Goal: Contribute content: Contribute content

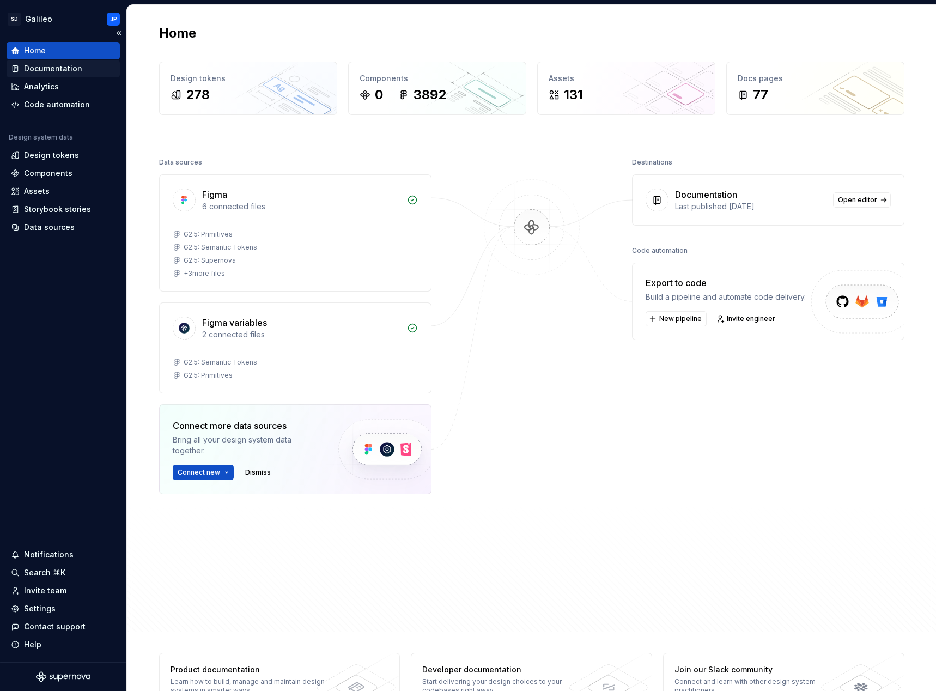
click at [44, 69] on div "Documentation" at bounding box center [53, 68] width 58 height 11
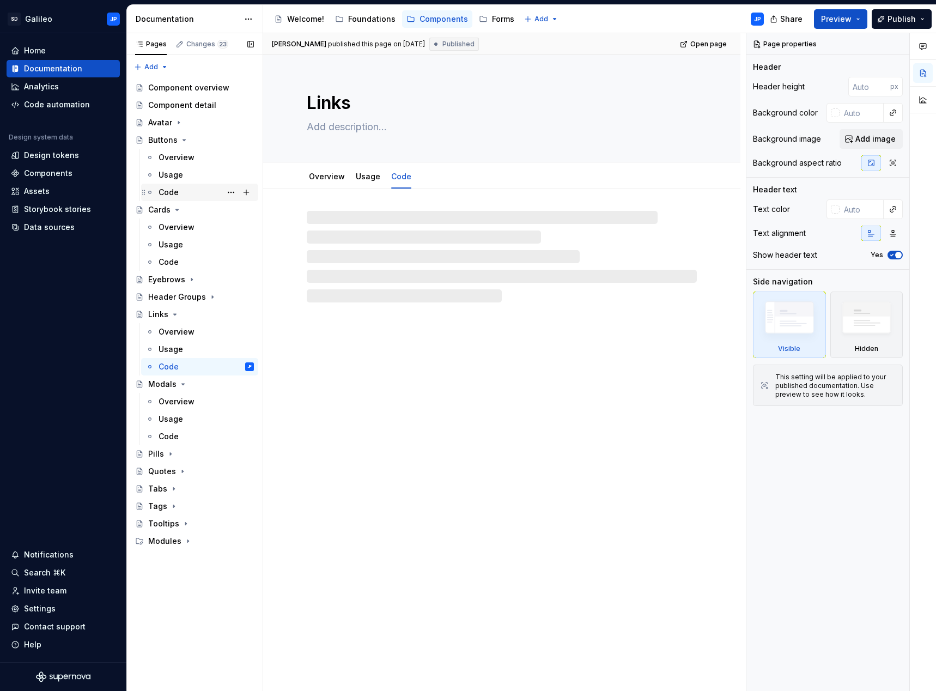
click at [175, 194] on div "Code" at bounding box center [169, 192] width 20 height 11
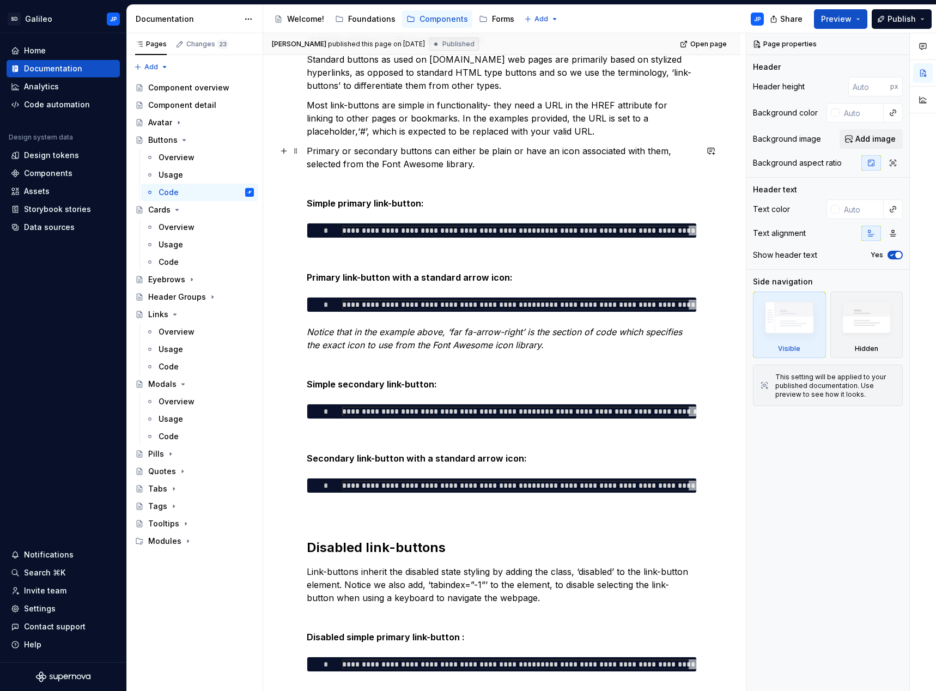
scroll to position [218, 0]
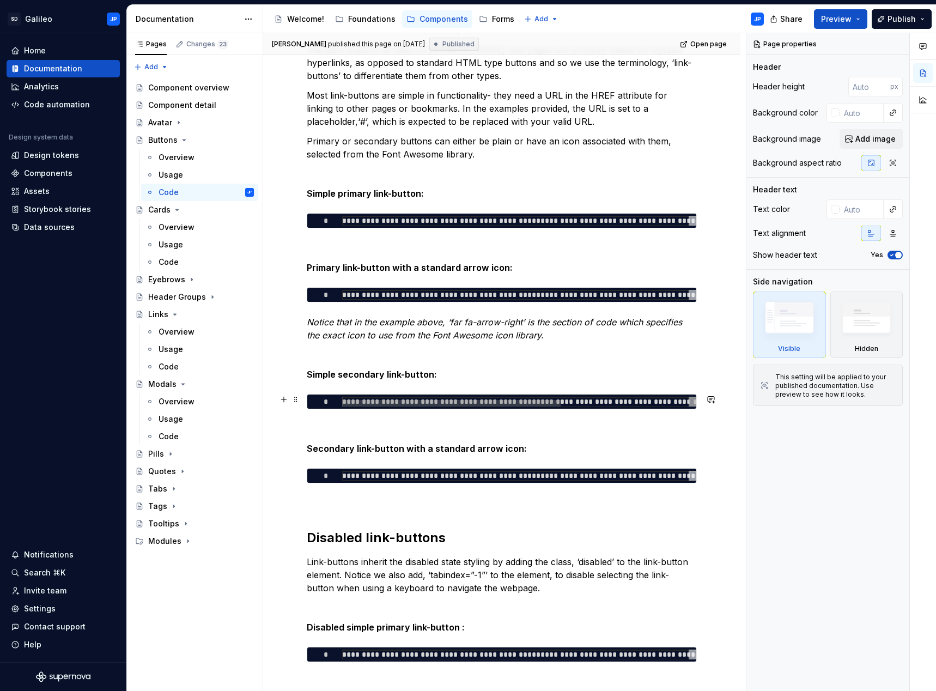
type textarea "*"
type textarea "**********"
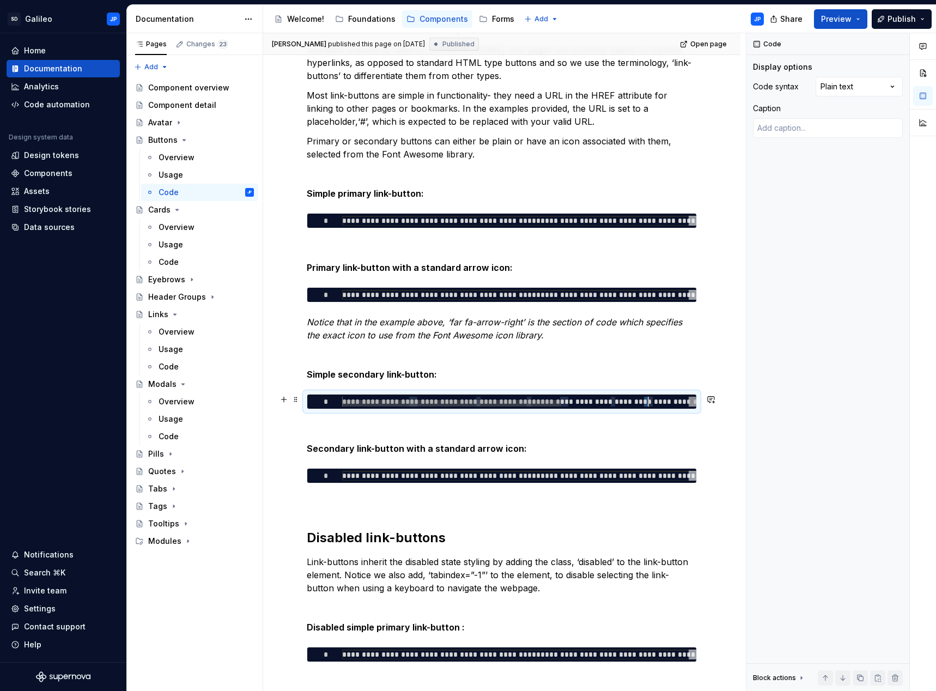
scroll to position [0, 536]
drag, startPoint x: 646, startPoint y: 398, endPoint x: 742, endPoint y: 398, distance: 97.0
click at [713, 398] on div "**********" at bounding box center [431, 405] width 561 height 17
click at [549, 400] on div at bounding box center [569, 403] width 218 height 7
click at [560, 424] on p at bounding box center [502, 428] width 390 height 13
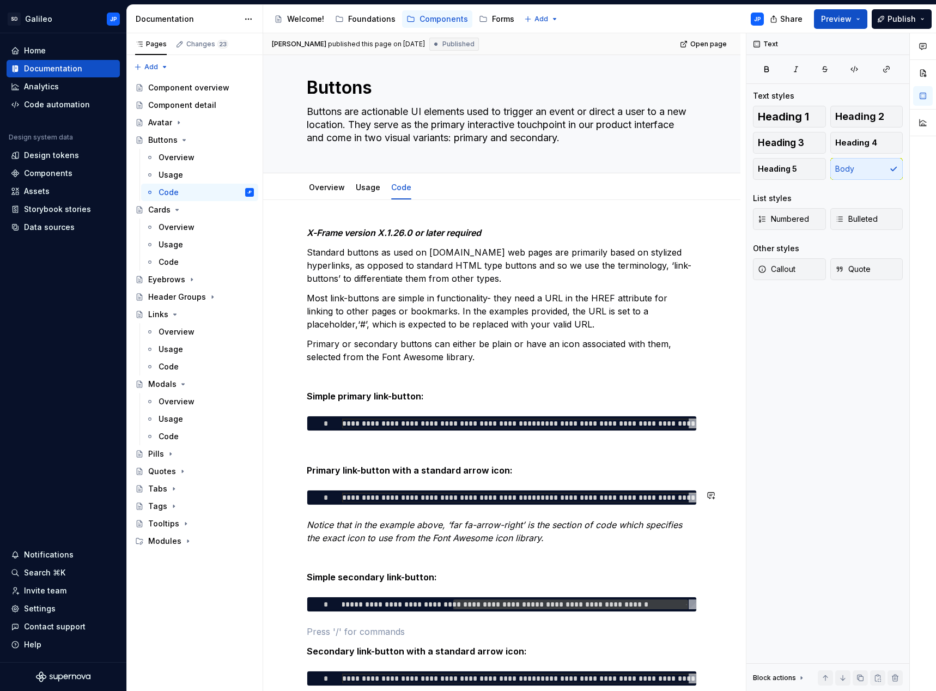
scroll to position [0, 0]
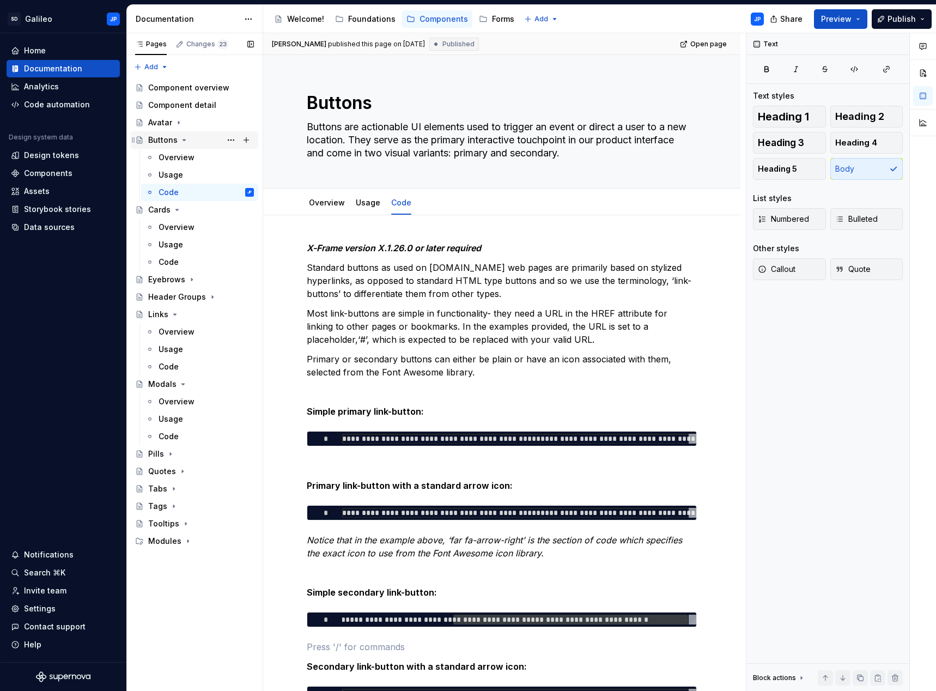
click at [185, 141] on icon "Page tree" at bounding box center [184, 140] width 9 height 9
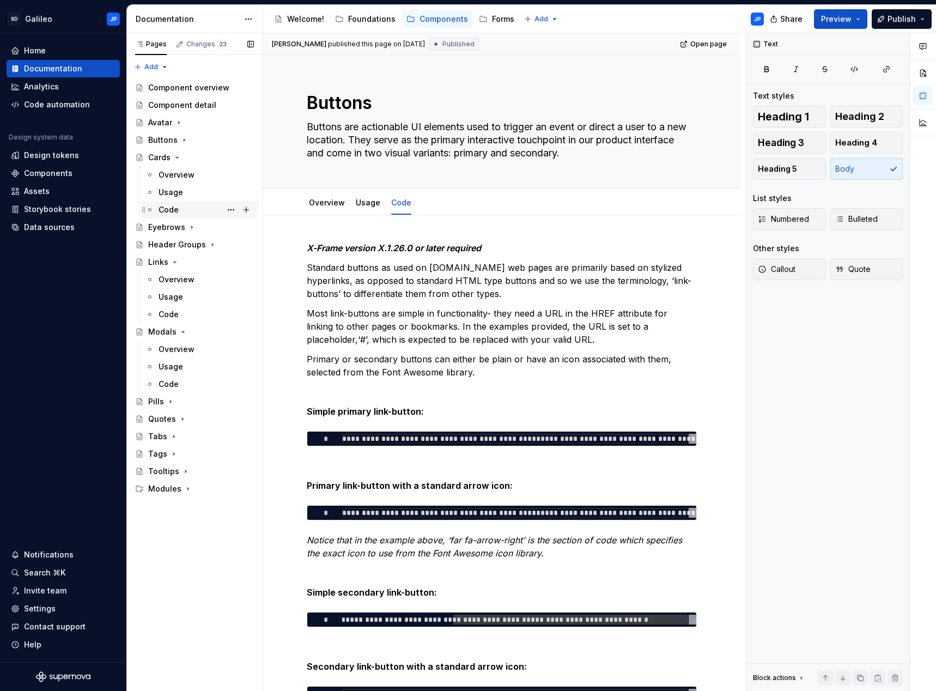
click at [166, 206] on div "Code" at bounding box center [169, 209] width 20 height 11
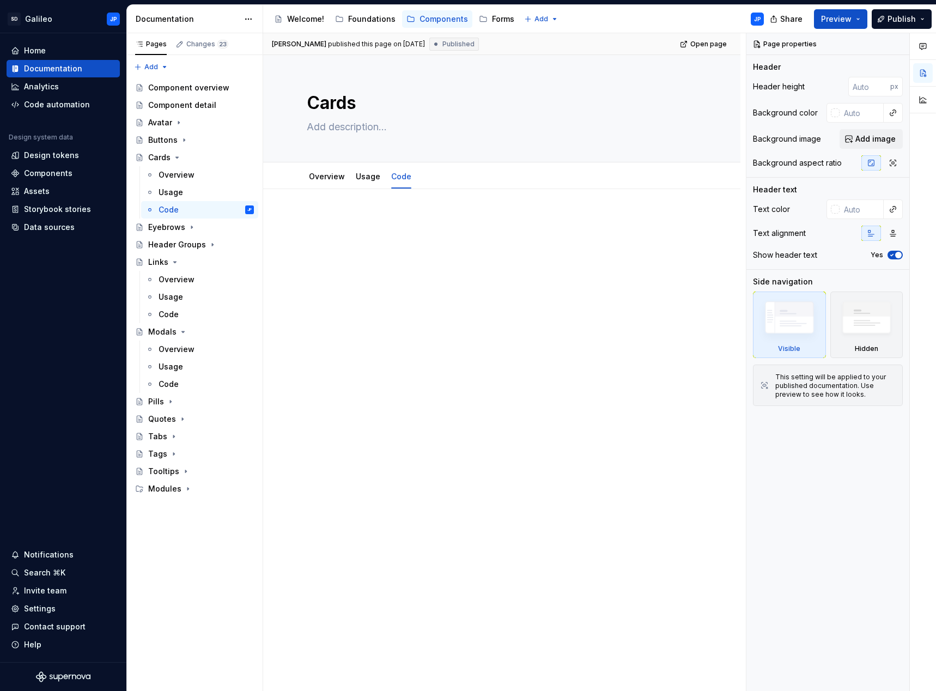
click at [636, 303] on div "[PERSON_NAME] published this page on [DATE] Published Open page Cards Edit head…" at bounding box center [504, 362] width 483 height 658
click at [180, 312] on div "Code" at bounding box center [206, 314] width 95 height 15
click at [229, 264] on button "Page tree" at bounding box center [230, 261] width 15 height 15
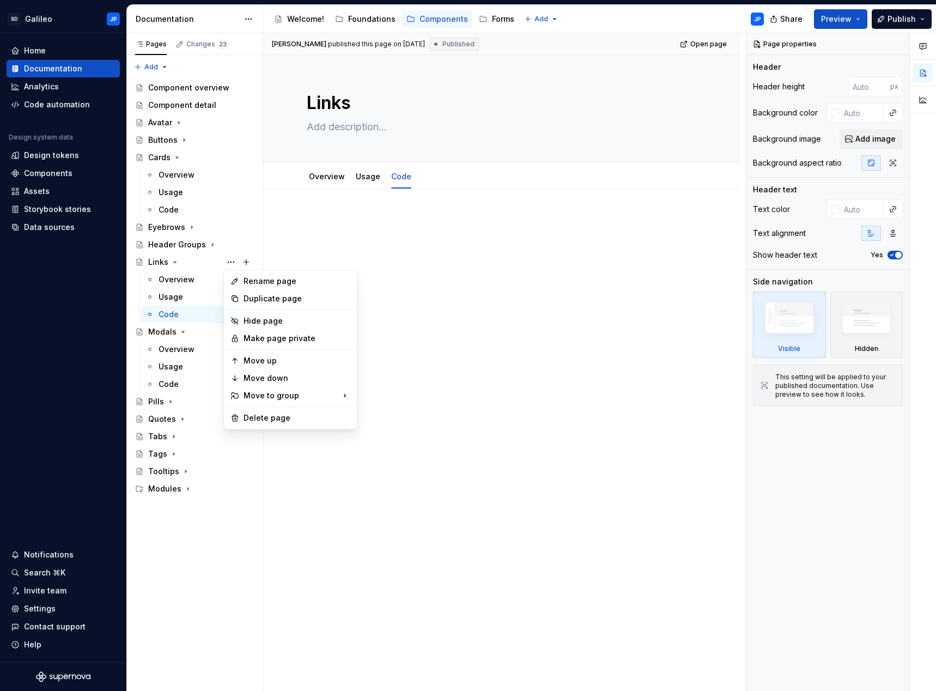
click at [385, 251] on html "SD Galileo JP Home Documentation Analytics Code automation Design system data D…" at bounding box center [468, 345] width 936 height 691
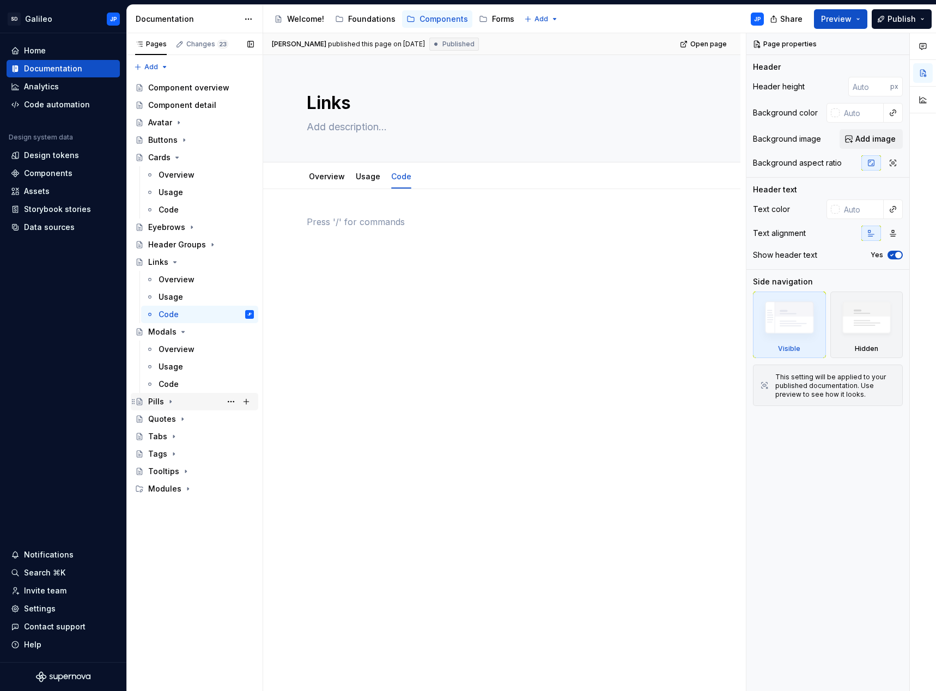
click at [168, 403] on icon "Page tree" at bounding box center [170, 401] width 9 height 9
click at [186, 455] on div "Code" at bounding box center [206, 453] width 95 height 15
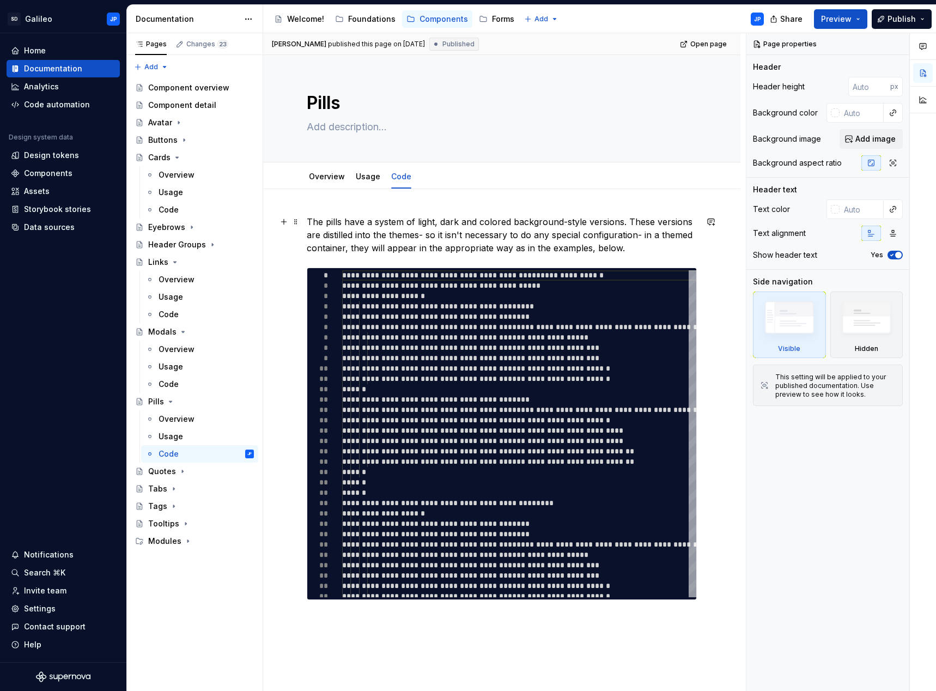
click at [638, 247] on p "The pills have a system of light, dark and colored background-style versions. T…" at bounding box center [502, 234] width 390 height 39
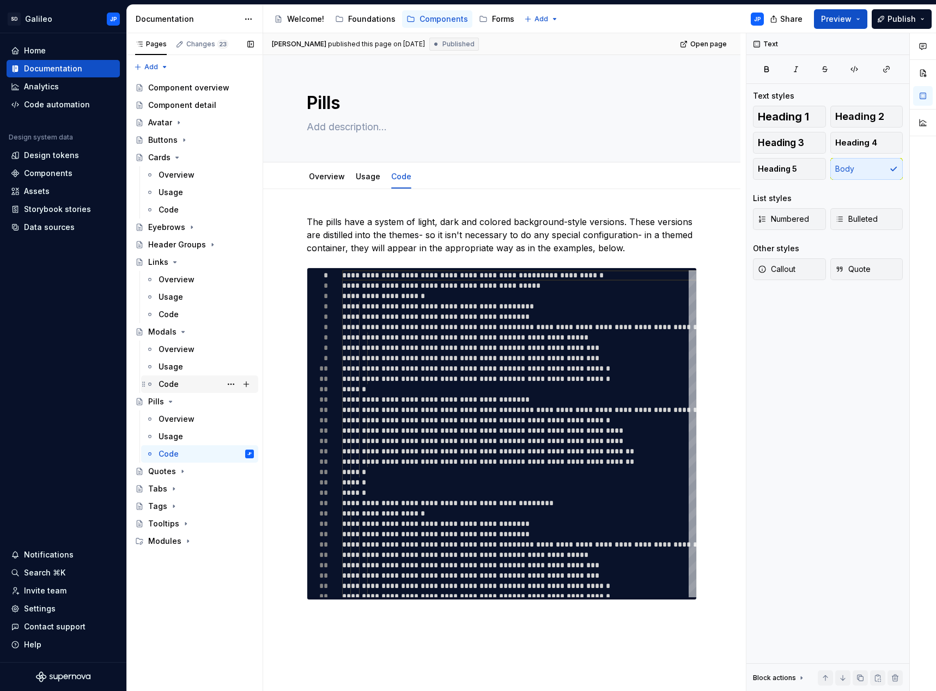
click at [189, 383] on div "Code" at bounding box center [206, 383] width 95 height 15
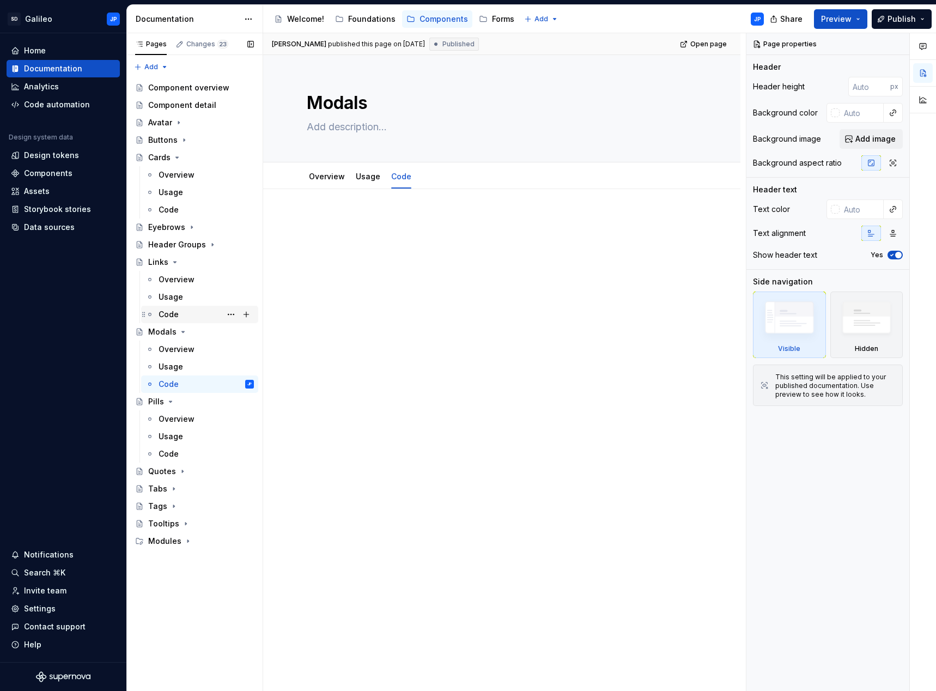
click at [169, 318] on div "Code" at bounding box center [169, 314] width 20 height 11
click at [176, 209] on div "Code" at bounding box center [169, 209] width 20 height 11
click at [184, 540] on icon "Page tree" at bounding box center [188, 541] width 9 height 9
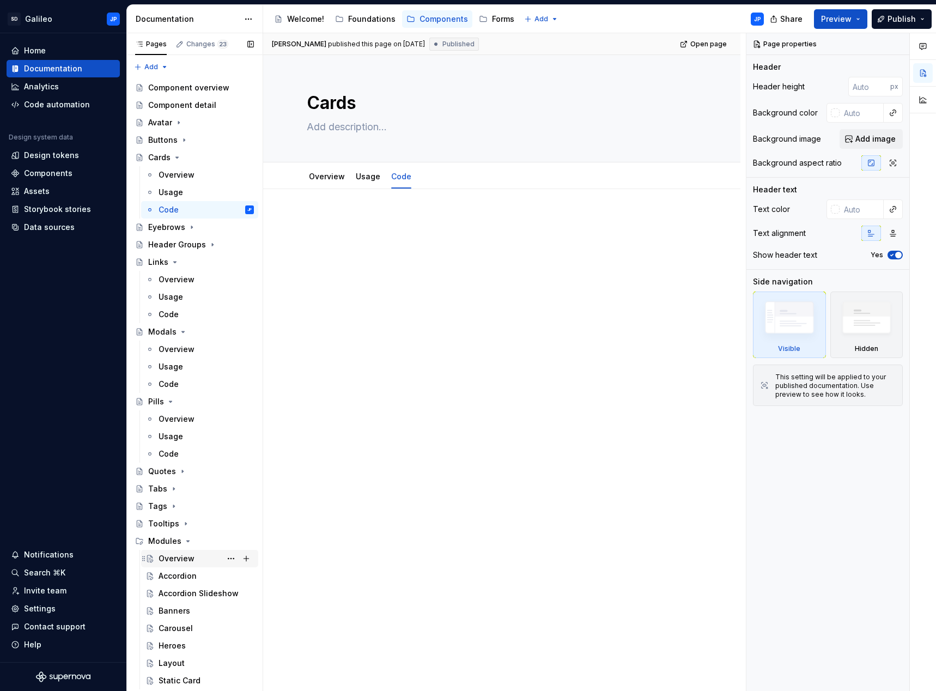
click at [179, 562] on div "Overview" at bounding box center [177, 558] width 36 height 11
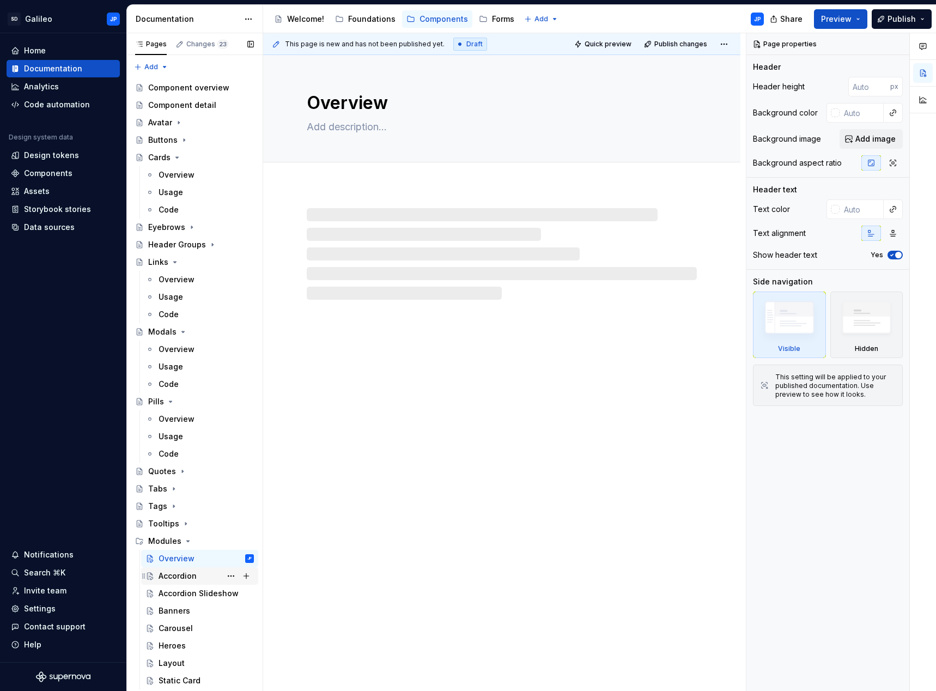
click at [174, 580] on div "Accordion" at bounding box center [178, 575] width 38 height 11
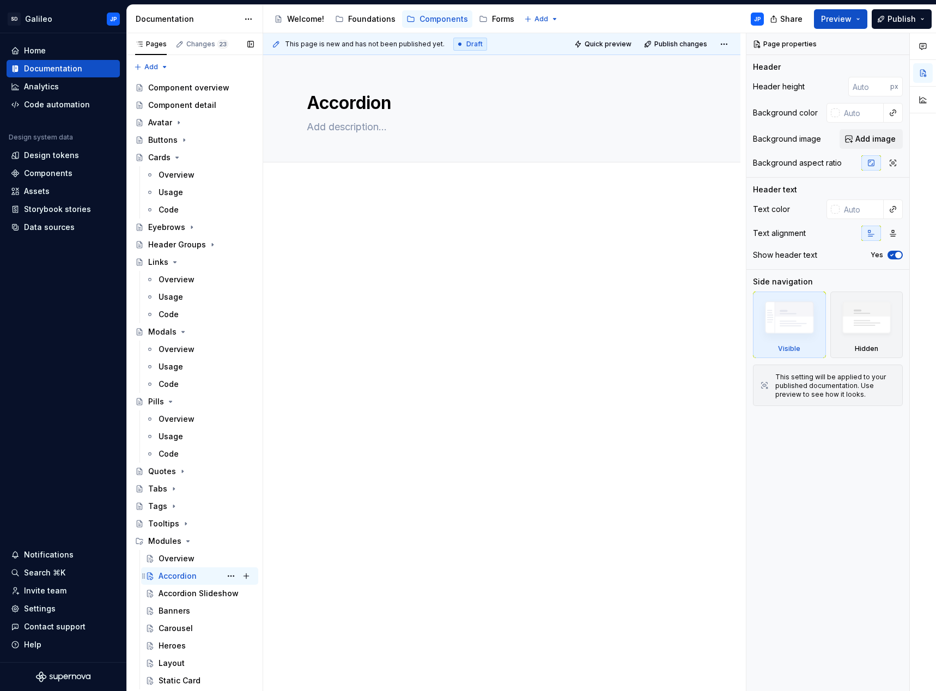
click at [174, 576] on div "Accordion" at bounding box center [178, 575] width 38 height 11
click at [197, 542] on div "Modules" at bounding box center [201, 540] width 106 height 15
click at [231, 540] on button "Page tree" at bounding box center [230, 540] width 15 height 15
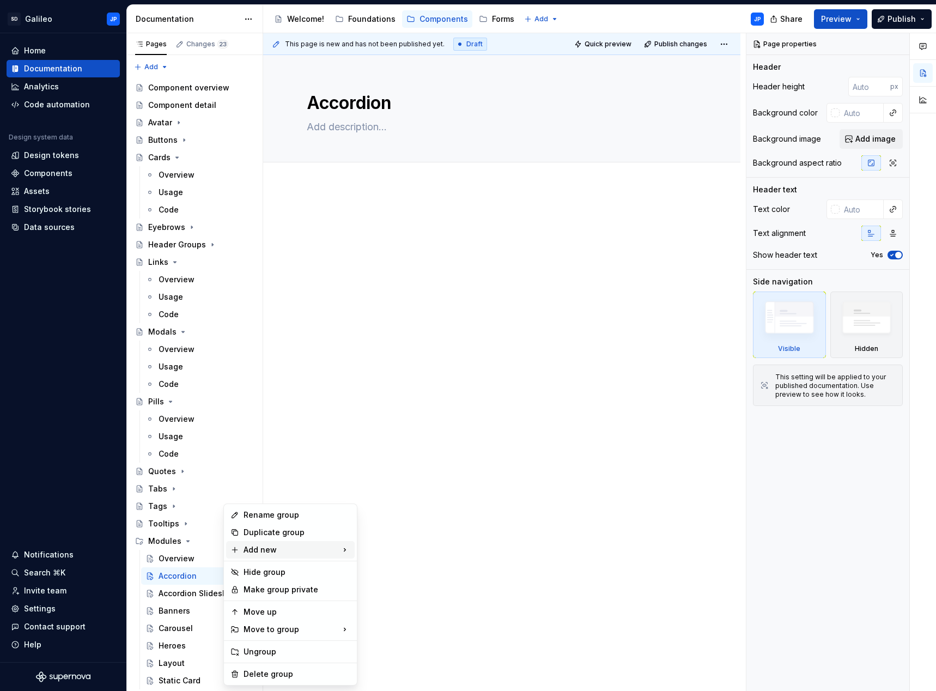
type textarea "*"
click at [277, 548] on div "Add new" at bounding box center [290, 549] width 129 height 17
click at [395, 553] on div "New page" at bounding box center [410, 552] width 71 height 11
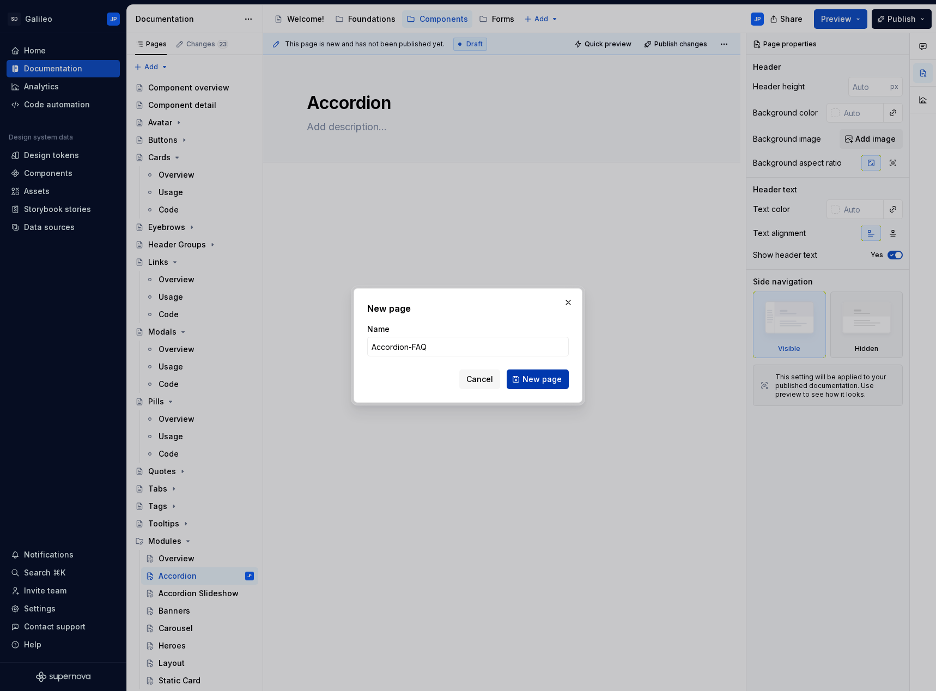
type input "Accordion-FAQ"
click at [549, 385] on button "New page" at bounding box center [538, 379] width 62 height 20
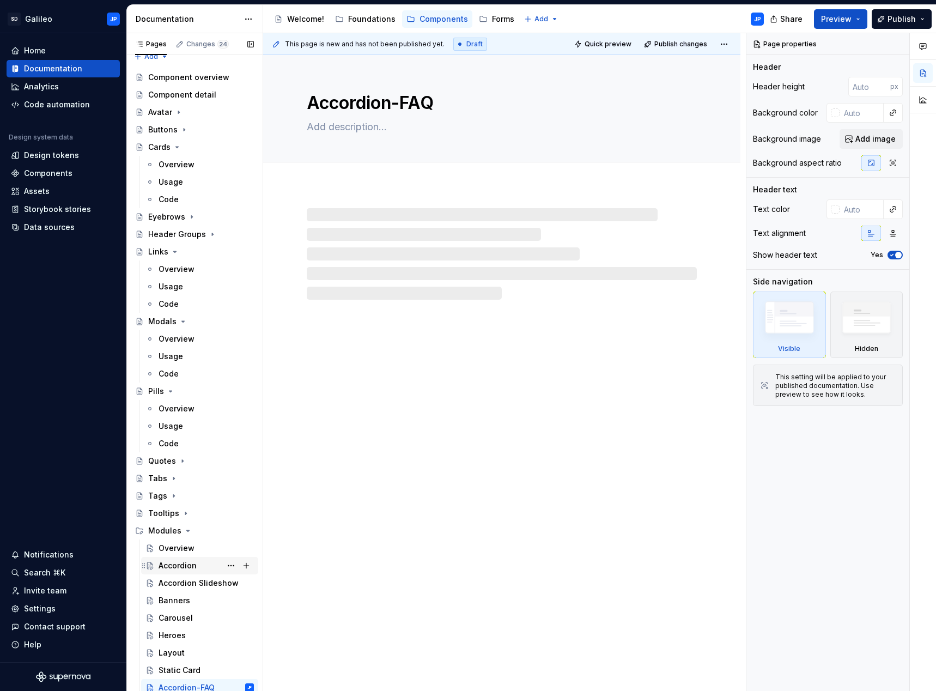
scroll to position [13, 0]
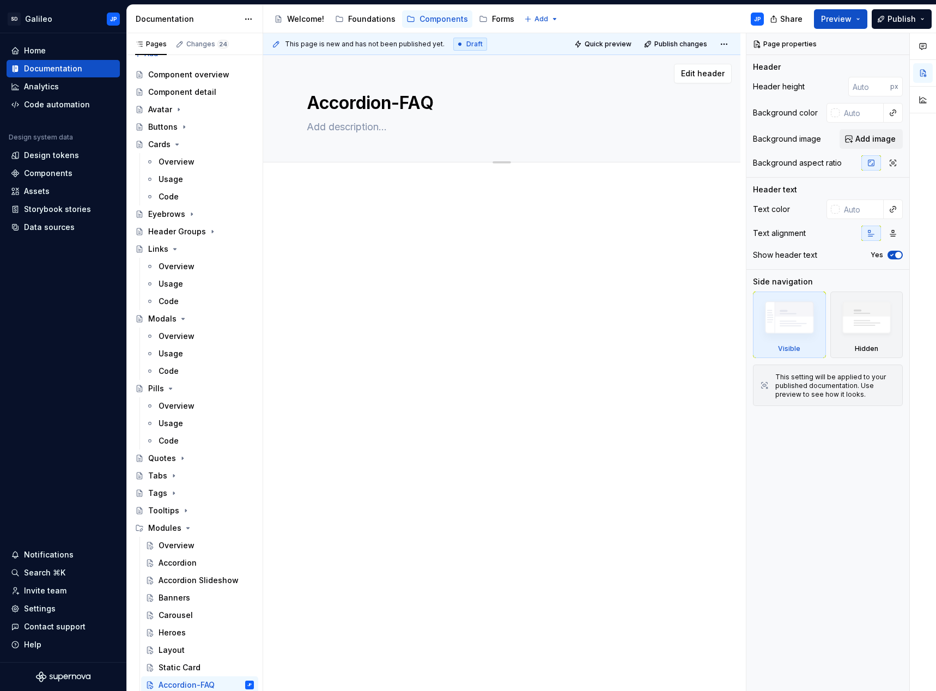
type textarea "*"
click at [332, 178] on span "Add tab" at bounding box center [333, 174] width 26 height 9
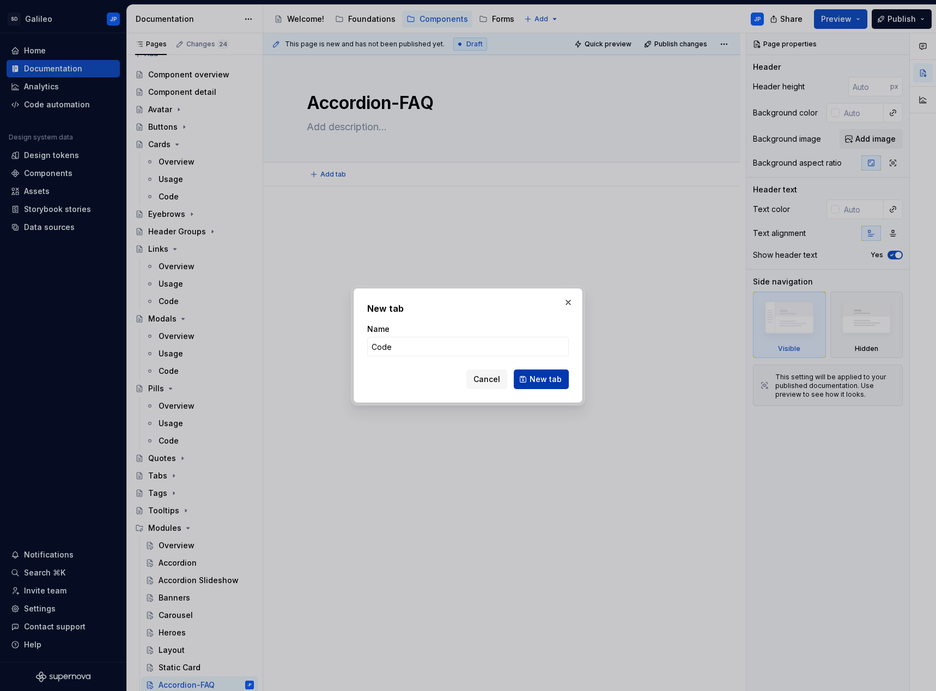
type input "Code"
click at [547, 381] on span "New tab" at bounding box center [545, 379] width 32 height 11
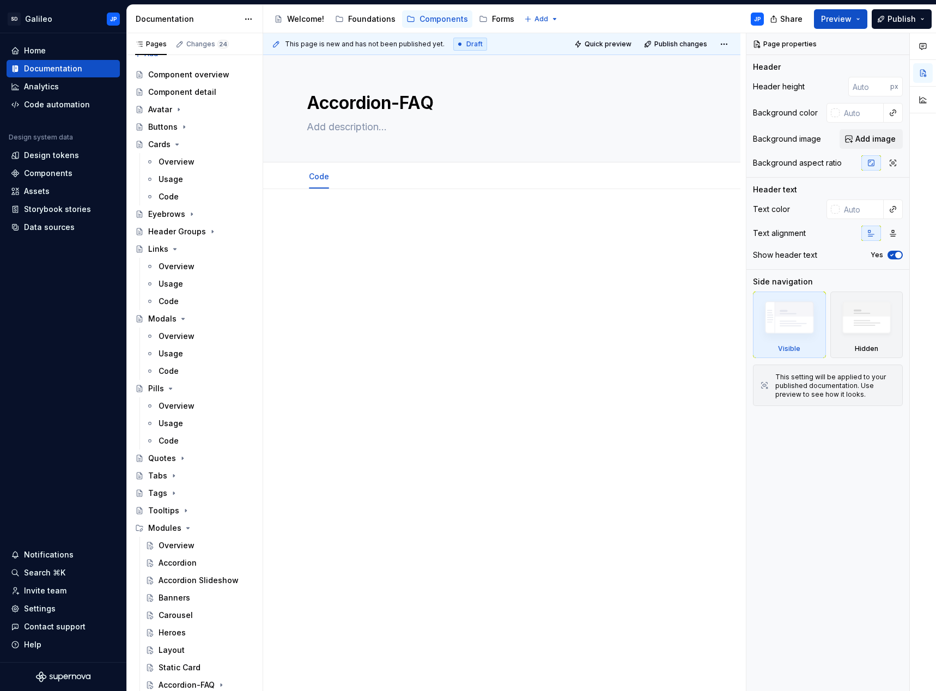
click at [330, 236] on div at bounding box center [502, 235] width 390 height 41
click at [304, 222] on div at bounding box center [501, 333] width 477 height 288
click at [321, 245] on div at bounding box center [502, 235] width 390 height 41
click at [283, 224] on div at bounding box center [501, 333] width 477 height 288
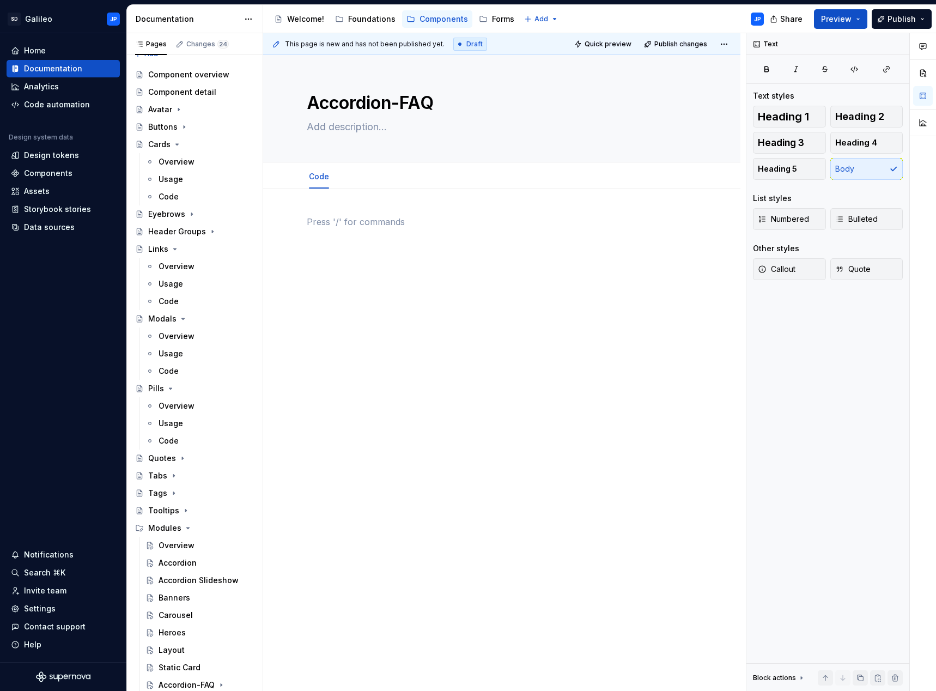
click at [331, 235] on div at bounding box center [502, 235] width 390 height 41
click at [315, 239] on div at bounding box center [502, 235] width 390 height 41
click at [316, 237] on div at bounding box center [502, 235] width 390 height 41
click at [342, 283] on div at bounding box center [501, 333] width 477 height 288
type textarea "*"
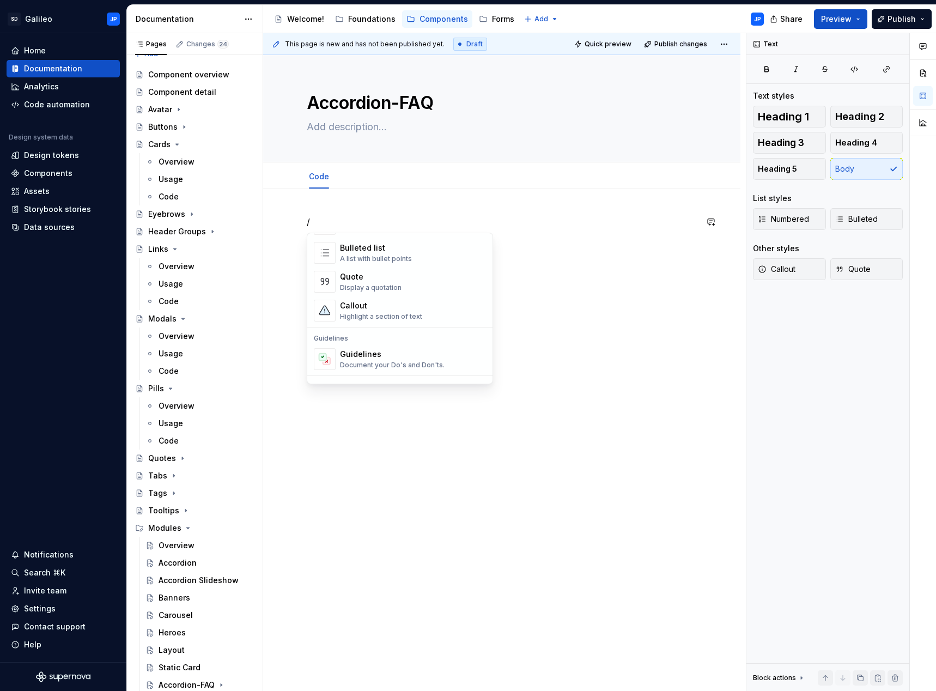
scroll to position [218, 0]
click at [383, 246] on div "Bulleted list" at bounding box center [376, 244] width 72 height 11
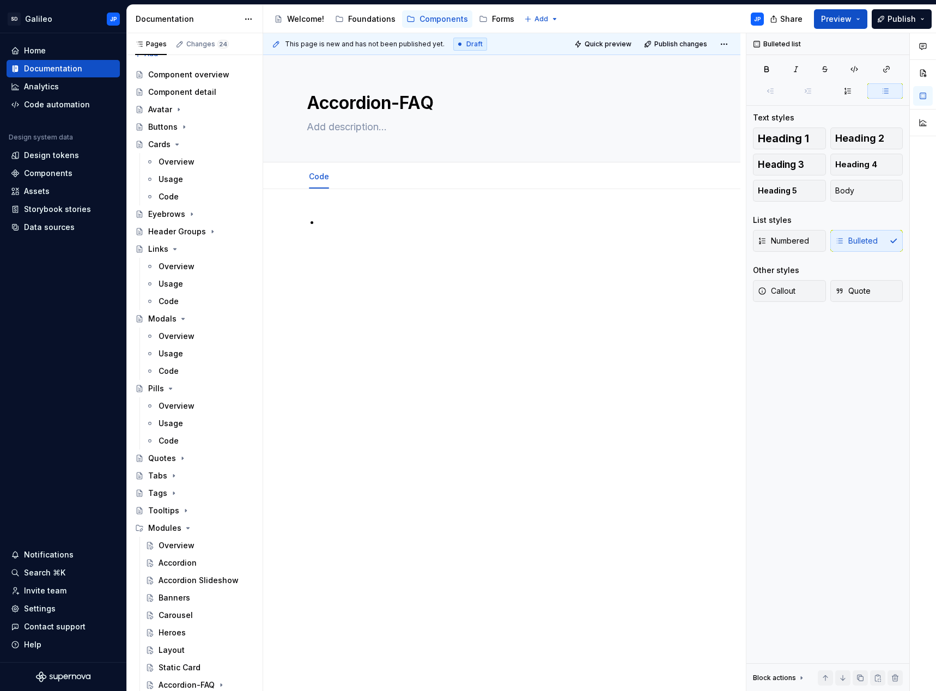
click at [327, 217] on p at bounding box center [508, 221] width 377 height 13
click at [338, 235] on p at bounding box center [508, 239] width 377 height 13
click at [397, 243] on p "Indented mode:" at bounding box center [508, 239] width 377 height 13
click at [334, 253] on p at bounding box center [508, 256] width 377 height 13
click at [457, 255] on p "Multiple items open mode:" at bounding box center [508, 256] width 377 height 13
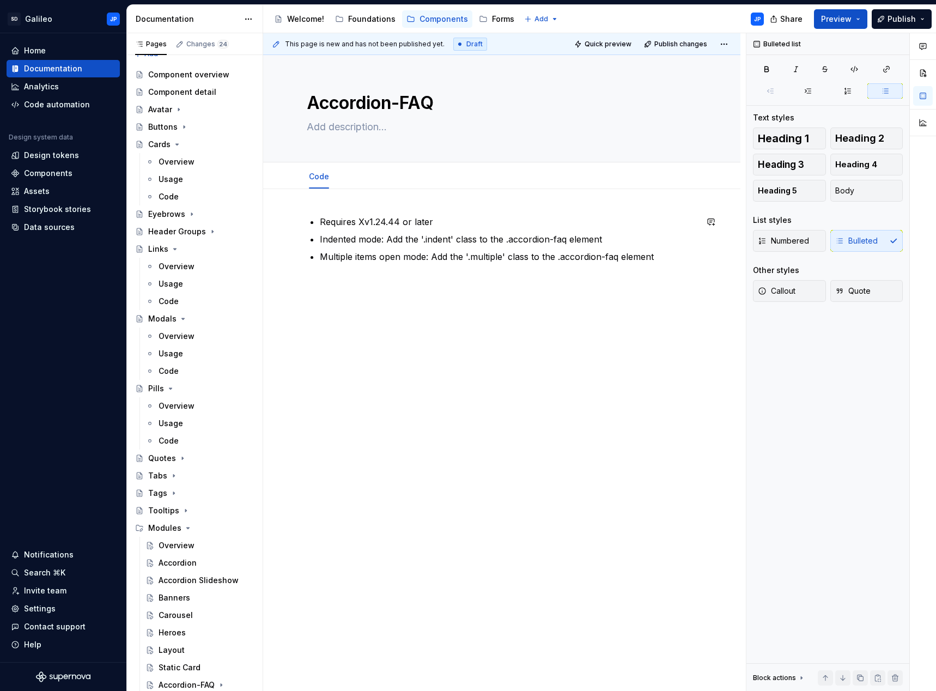
click at [598, 287] on div "Requires Xv1.24.44 or later Indented mode: Add the '.indent' class to the .acco…" at bounding box center [501, 336] width 477 height 294
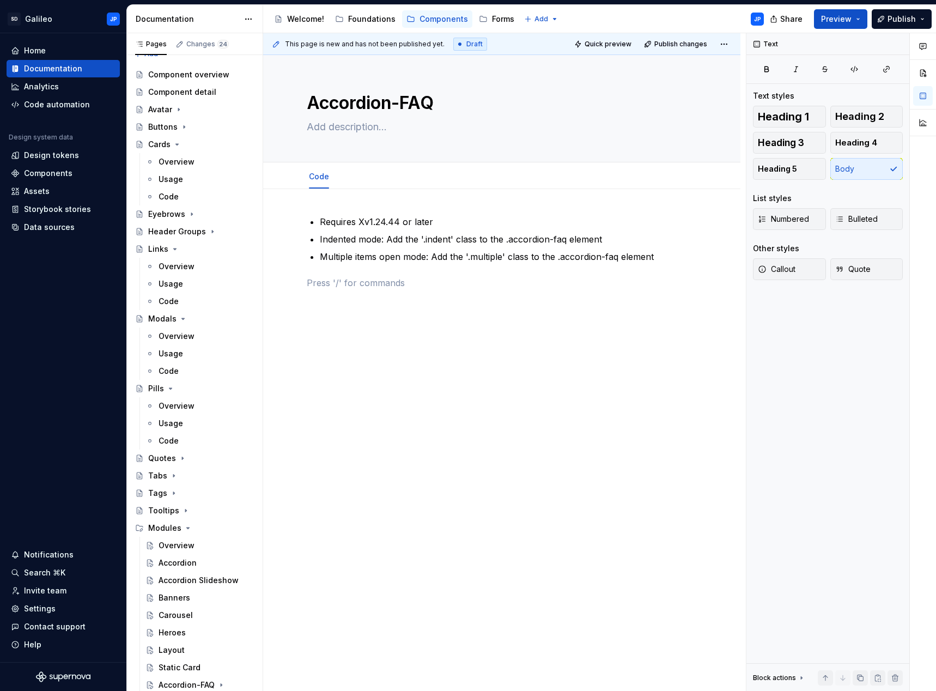
click at [328, 206] on div "Requires Xv1.24.44 or later Indented mode: Add the '.indent' class to the .acco…" at bounding box center [501, 349] width 477 height 320
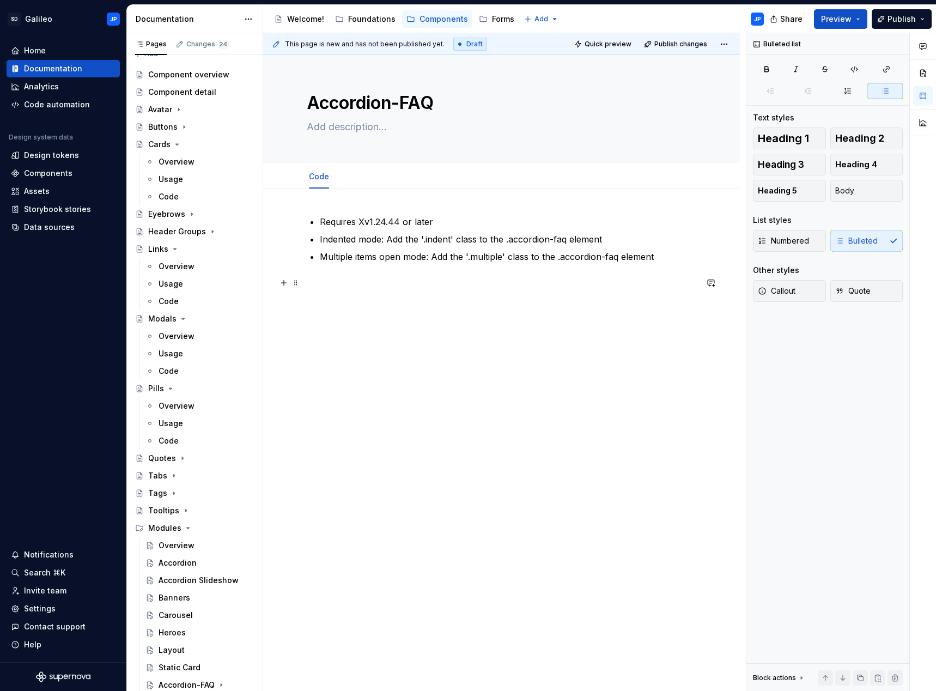
click at [335, 279] on p at bounding box center [502, 282] width 390 height 13
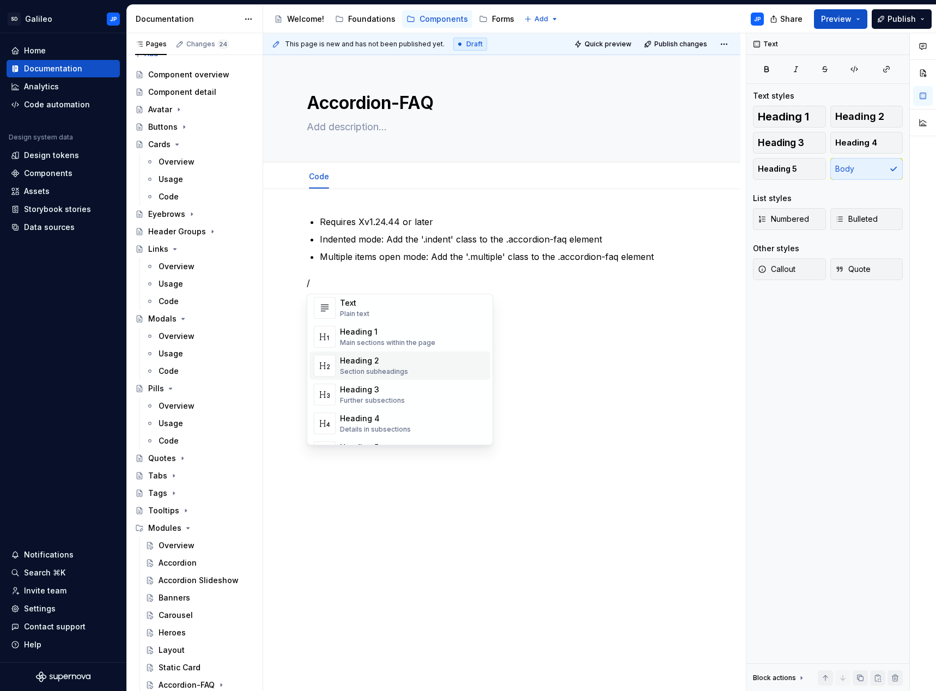
scroll to position [0, 0]
click at [403, 349] on div "Heading 1" at bounding box center [387, 349] width 95 height 11
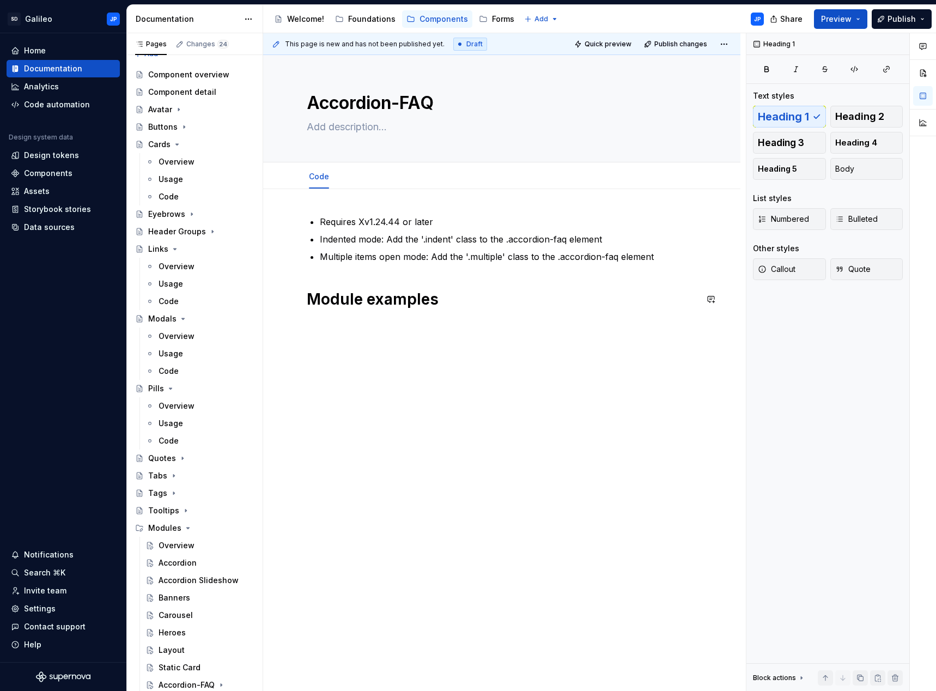
click at [453, 335] on div "Requires Xv1.24.44 or later Indented mode: Add the '.indent' class to the .acco…" at bounding box center [501, 359] width 477 height 340
click at [322, 322] on p at bounding box center [502, 324] width 390 height 13
click at [367, 325] on p "Indented" at bounding box center [502, 324] width 390 height 13
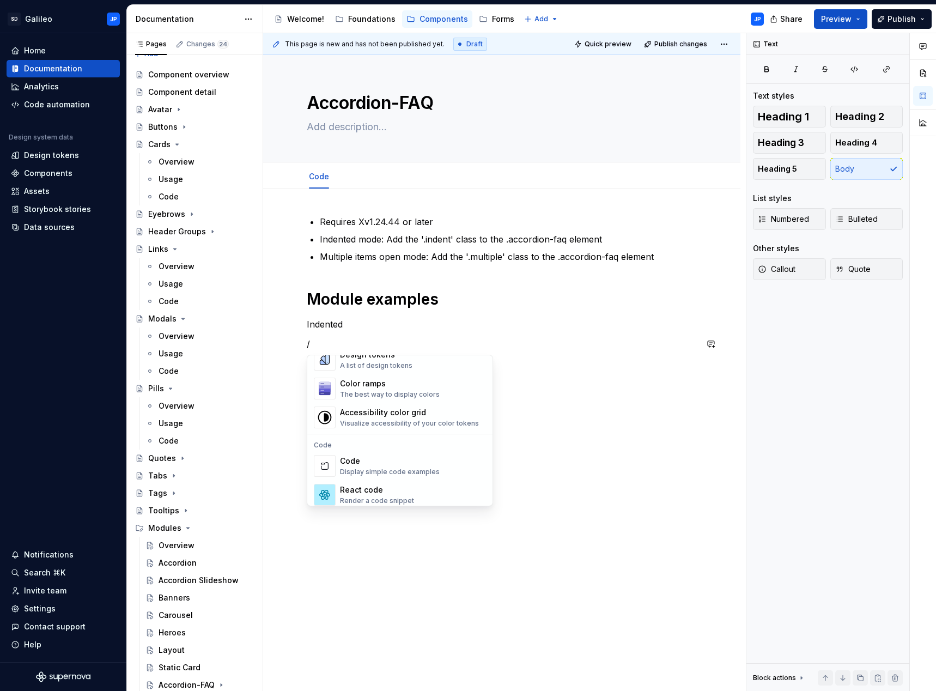
scroll to position [817, 0]
click at [368, 464] on div "Code" at bounding box center [390, 461] width 100 height 11
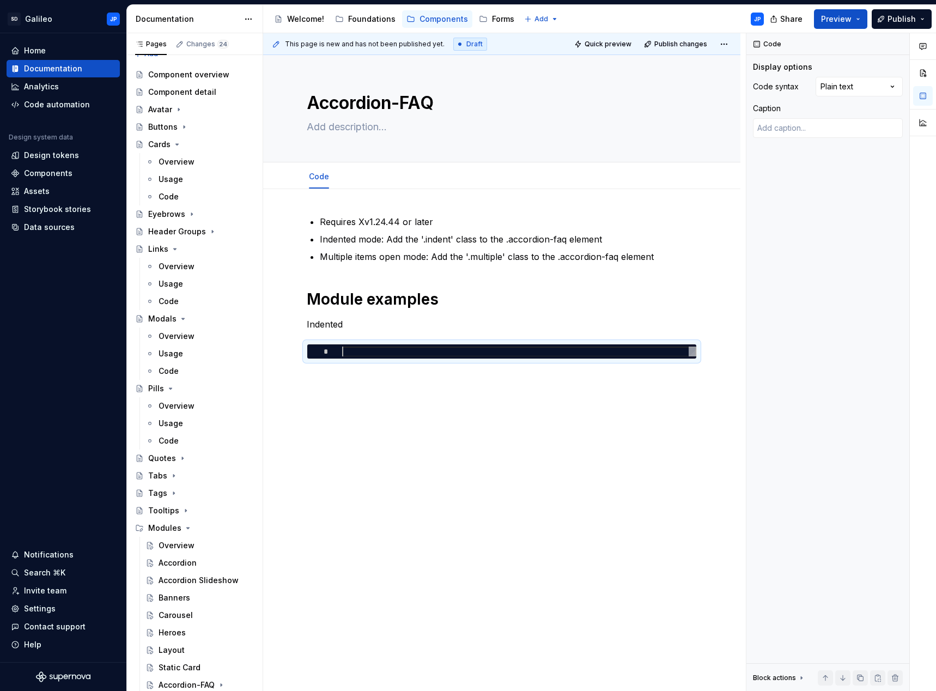
type textarea "*"
type textarea "**********"
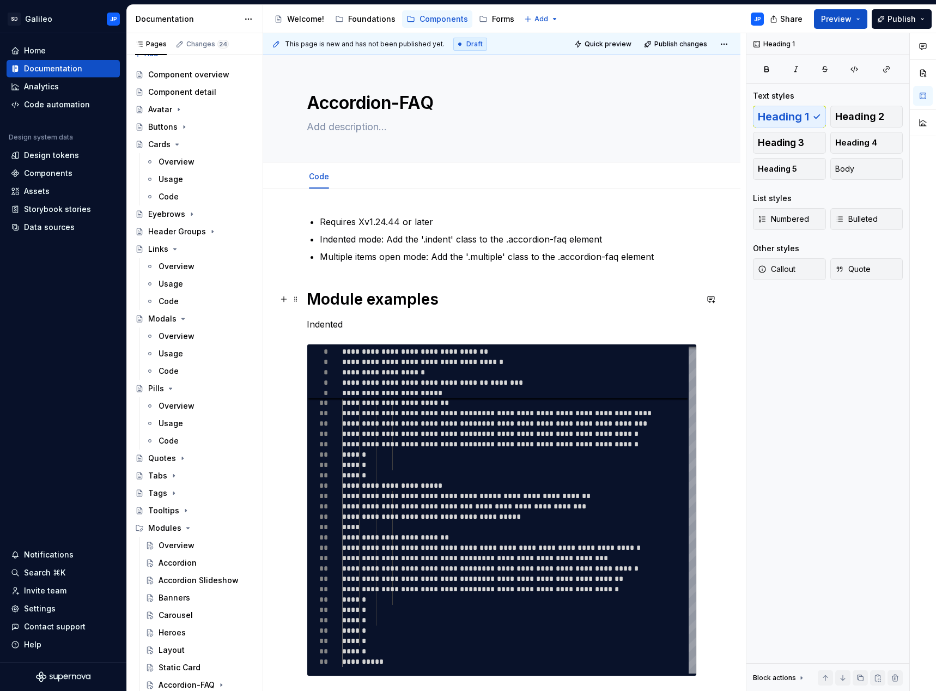
click at [587, 302] on h1 "Module examples" at bounding box center [502, 299] width 390 height 20
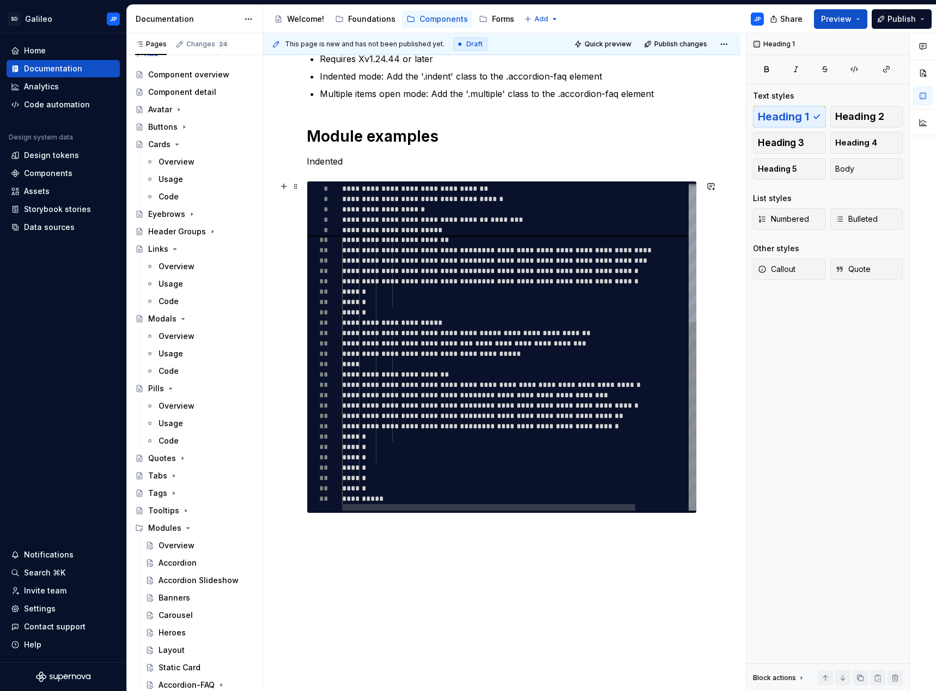
scroll to position [163, 0]
click at [327, 534] on p at bounding box center [502, 532] width 390 height 13
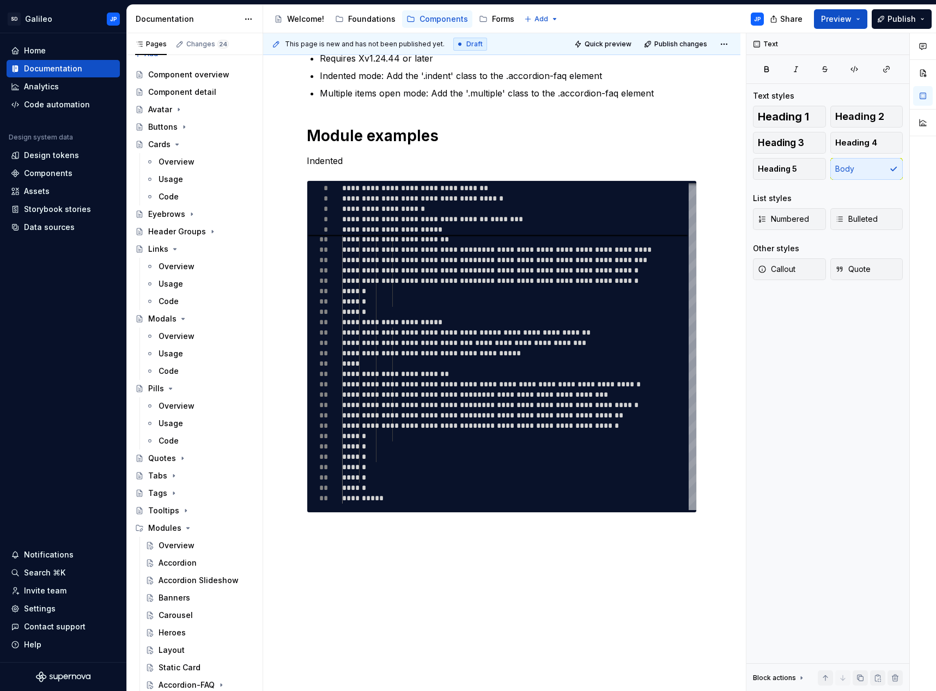
click at [361, 550] on div "**********" at bounding box center [502, 302] width 390 height 500
click at [322, 539] on div "**********" at bounding box center [502, 302] width 390 height 500
click at [284, 528] on button "button" at bounding box center [283, 532] width 15 height 15
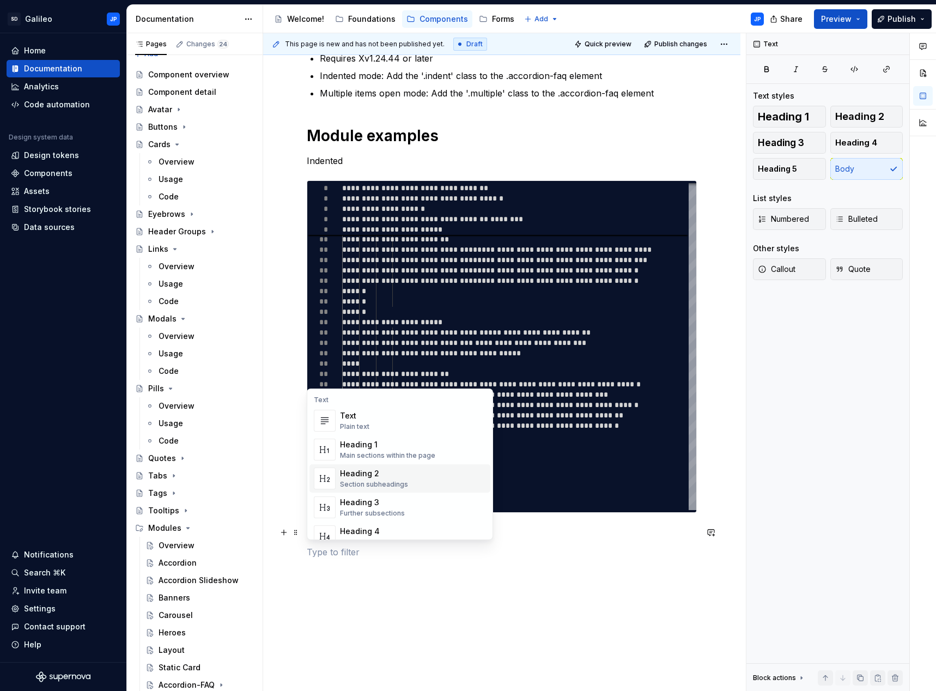
click at [364, 477] on div "Heading 2" at bounding box center [374, 473] width 68 height 11
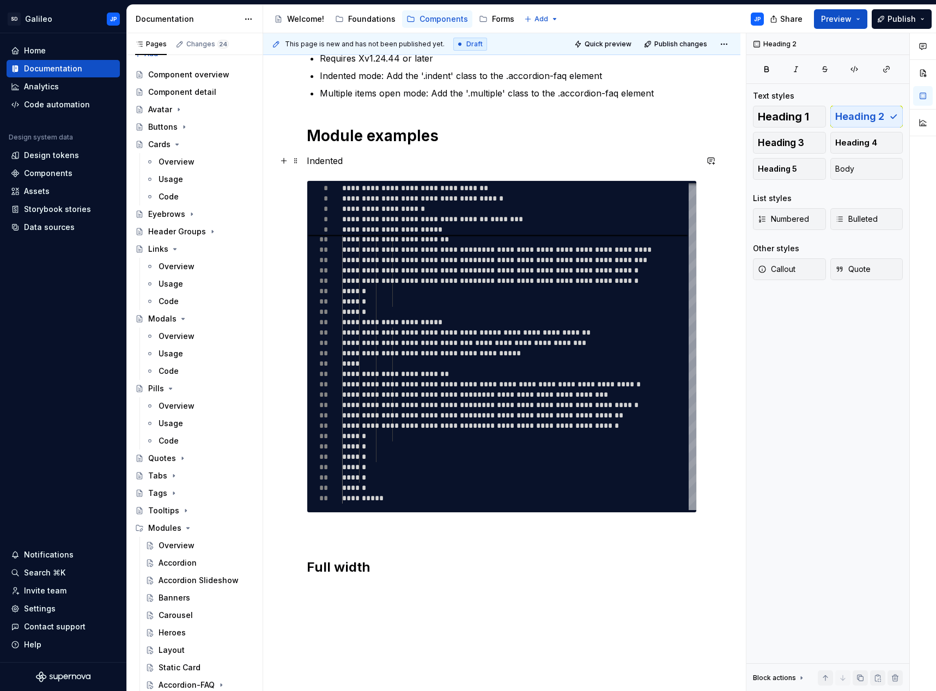
click at [337, 161] on p "Indented" at bounding box center [502, 160] width 390 height 13
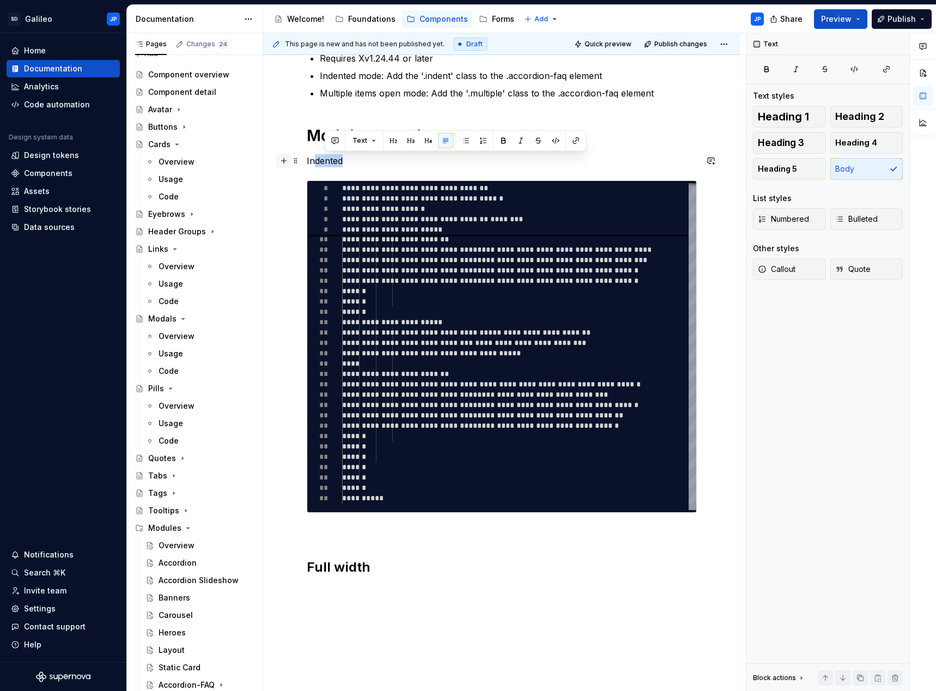
drag, startPoint x: 346, startPoint y: 160, endPoint x: 289, endPoint y: 166, distance: 58.0
click at [307, 166] on div "**********" at bounding box center [502, 320] width 390 height 537
click at [383, 145] on button "button" at bounding box center [382, 140] width 15 height 15
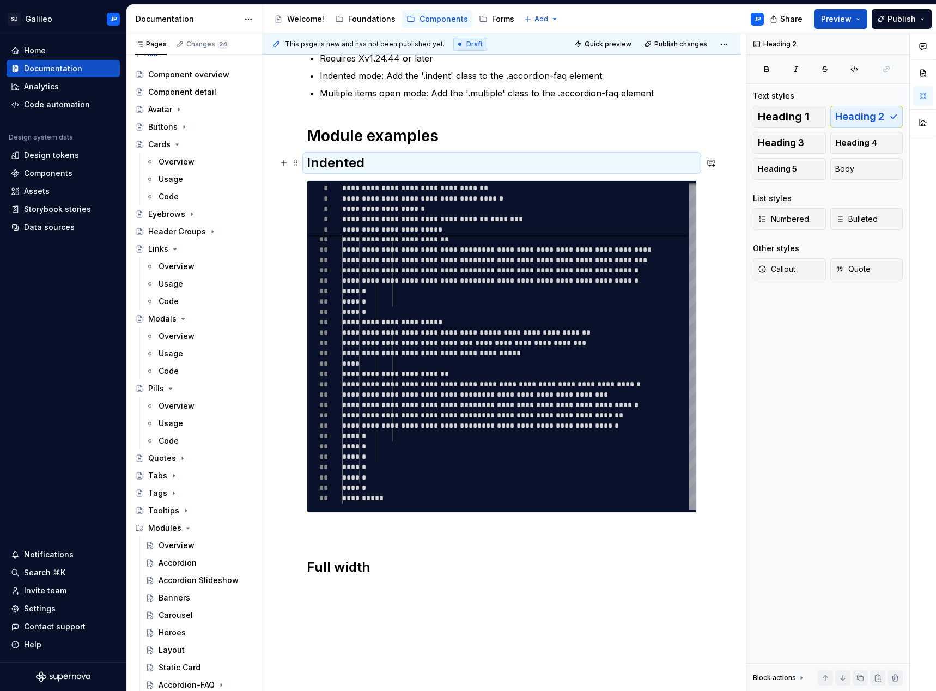
click at [375, 160] on h2 "Indented" at bounding box center [502, 162] width 390 height 17
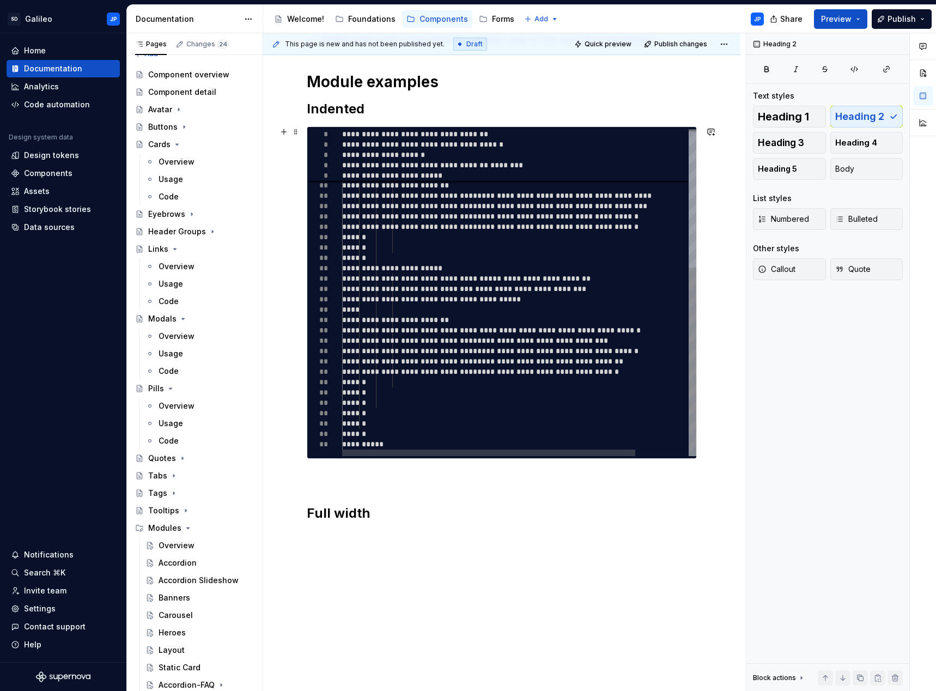
scroll to position [218, 0]
click at [342, 494] on div "**********" at bounding box center [502, 259] width 390 height 524
click at [321, 492] on div "**********" at bounding box center [502, 259] width 390 height 524
click at [313, 490] on div "**********" at bounding box center [502, 259] width 390 height 524
click at [307, 505] on h2 "Full width" at bounding box center [502, 512] width 390 height 17
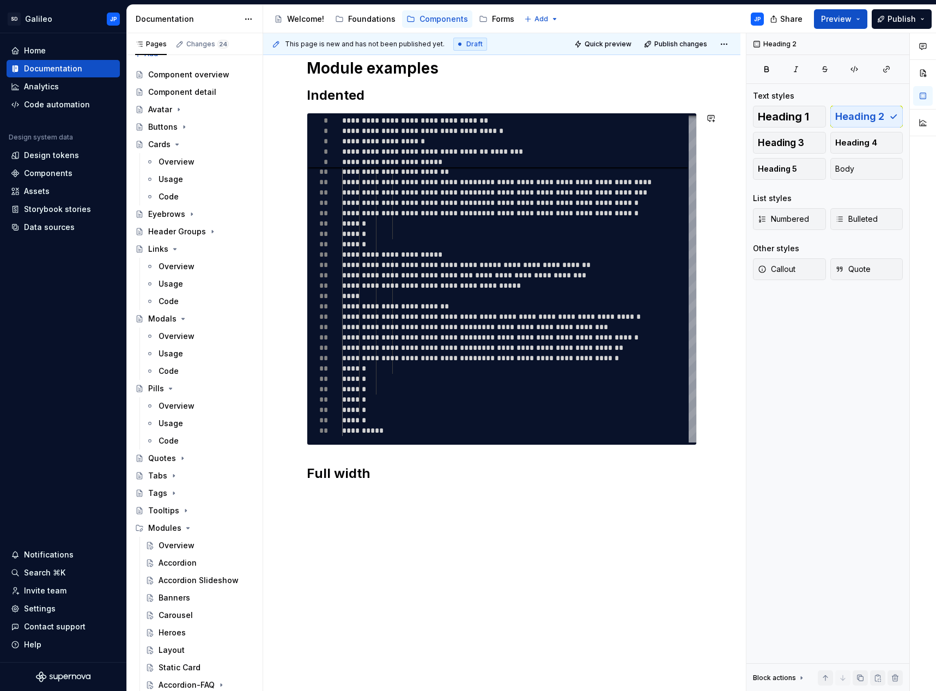
scroll to position [242, 0]
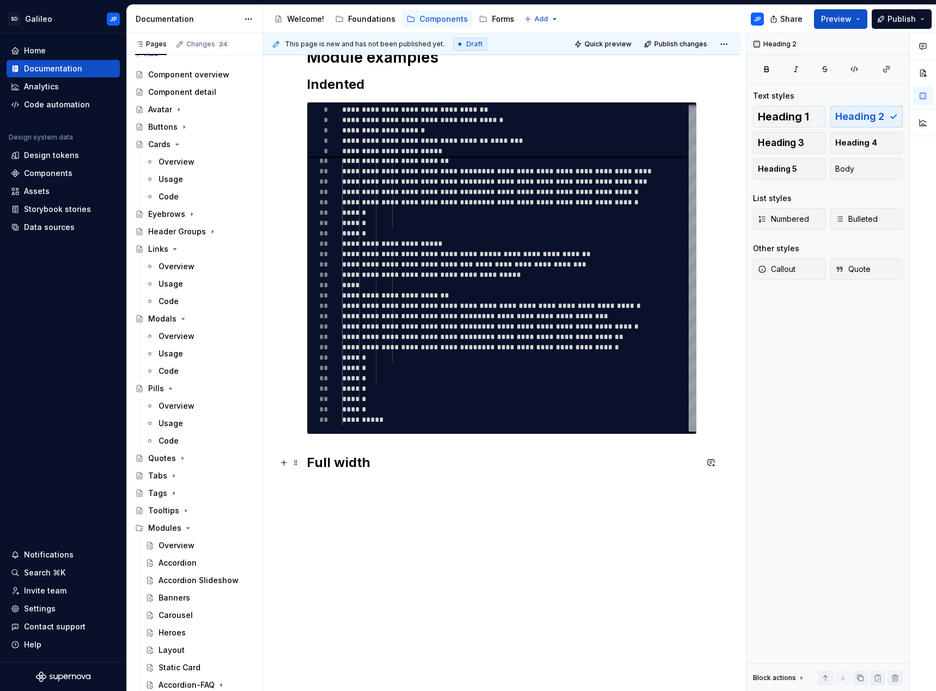
click at [374, 460] on h2 "Full width" at bounding box center [502, 462] width 390 height 17
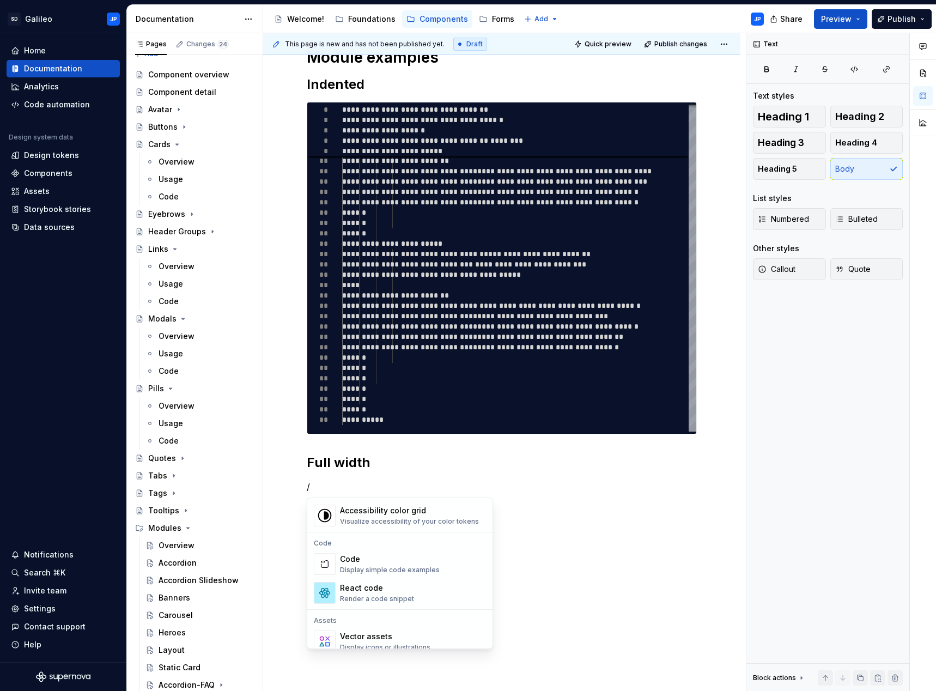
scroll to position [872, 0]
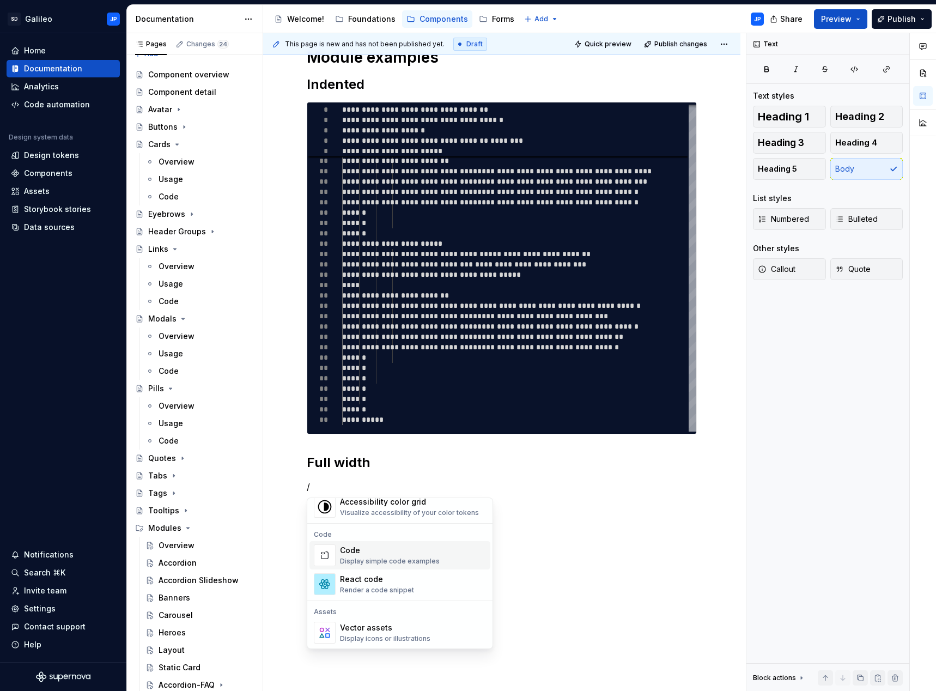
click at [351, 546] on div "Code" at bounding box center [390, 550] width 100 height 11
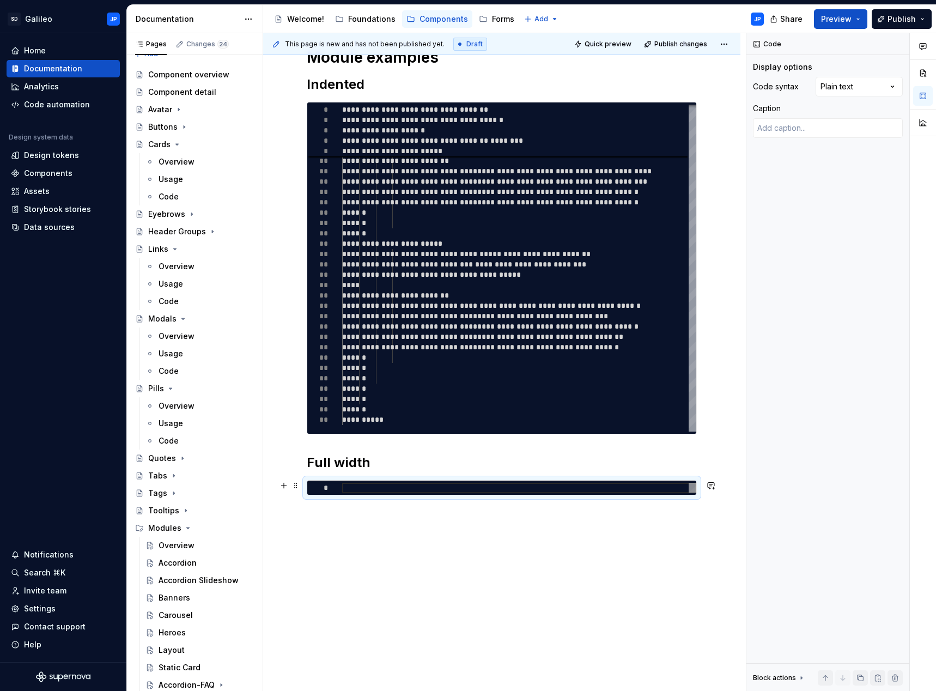
click at [357, 489] on div at bounding box center [519, 488] width 354 height 10
type textarea "*"
type textarea "**********"
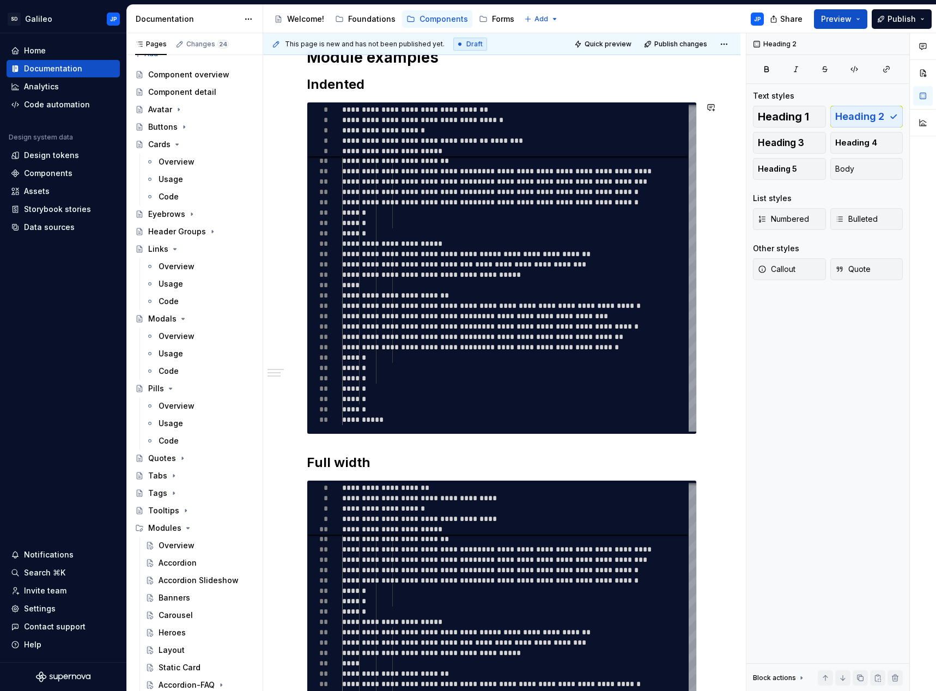
click at [557, 450] on div "**********" at bounding box center [502, 392] width 390 height 839
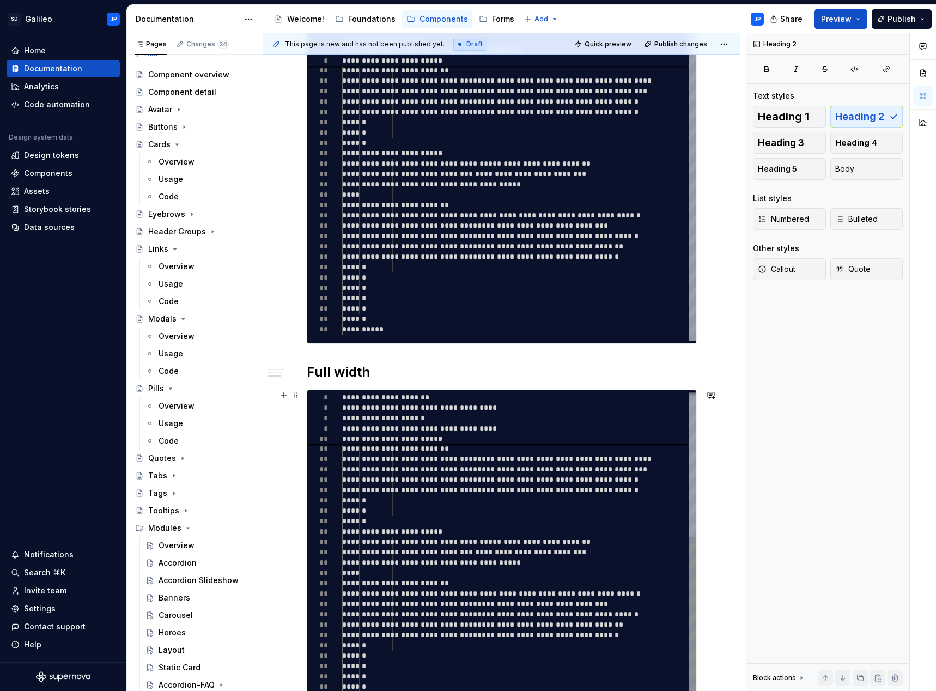
scroll to position [311, 0]
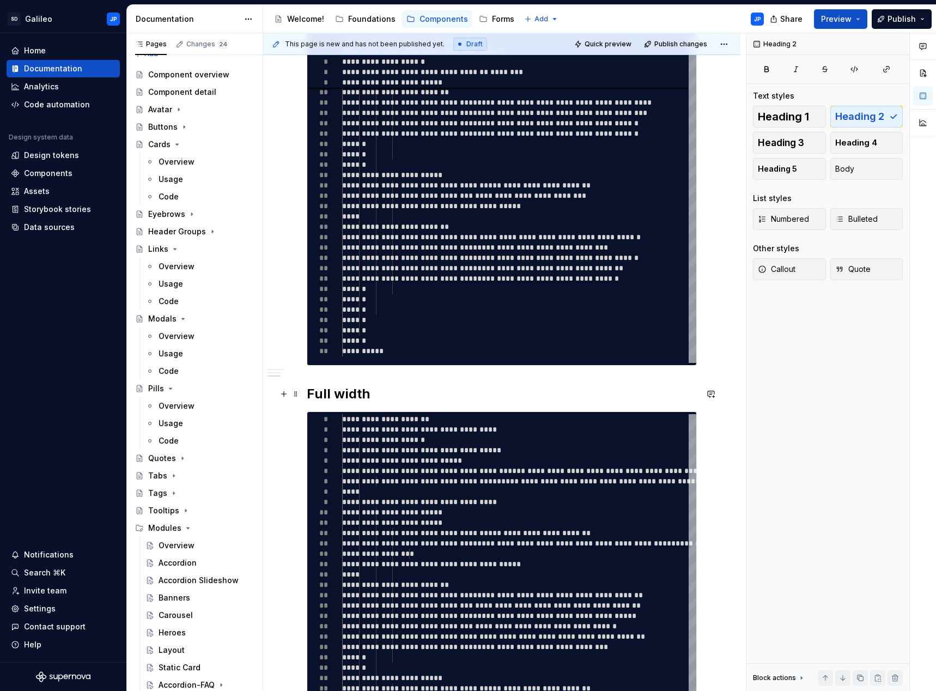
click at [618, 391] on h2 "Full width" at bounding box center [502, 393] width 390 height 17
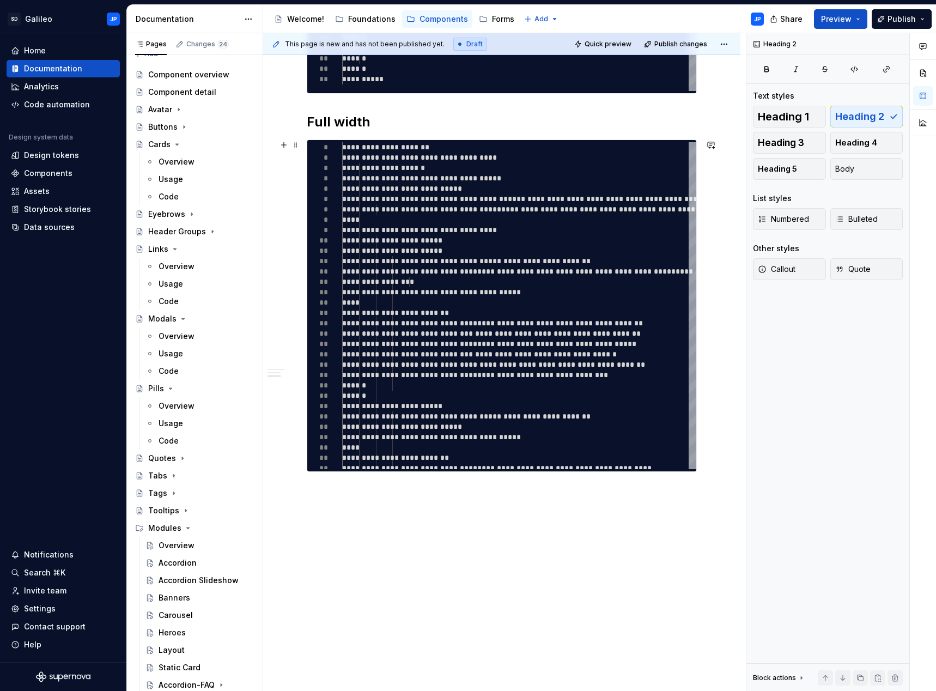
scroll to position [583, 0]
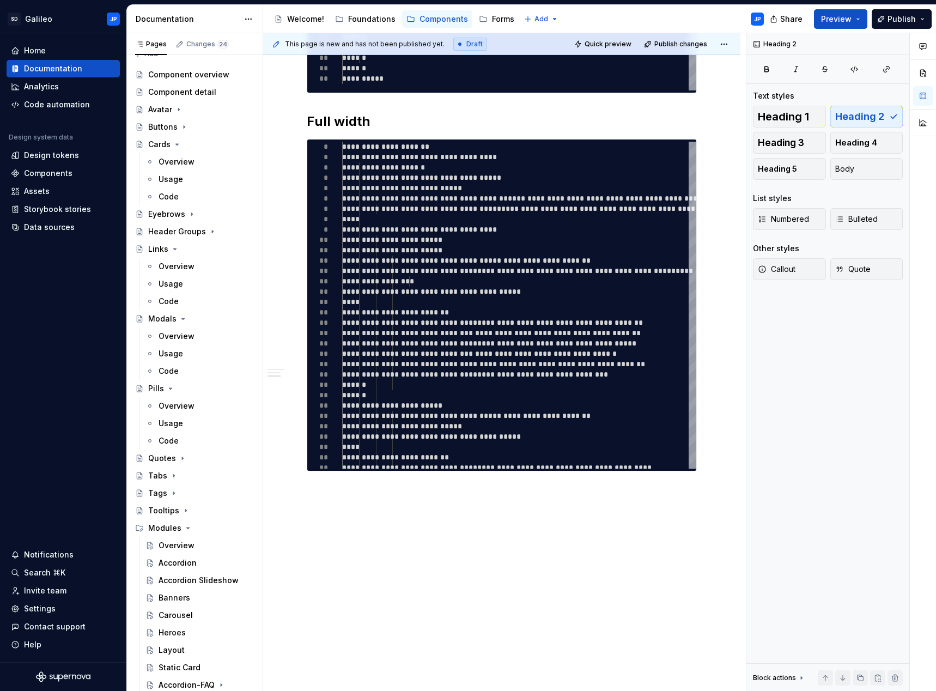
click at [338, 514] on div "**********" at bounding box center [501, 148] width 477 height 1085
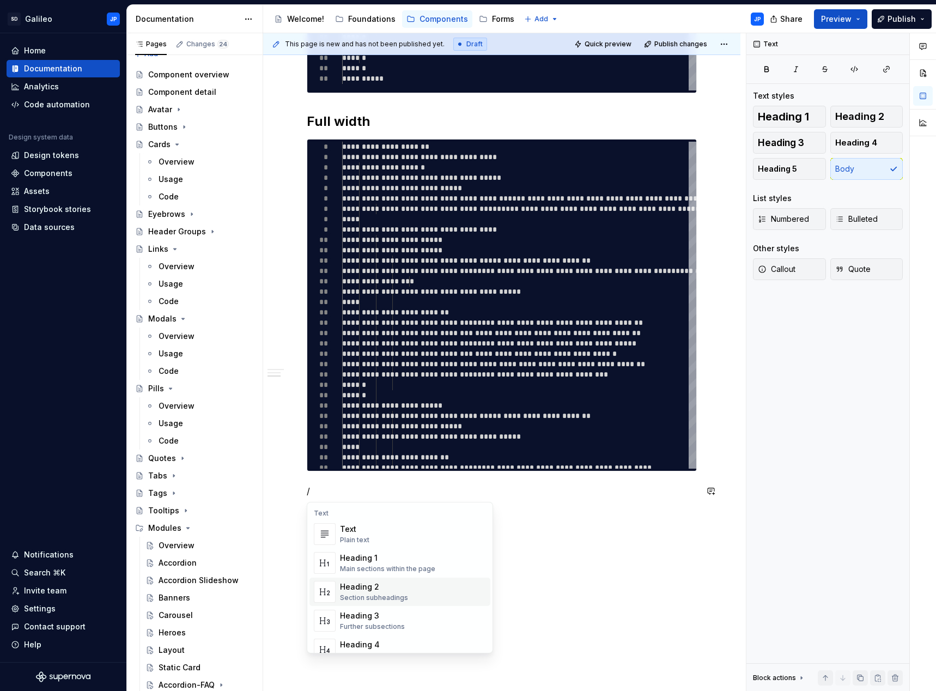
click at [359, 586] on div "Heading 2" at bounding box center [374, 586] width 68 height 11
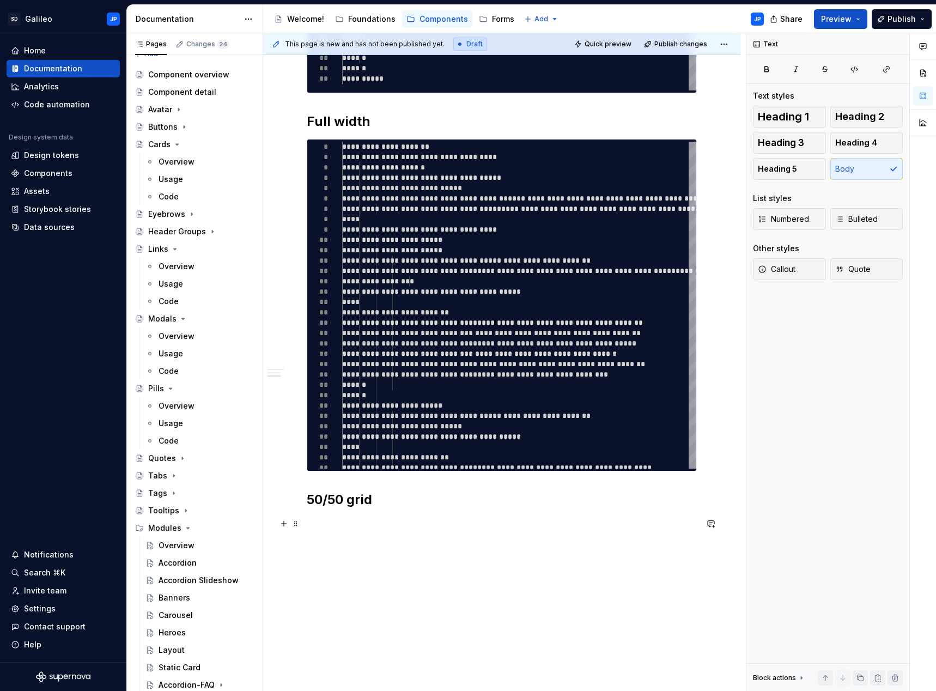
click at [338, 522] on p at bounding box center [502, 523] width 390 height 13
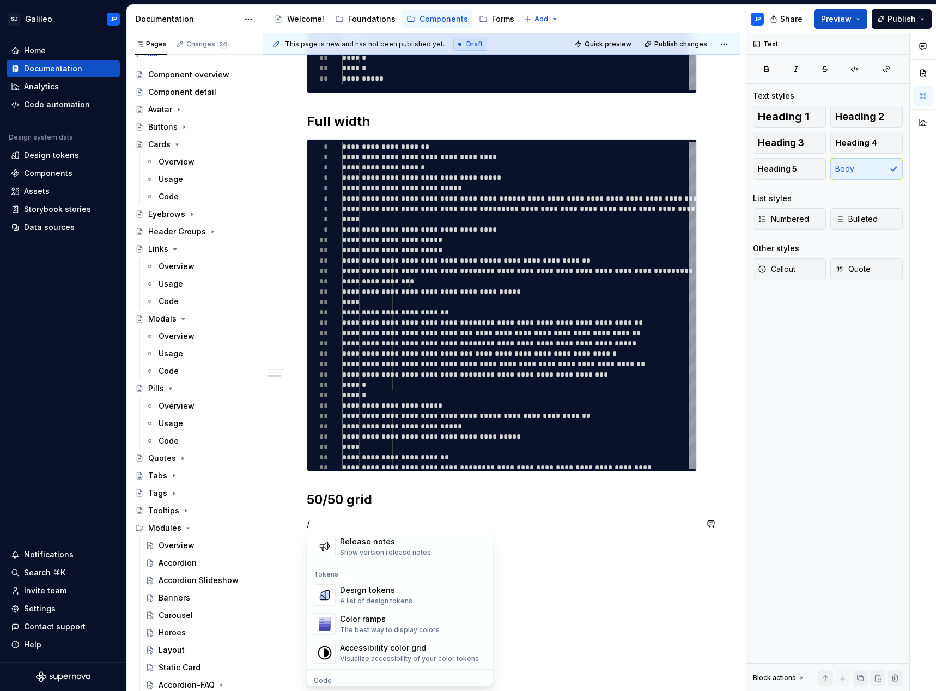
scroll to position [817, 0]
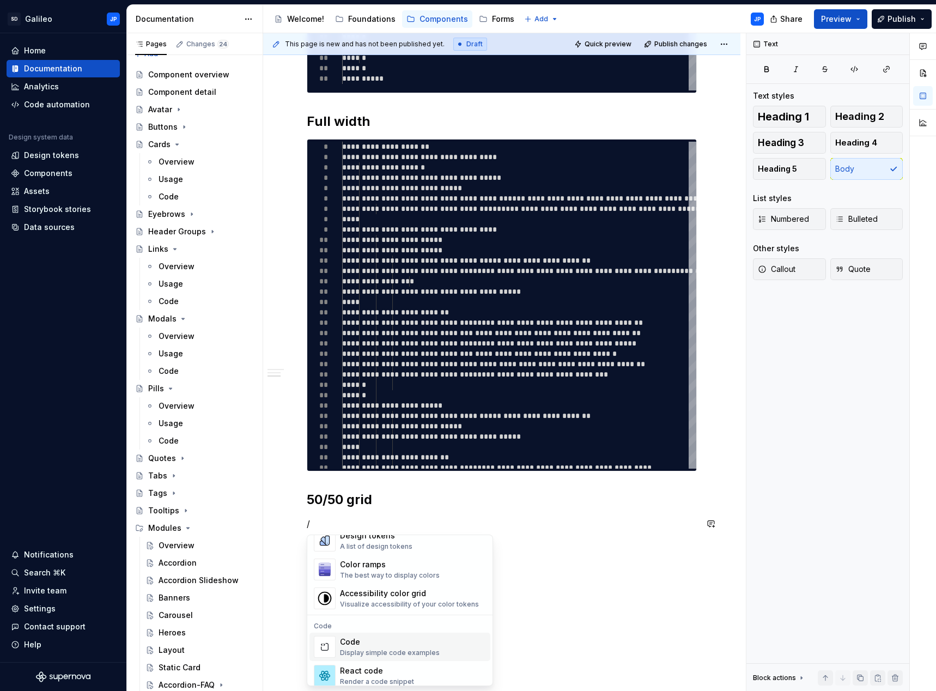
drag, startPoint x: 351, startPoint y: 655, endPoint x: 397, endPoint y: 614, distance: 61.8
click at [351, 654] on div "Display simple code examples" at bounding box center [390, 652] width 100 height 9
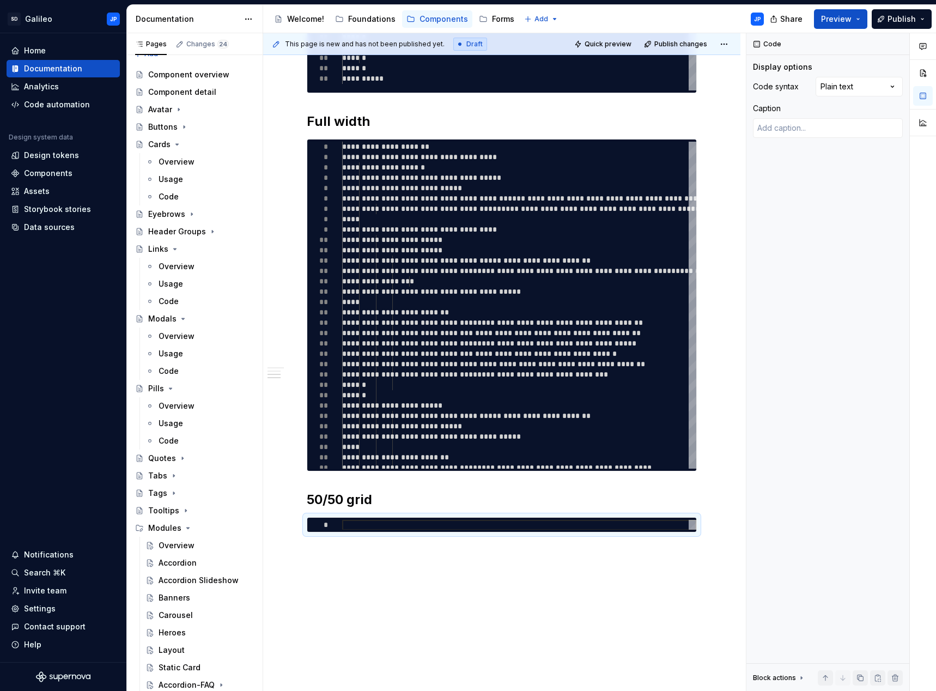
type textarea "*"
type textarea "**********"
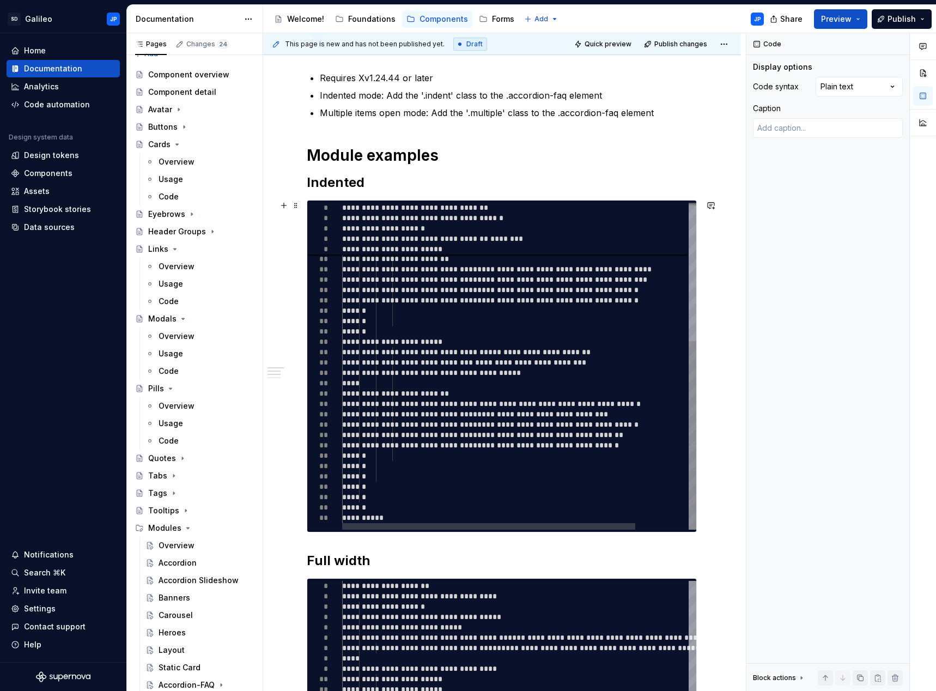
scroll to position [0, 0]
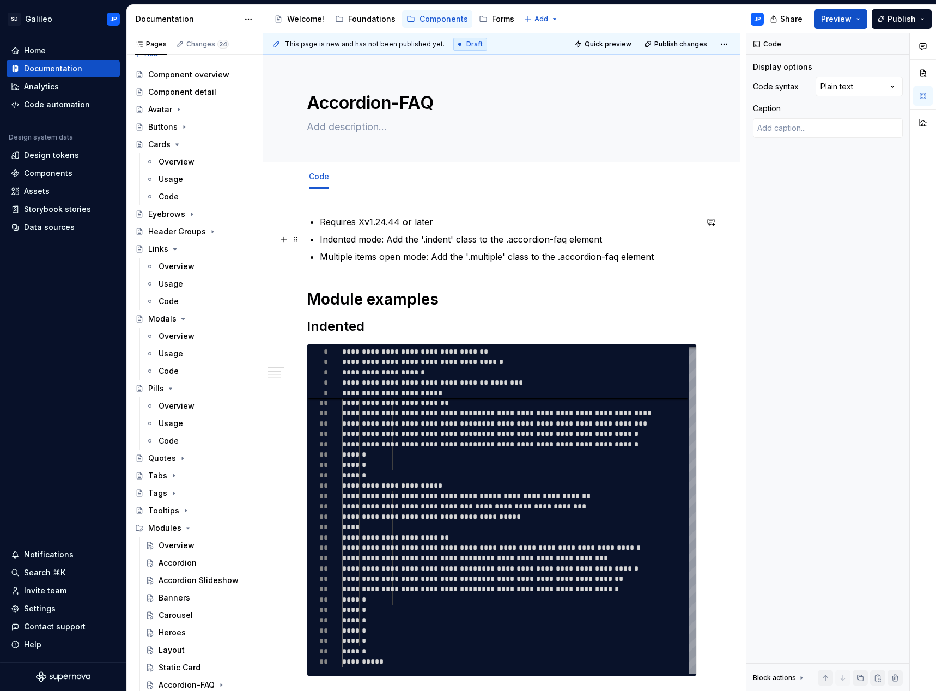
click at [385, 243] on p "Indented mode: Add the '.indent' class to the .accordion-faq element" at bounding box center [508, 239] width 377 height 13
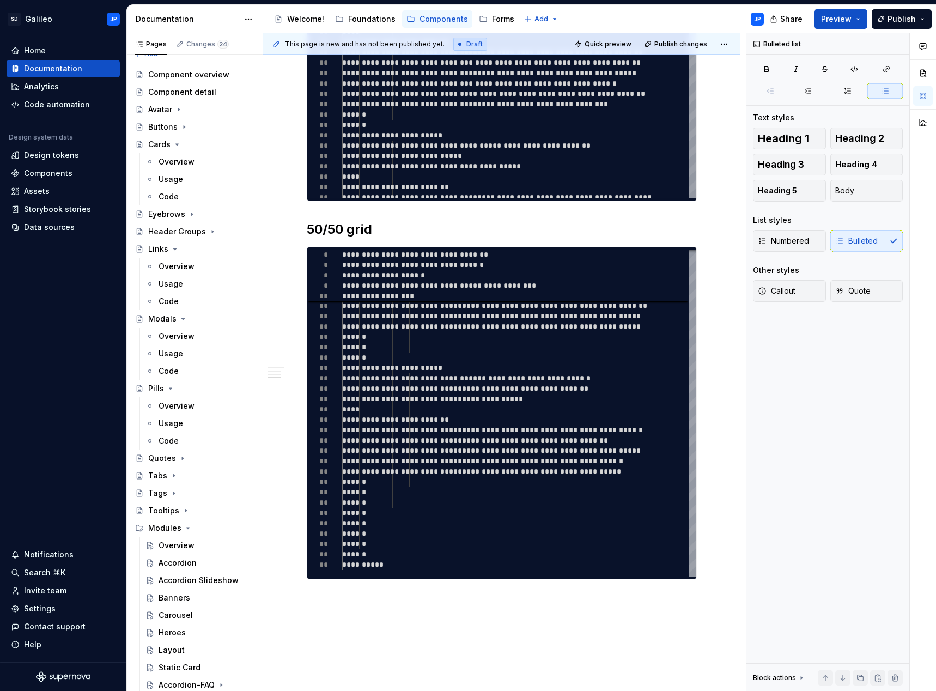
scroll to position [961, 0]
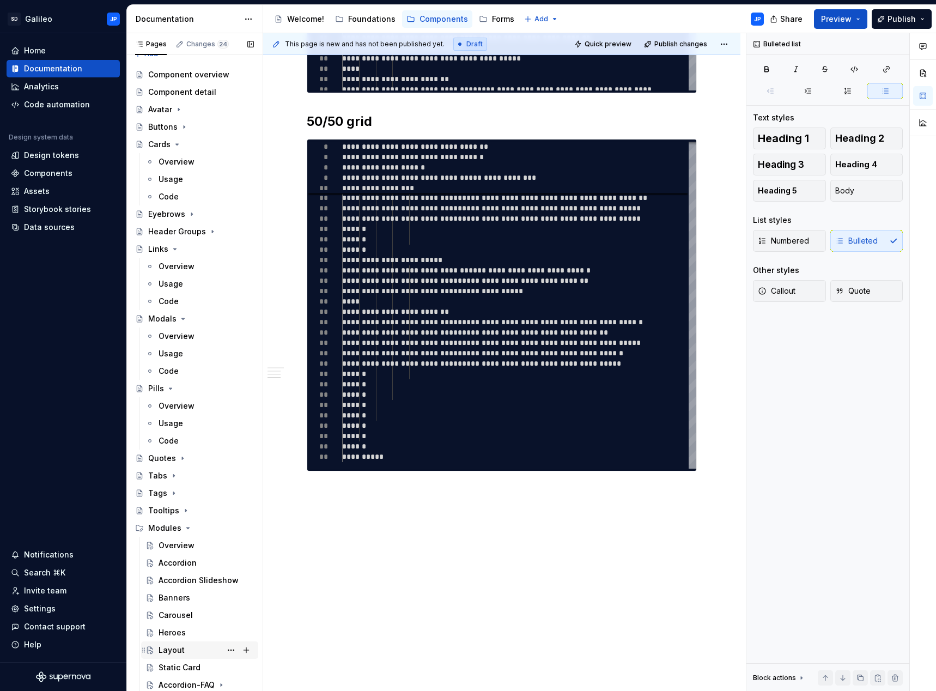
click at [174, 652] on div "Layout" at bounding box center [172, 649] width 26 height 11
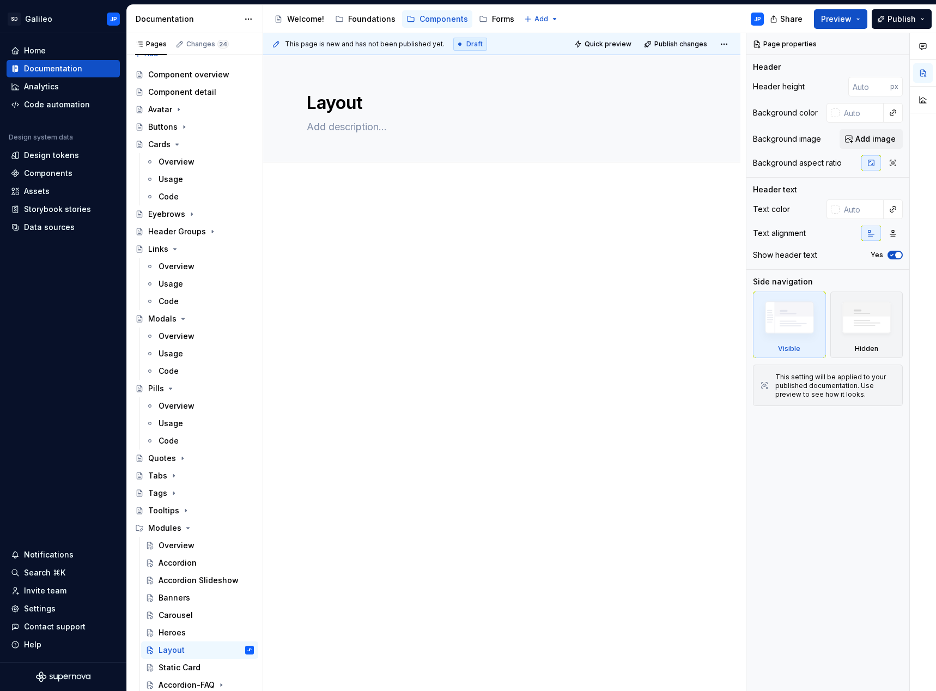
type textarea "*"
click at [342, 207] on div at bounding box center [501, 330] width 477 height 288
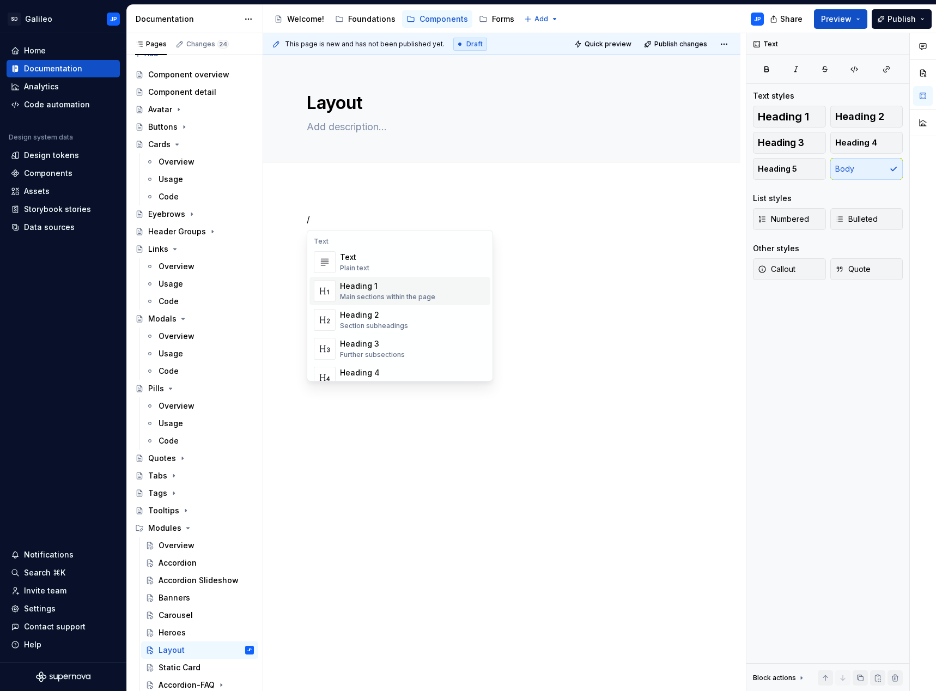
click at [375, 288] on div "Heading 1" at bounding box center [387, 286] width 95 height 11
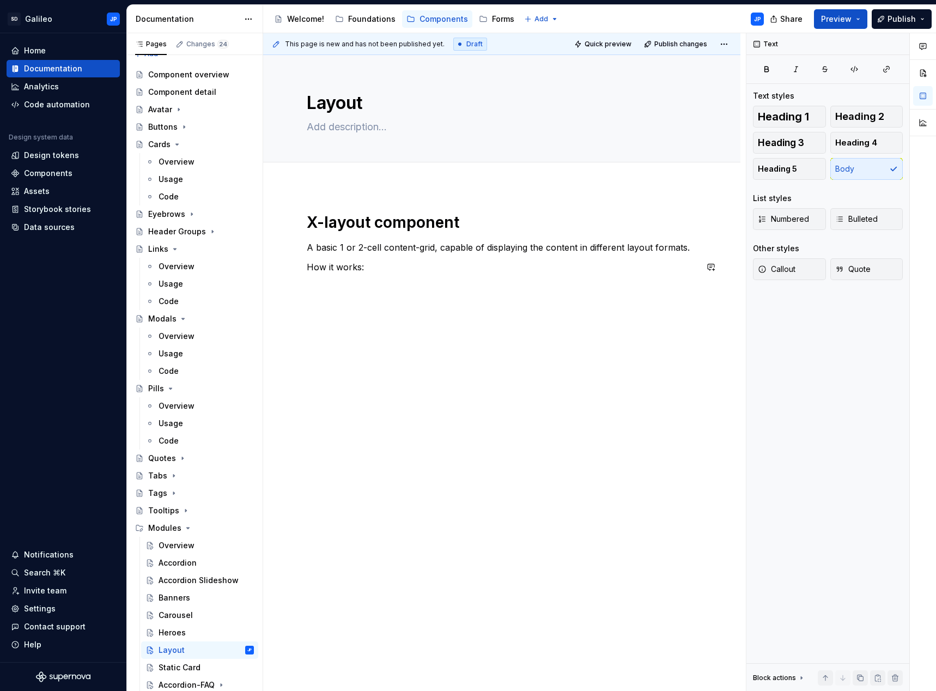
click at [291, 303] on div "X-layout component A basic 1 or 2-cell content-grid, capable of displaying the …" at bounding box center [501, 339] width 477 height 307
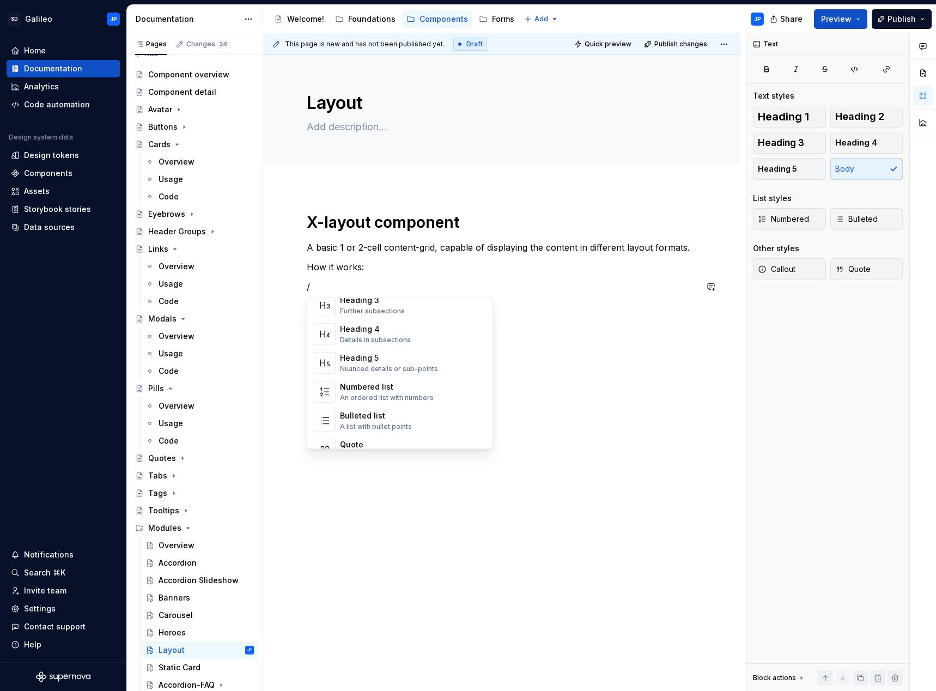
scroll to position [109, 0]
click at [369, 422] on div "Bulleted list" at bounding box center [376, 417] width 72 height 11
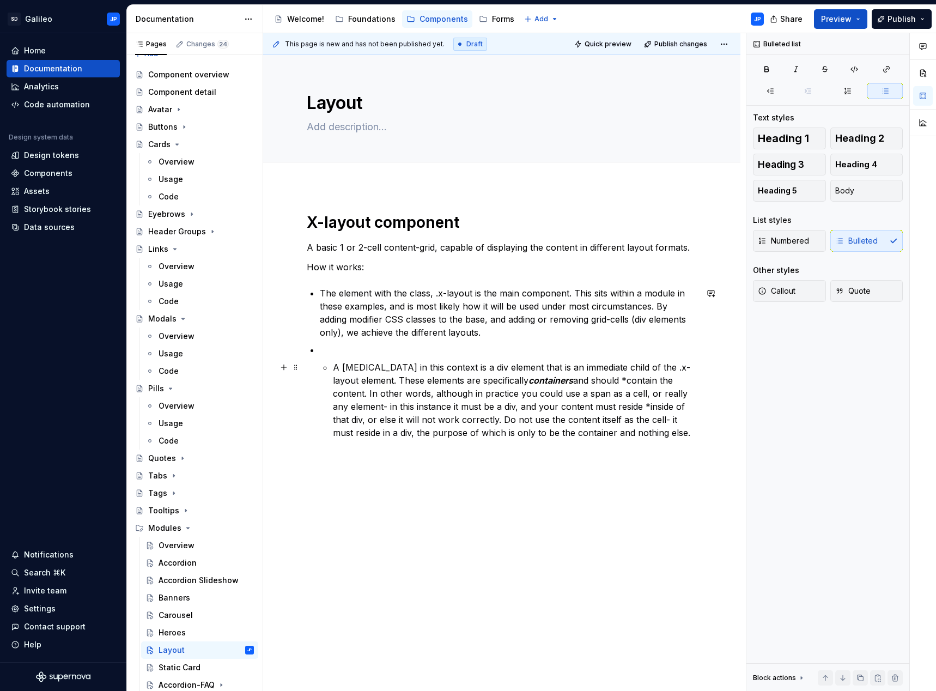
click at [333, 368] on p "A [MEDICAL_DATA] in this context is a div element that is an immediate child of…" at bounding box center [515, 400] width 364 height 78
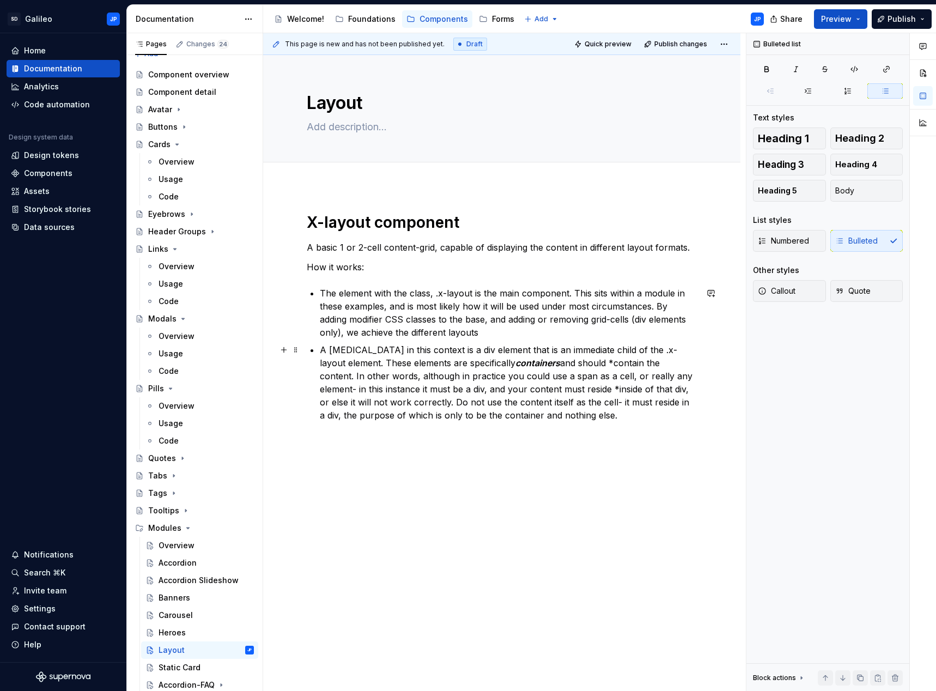
click at [474, 389] on p "A [MEDICAL_DATA] in this context is a div element that is an immediate child of…" at bounding box center [508, 382] width 377 height 78
click at [583, 419] on p "A [MEDICAL_DATA] in this context is a div element that is an immediate child of…" at bounding box center [508, 382] width 377 height 78
click at [332, 452] on li "Reversing order at mobile sizes: Add the class, .m-reverse to the .x-layout ele…" at bounding box center [508, 448] width 377 height 44
click at [447, 451] on p "Reversing order at mobile sizes: Add the class, .m-reverse to the .x-layout ele…" at bounding box center [508, 439] width 377 height 26
click at [498, 346] on p "A [MEDICAL_DATA] in this context is a div element that is an immediate child of…" at bounding box center [508, 382] width 377 height 78
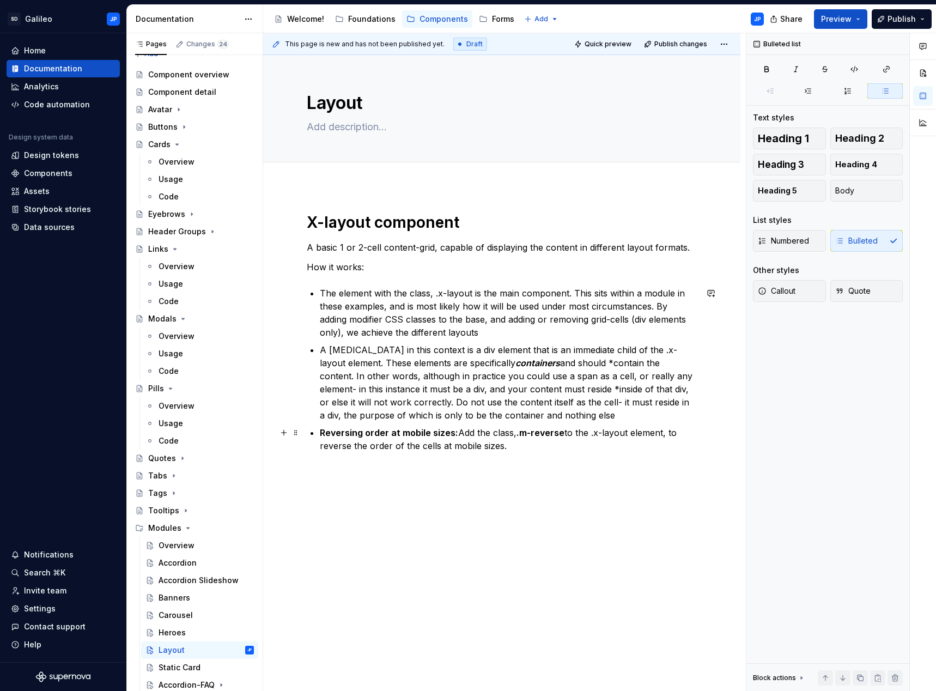
click at [509, 446] on p "Reversing order at mobile sizes: Add the class, .m-reverse to the .x-layout ele…" at bounding box center [508, 439] width 377 height 26
click at [334, 482] on strong "Text-alignment:" at bounding box center [367, 480] width 69 height 11
click at [692, 464] on p "Text-alignment: Add the .align-center class to the grid cells to change the tex…" at bounding box center [508, 462] width 377 height 13
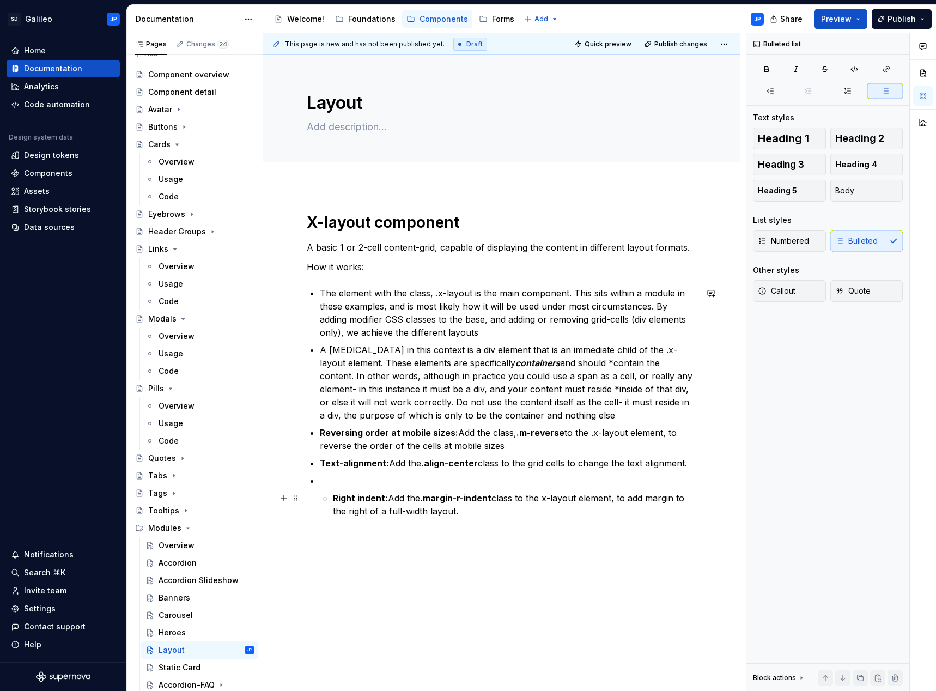
click at [336, 498] on strong "Right indent:" at bounding box center [360, 497] width 55 height 11
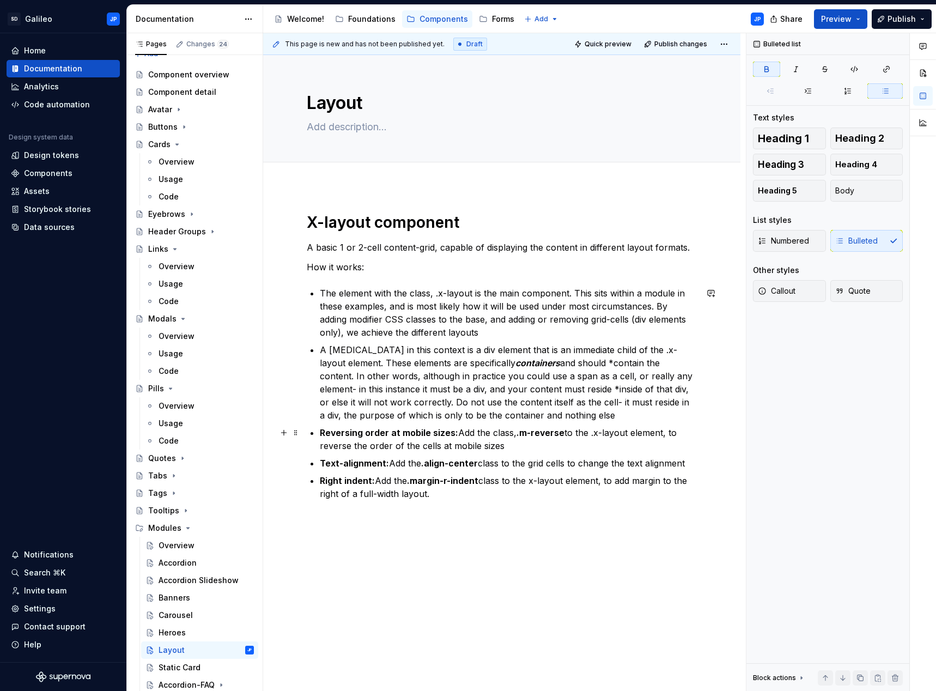
click at [417, 437] on strong "Reversing order at mobile sizes:" at bounding box center [389, 432] width 138 height 11
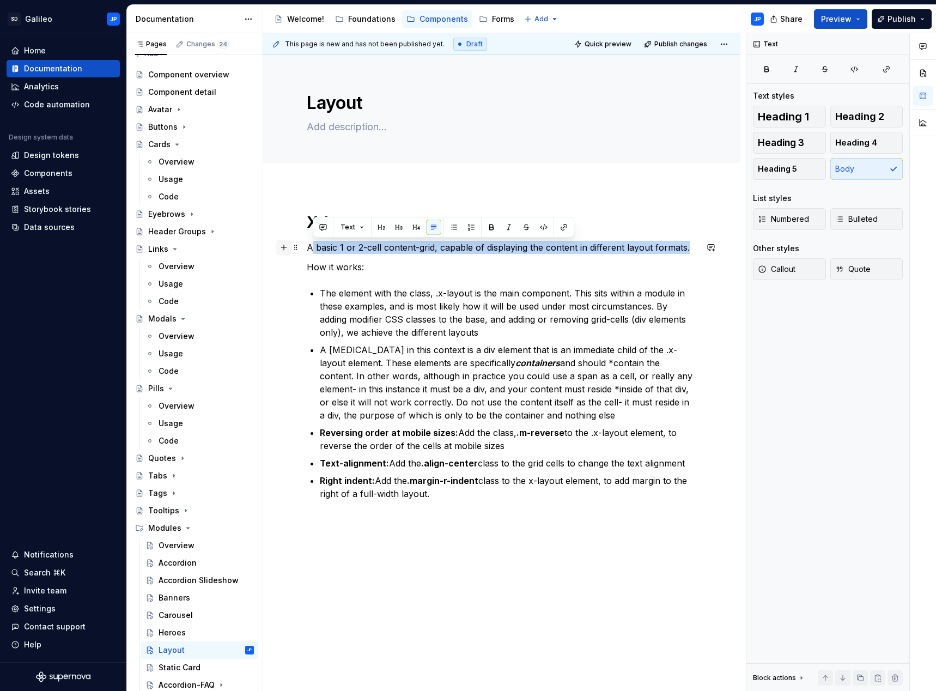
drag, startPoint x: 689, startPoint y: 250, endPoint x: 288, endPoint y: 242, distance: 401.6
click at [307, 242] on div "X-layout component A basic 1 or 2-cell content-grid, capable of displaying the …" at bounding box center [502, 362] width 390 height 301
click at [502, 228] on button "button" at bounding box center [508, 227] width 15 height 15
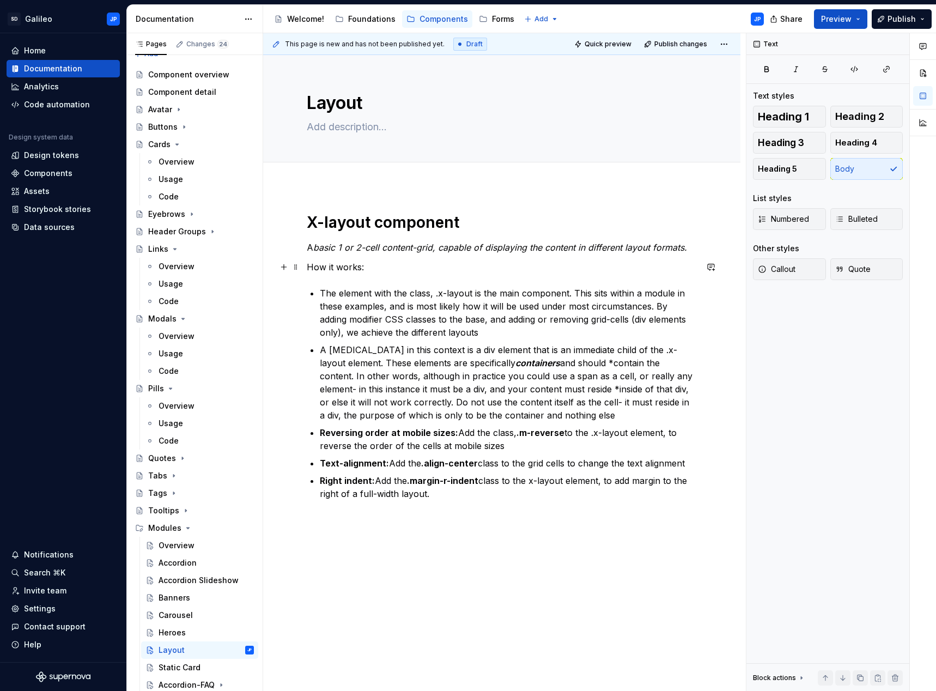
click at [485, 269] on p "How it works:" at bounding box center [502, 266] width 390 height 13
drag, startPoint x: 680, startPoint y: 247, endPoint x: 215, endPoint y: 233, distance: 466.0
click at [215, 233] on div "Pages Changes 24 Add Accessibility guide for tree Page tree. Navigate the tree …" at bounding box center [531, 364] width 809 height 662
click at [499, 227] on button "button" at bounding box center [502, 227] width 15 height 15
click at [456, 263] on p "How it works:" at bounding box center [502, 266] width 390 height 13
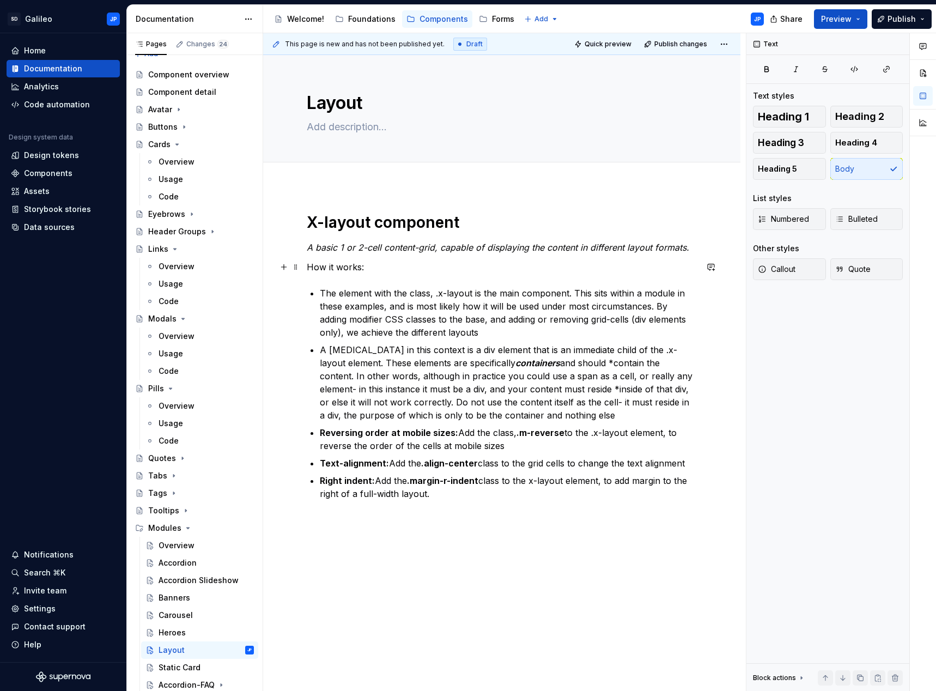
click at [305, 267] on div "This page is new and has not been published yet. Draft Quick preview Publish ch…" at bounding box center [504, 362] width 483 height 658
click at [305, 268] on div "X-layout component A basic 1 or 2-cell content-grid, capable of displaying the …" at bounding box center [501, 453] width 477 height 534
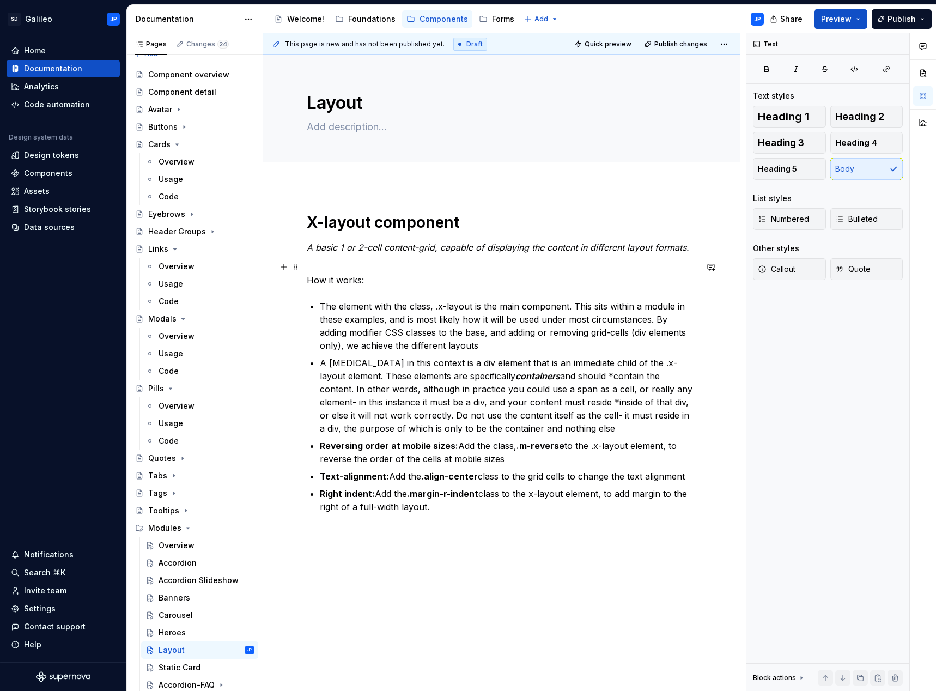
click at [410, 272] on p "How it works:" at bounding box center [502, 273] width 390 height 26
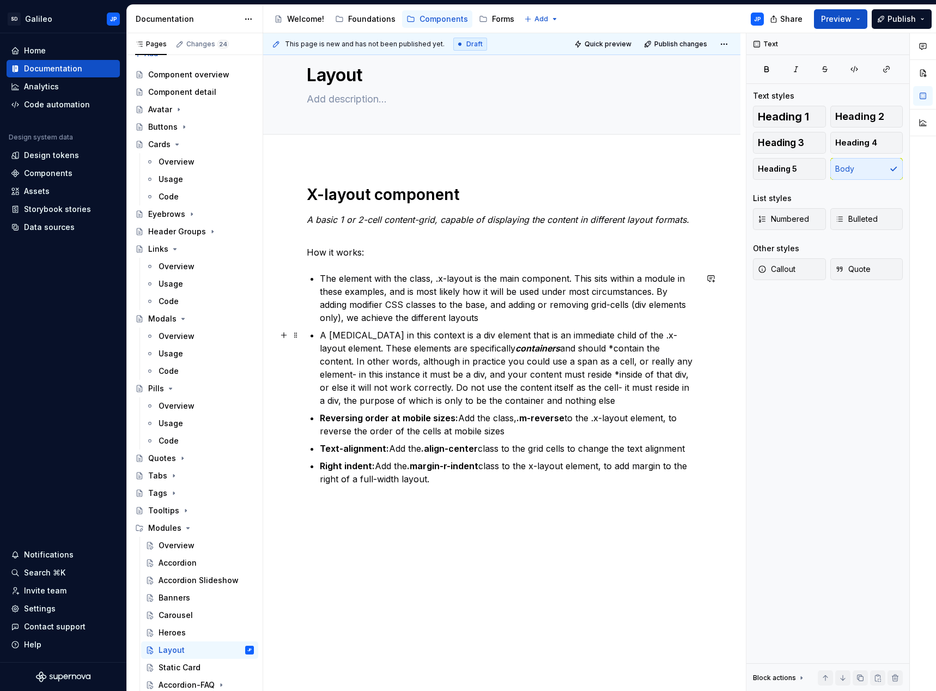
scroll to position [42, 0]
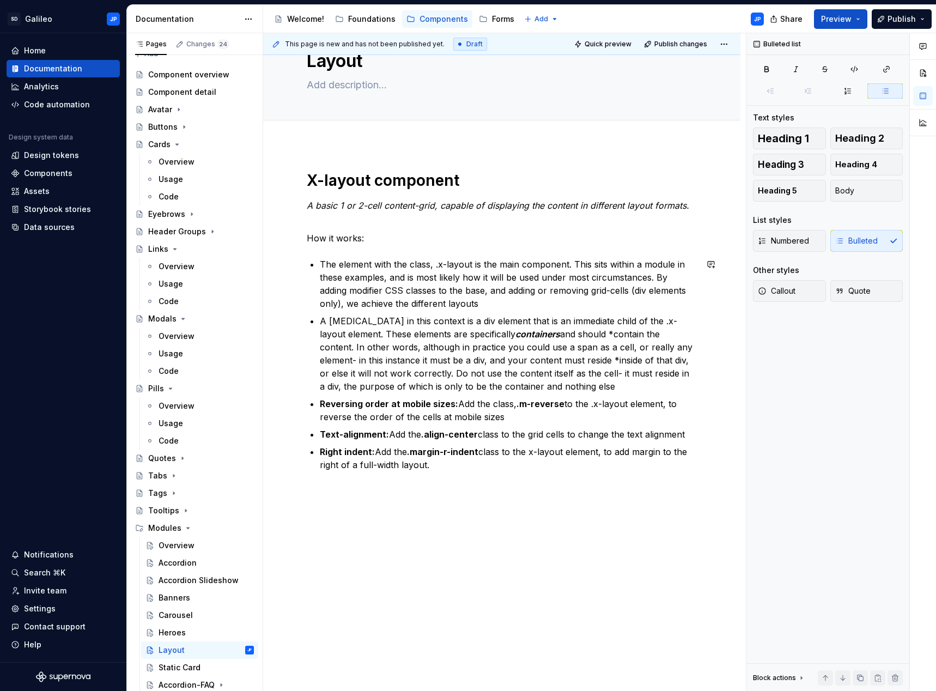
click at [339, 254] on div "X-layout component A basic 1 or 2-cell content-grid, capable of displaying the …" at bounding box center [502, 321] width 390 height 301
click at [434, 465] on p "Right indent: Add the .margin-r-indent class to the x-layout element, to add ma…" at bounding box center [508, 458] width 377 height 26
click at [334, 500] on strong "Horizontal indent:" at bounding box center [372, 499] width 78 height 11
click at [479, 489] on p "Horizontal indent: Add the .margin-h-indent class to the x-layout element, to a…" at bounding box center [508, 489] width 377 height 26
click at [462, 470] on p "Right indent: Add the .margin-r-indent class to the x-layout element, to add ma…" at bounding box center [508, 458] width 377 height 26
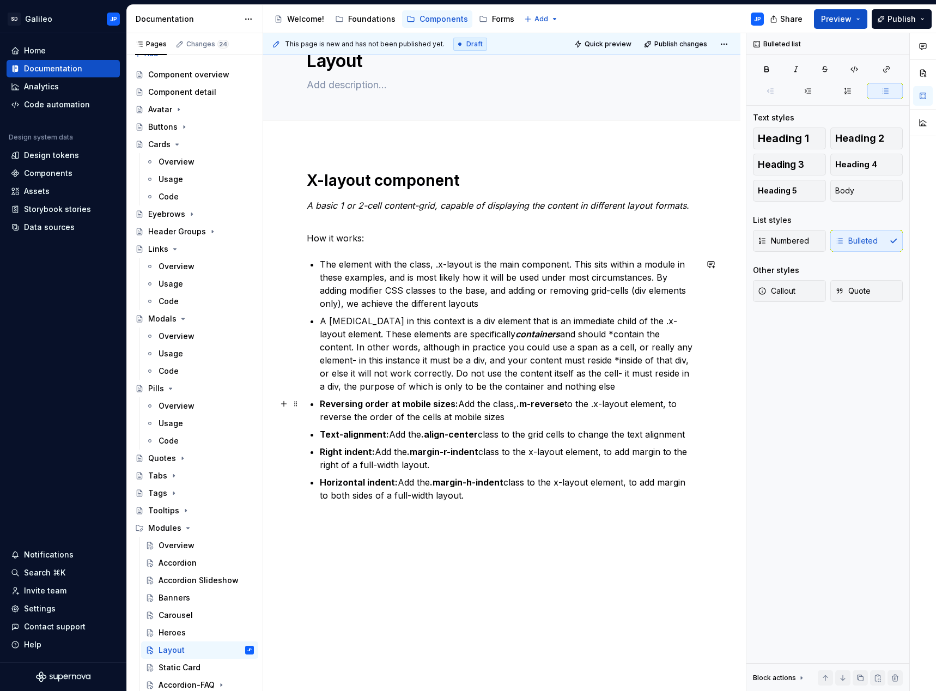
click at [503, 417] on p "Reversing order at mobile sizes: Add the class, .m-reverse to the .x-layout ele…" at bounding box center [508, 410] width 377 height 26
click at [577, 386] on p "A [MEDICAL_DATA] in this context is a div element that is an immediate child of…" at bounding box center [508, 353] width 377 height 78
click at [485, 303] on p "The element with the class, .x-layout is the main component. This sits within a…" at bounding box center [508, 284] width 377 height 52
click at [536, 414] on p "Reversing order at mobile sizes: Add the class, .m-reverse to the .x-layout ele…" at bounding box center [508, 410] width 377 height 26
click at [483, 513] on div "X-layout component A basic 1 or 2-cell content-grid, capable of displaying the …" at bounding box center [502, 343] width 390 height 344
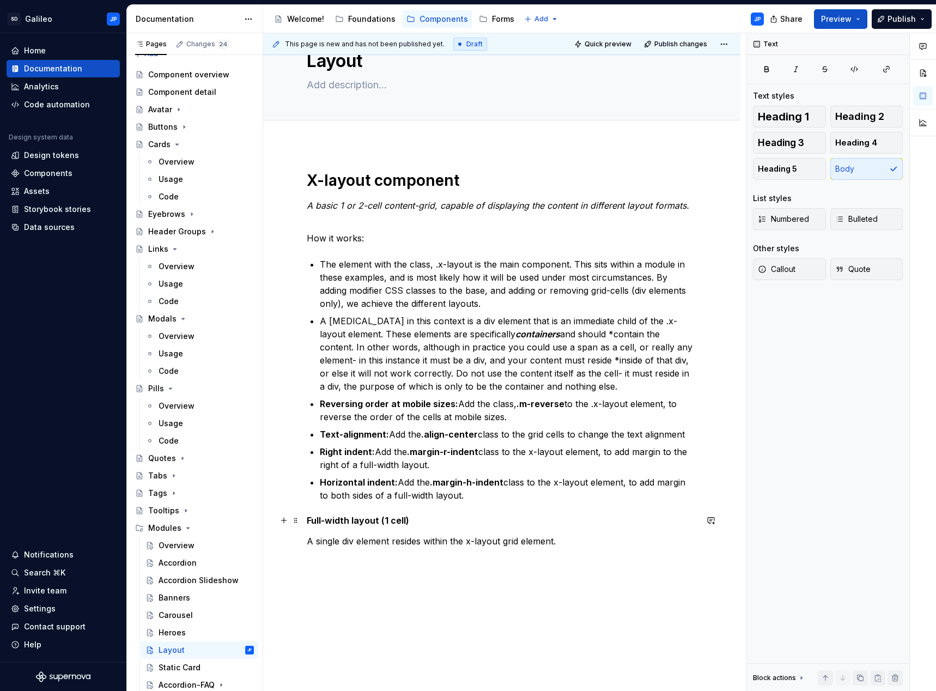
click at [306, 519] on div "X-layout component A basic 1 or 2-cell content-grid, capable of displaying the …" at bounding box center [501, 455] width 477 height 623
click at [448, 525] on p at bounding box center [502, 521] width 390 height 13
click at [520, 557] on div "X-layout component A basic 1 or 2-cell content-grid, capable of displaying the …" at bounding box center [502, 372] width 390 height 403
click at [313, 581] on div "X-layout component A basic 1 or 2-cell content-grid, capable of displaying the …" at bounding box center [502, 379] width 390 height 416
click at [563, 572] on p "A single div element resides within the x-layout grid element." at bounding box center [502, 567] width 390 height 13
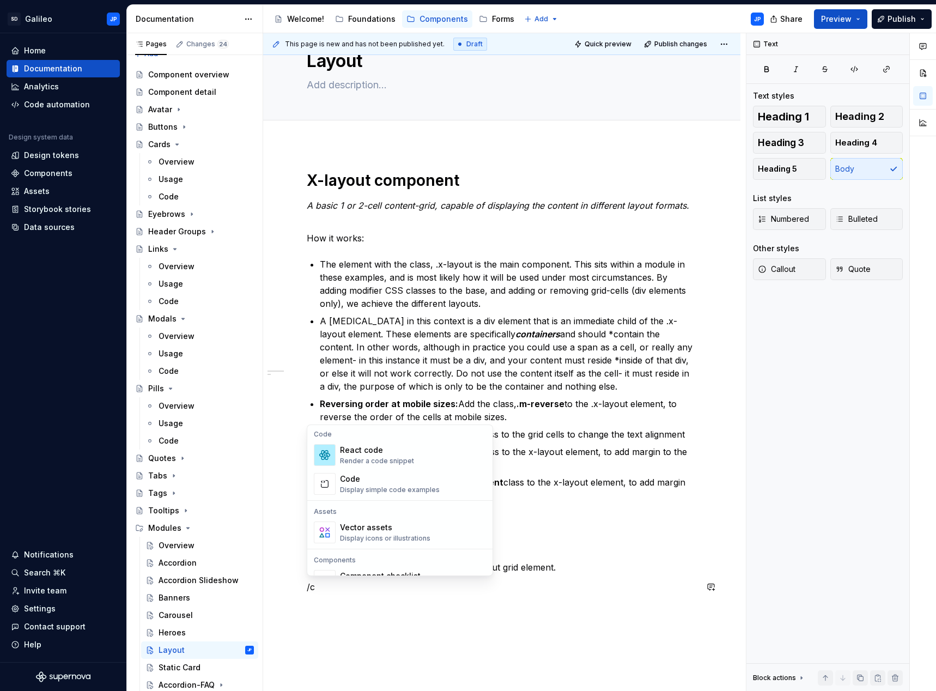
scroll to position [109, 0]
click at [359, 484] on div "Code Display simple code examples" at bounding box center [390, 482] width 100 height 21
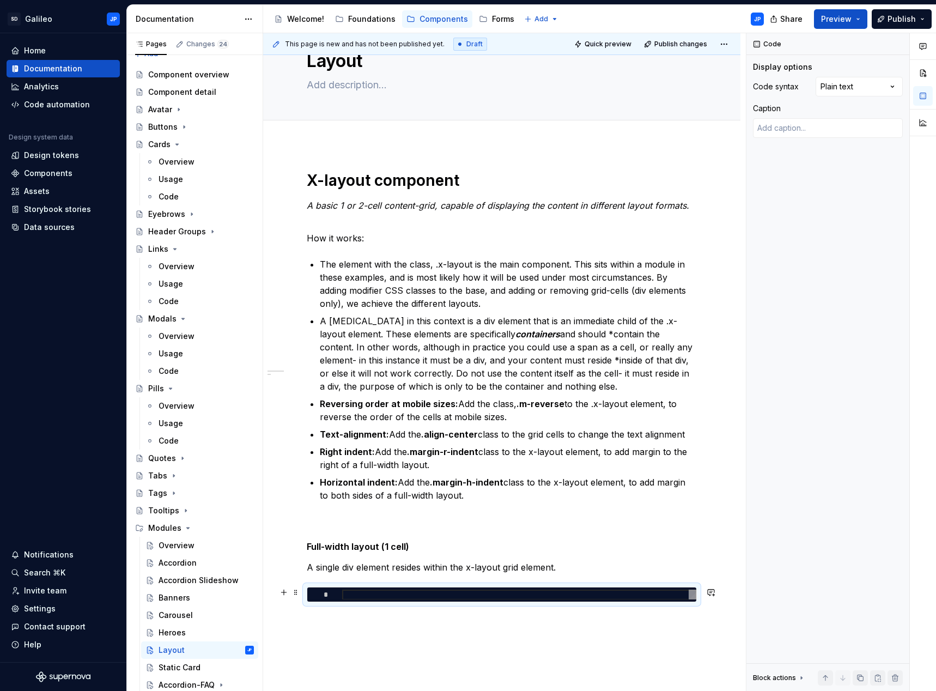
type textarea "*"
type textarea "**********"
type textarea "*"
click at [360, 594] on div at bounding box center [519, 594] width 354 height 10
type textarea "*"
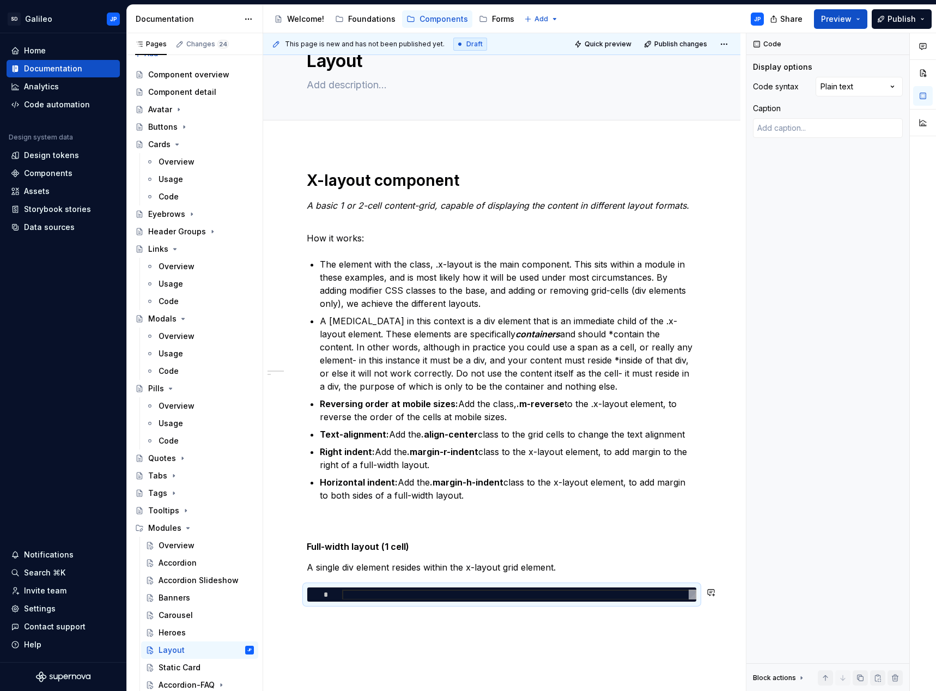
type textarea "**********"
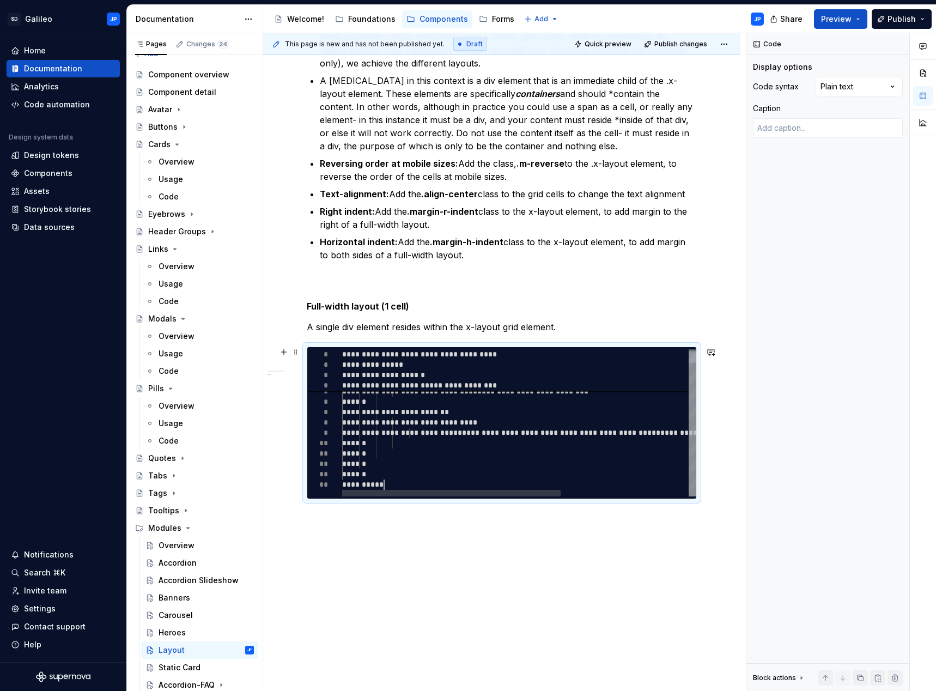
scroll to position [310, 0]
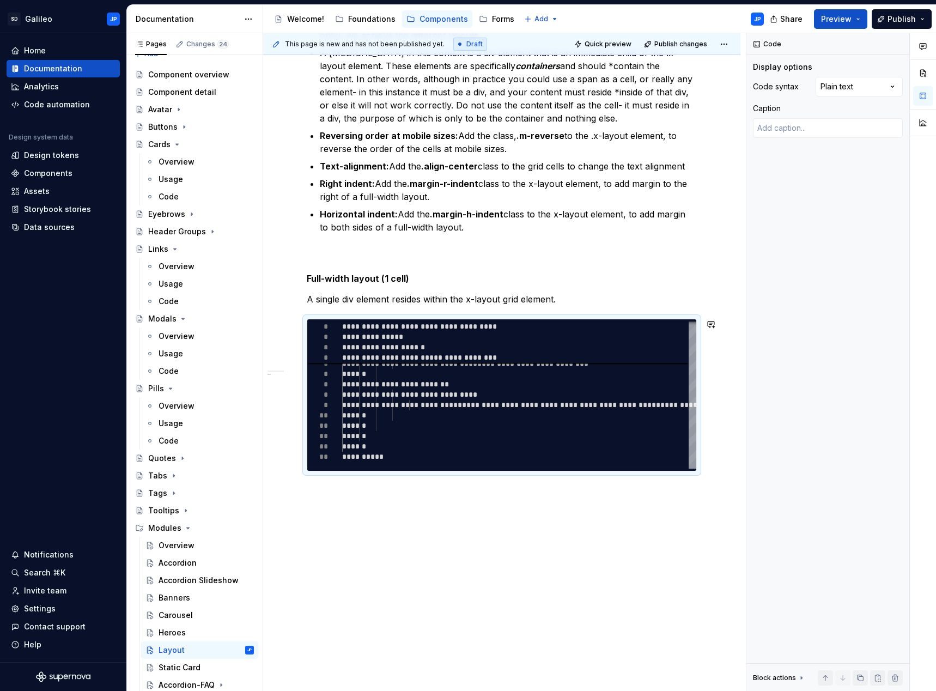
click at [336, 497] on div "X-layout component A basic 1 or 2-cell content-grid, capable of displaying the …" at bounding box center [501, 283] width 477 height 815
click at [329, 501] on div "X-layout component A basic 1 or 2-cell content-grid, capable of displaying the …" at bounding box center [501, 283] width 477 height 815
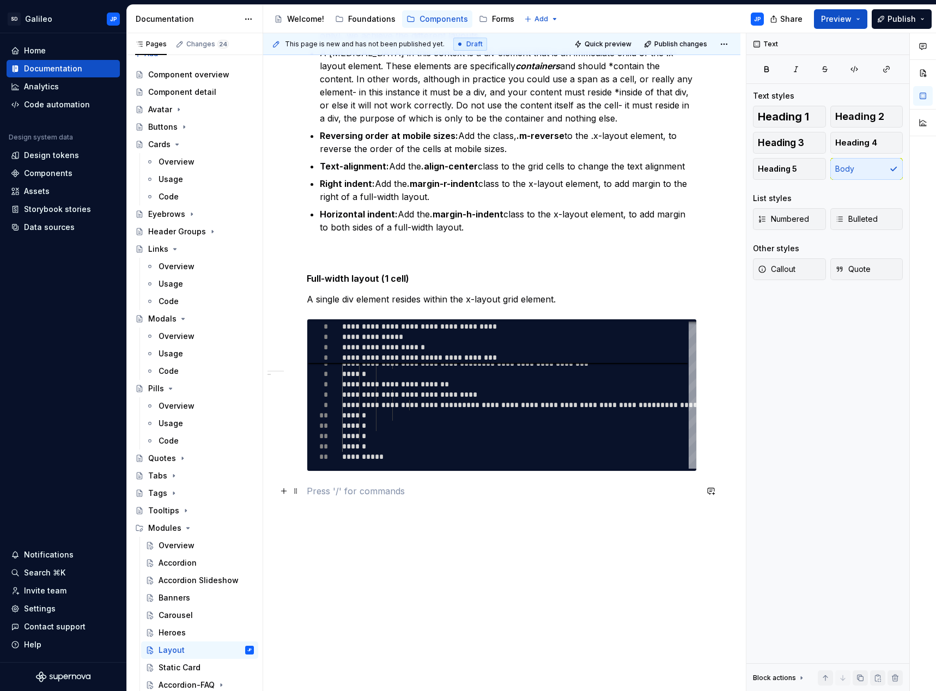
click at [337, 491] on p at bounding box center [502, 490] width 390 height 13
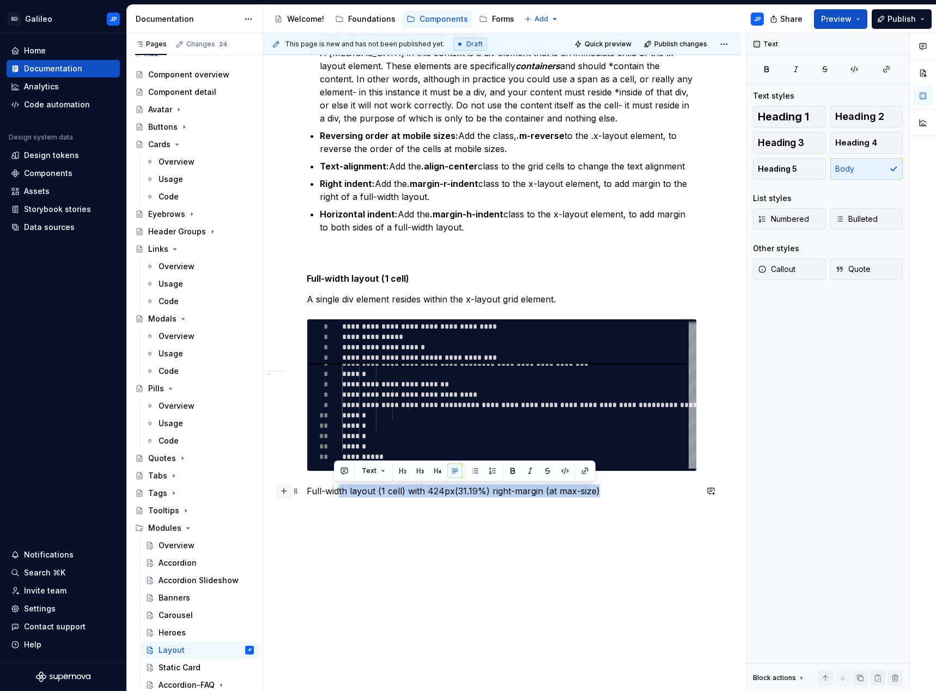
drag, startPoint x: 601, startPoint y: 492, endPoint x: 285, endPoint y: 484, distance: 316.1
click at [334, 490] on p "Full-width layout (1 cell) with 424px(31.19%) right-margin (at max-size)" at bounding box center [502, 490] width 390 height 13
click at [459, 506] on div "X-layout component A basic 1 or 2-cell content-grid, capable of displaying the …" at bounding box center [502, 206] width 390 height 608
drag, startPoint x: 601, startPoint y: 490, endPoint x: 257, endPoint y: 488, distance: 344.3
click at [257, 488] on div "Pages Changes 24 Add Accessibility guide for tree Page tree. Navigate the tree …" at bounding box center [531, 364] width 809 height 662
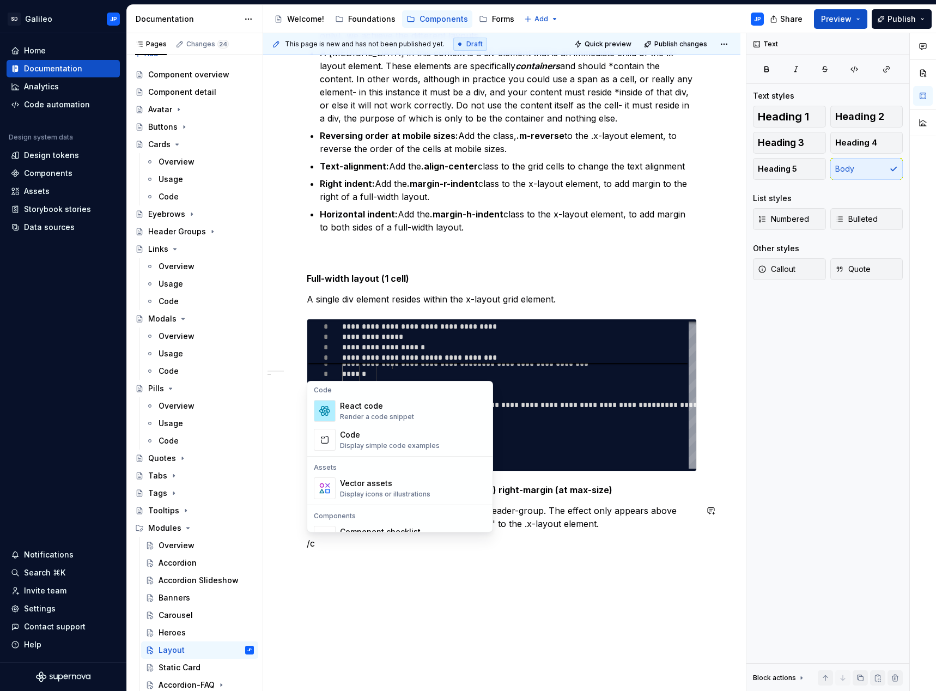
scroll to position [109, 0]
click at [370, 438] on div "Code" at bounding box center [390, 434] width 100 height 11
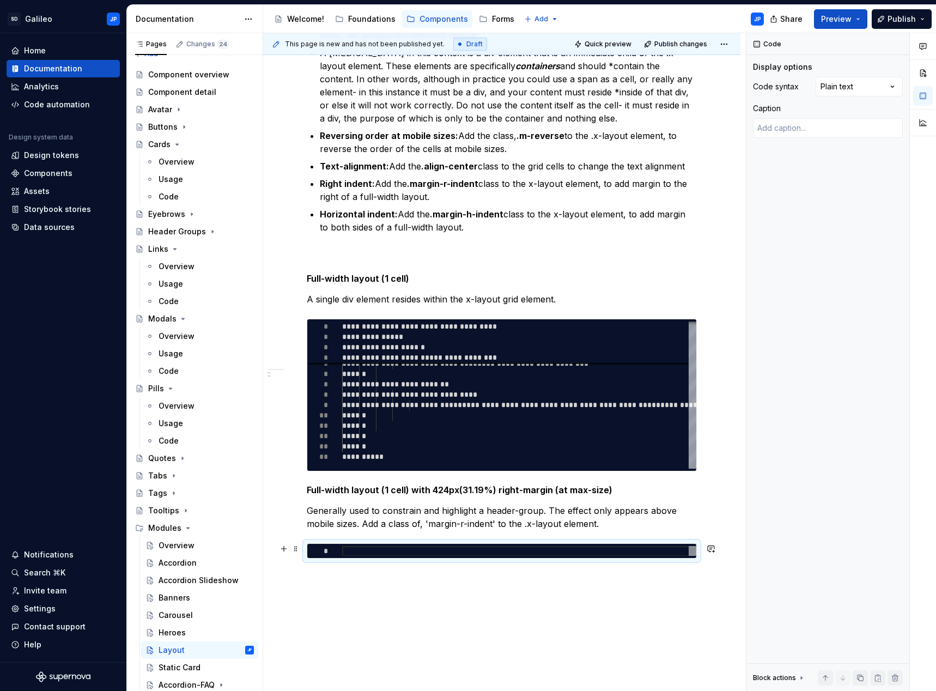
click at [361, 548] on div at bounding box center [519, 551] width 354 height 10
type textarea "*"
type textarea "**********"
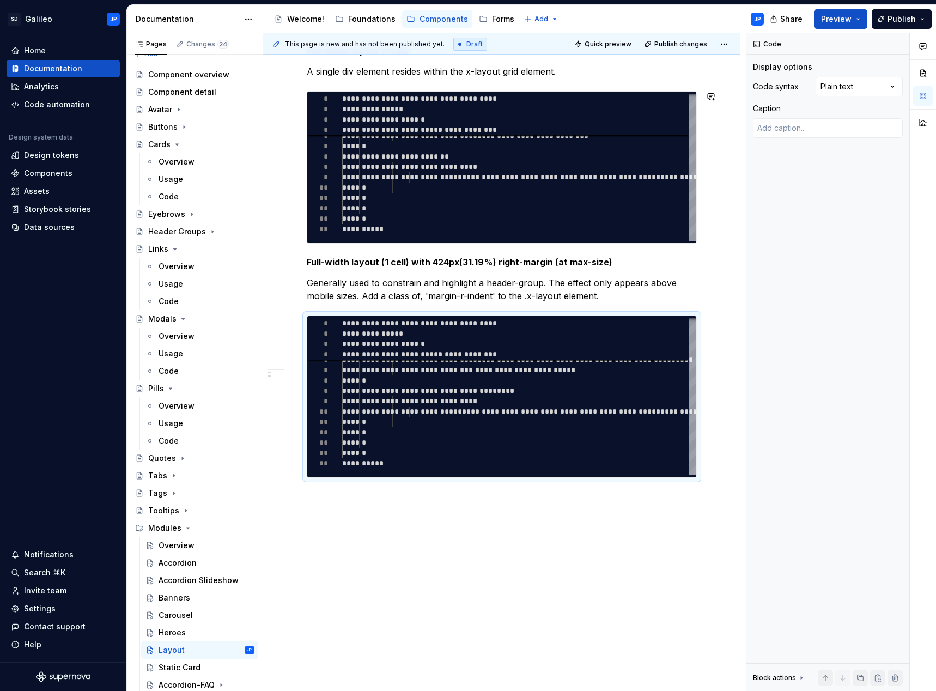
scroll to position [544, 0]
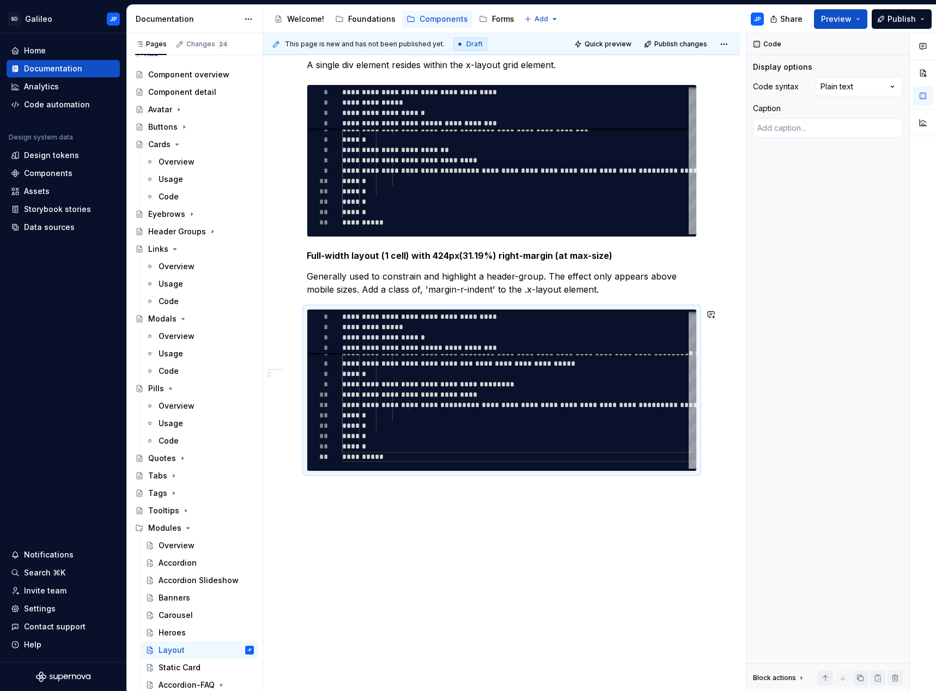
click at [334, 506] on div "X-layout component A basic 1 or 2-cell content-grid, capable of displaying the …" at bounding box center [501, 166] width 477 height 1049
click at [312, 497] on div "X-layout component A basic 1 or 2-cell content-grid, capable of displaying the …" at bounding box center [501, 166] width 477 height 1049
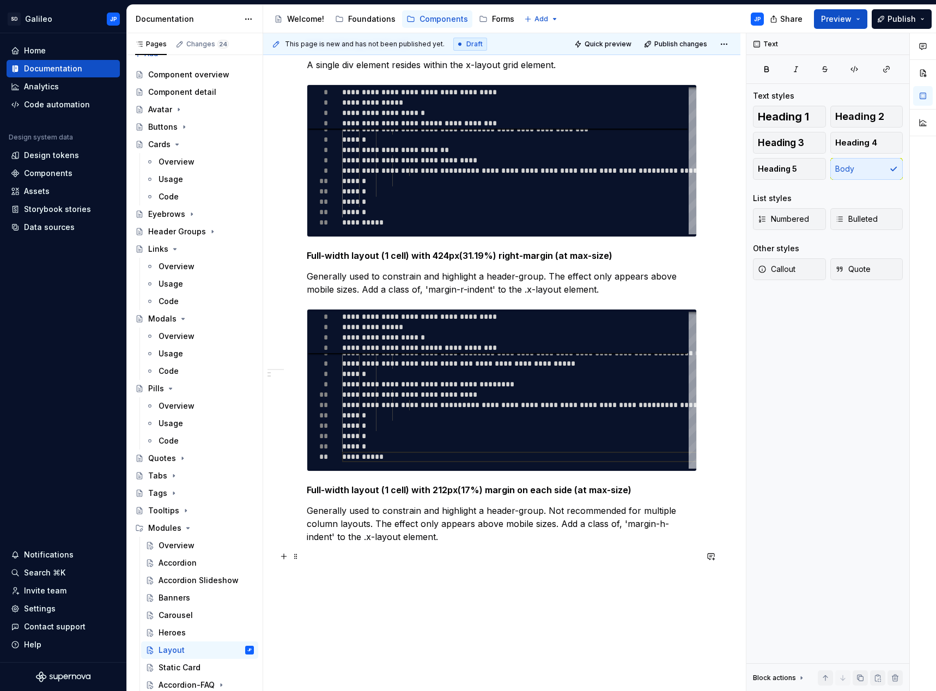
click at [321, 556] on p at bounding box center [502, 556] width 390 height 13
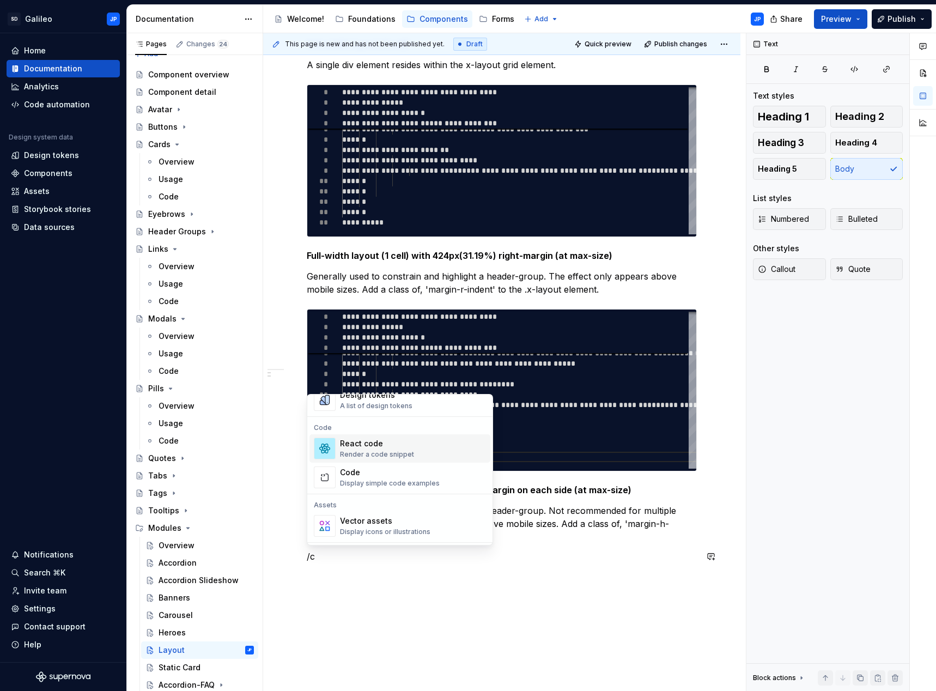
scroll to position [109, 0]
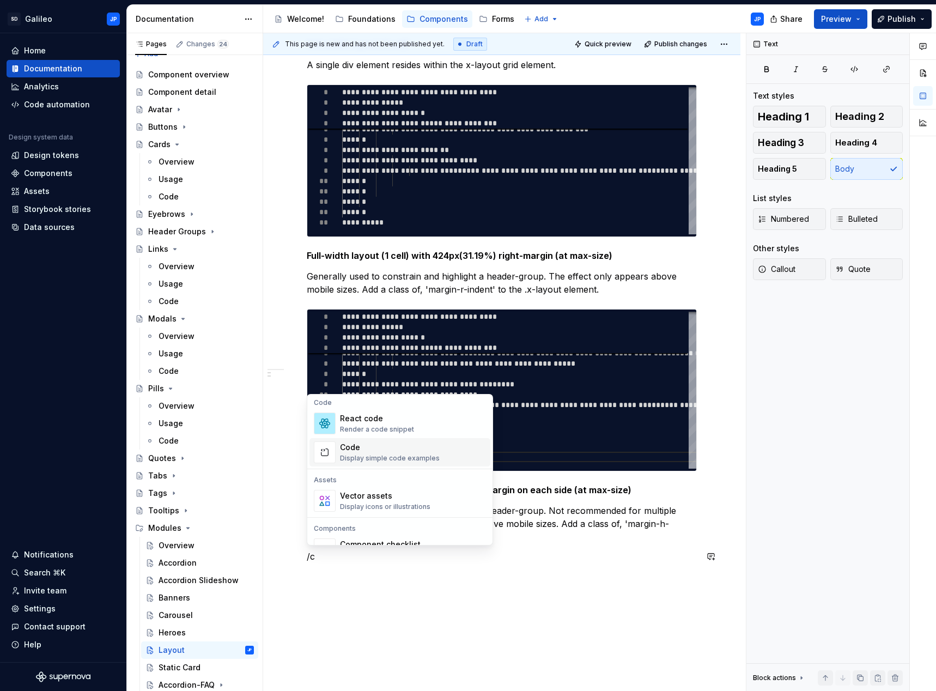
click at [344, 456] on div "Display simple code examples" at bounding box center [390, 458] width 100 height 9
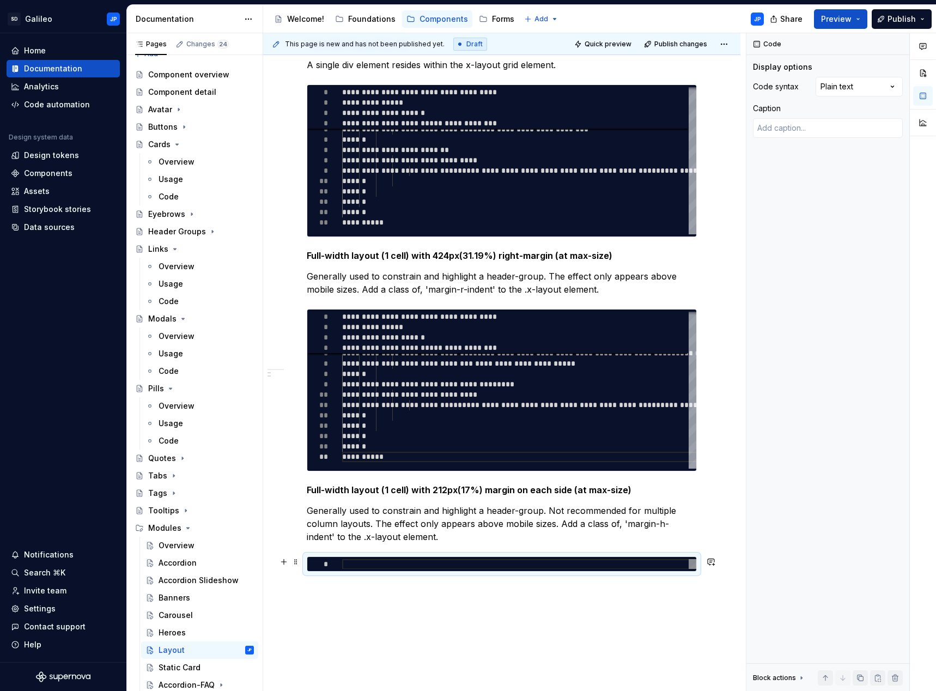
click at [358, 562] on div at bounding box center [519, 564] width 354 height 10
type textarea "*"
type textarea "**********"
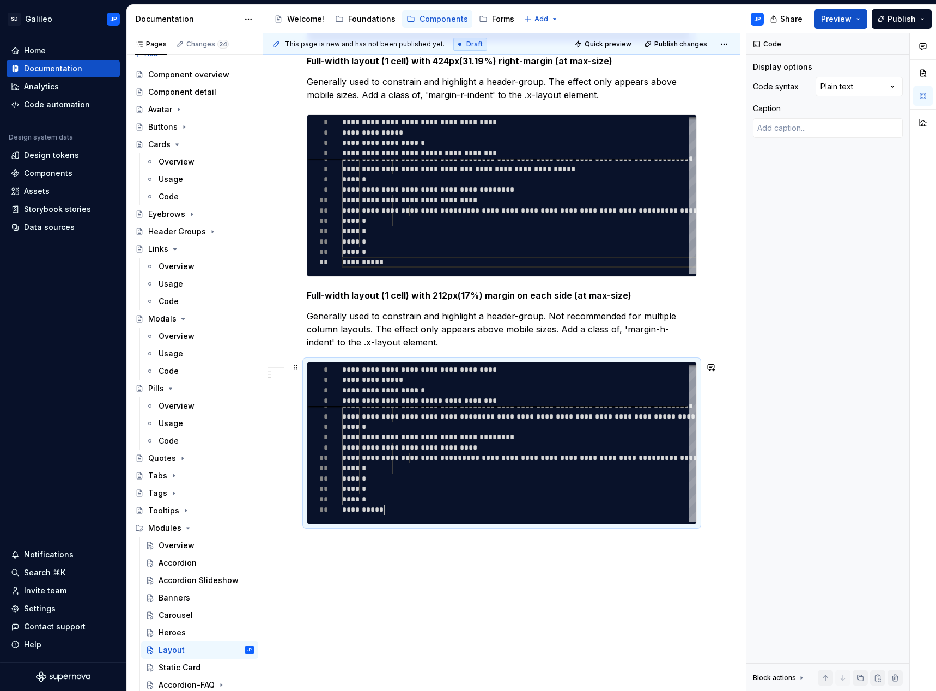
scroll to position [792, 0]
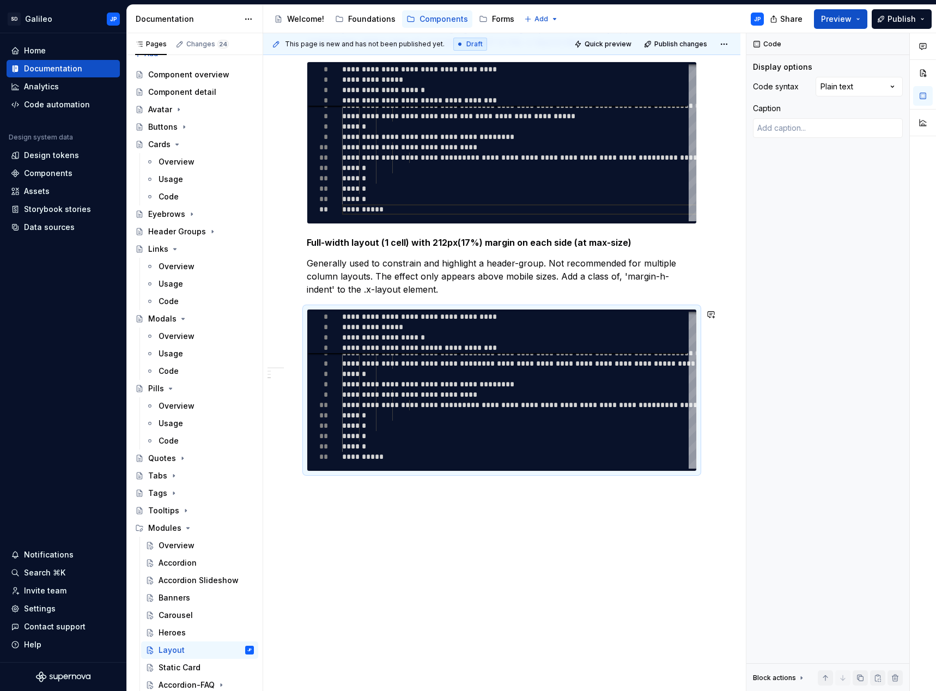
click at [390, 503] on div "X-layout component A basic 1 or 2-cell content-grid, capable of displaying the …" at bounding box center [501, 43] width 477 height 1296
click at [337, 514] on div "X-layout component A basic 1 or 2-cell content-grid, capable of displaying the …" at bounding box center [501, 43] width 477 height 1296
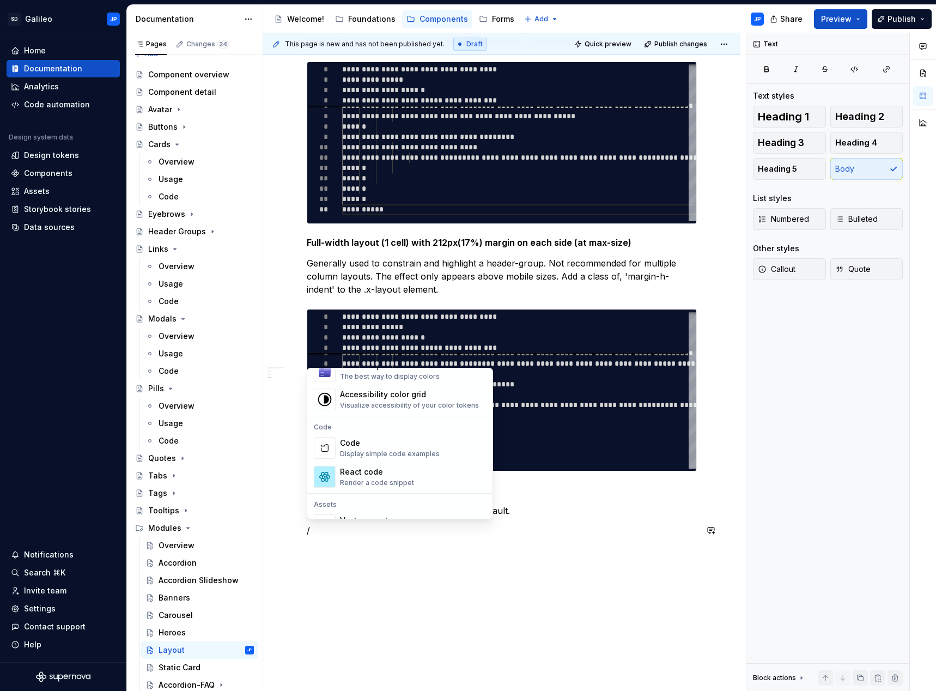
scroll to position [817, 0]
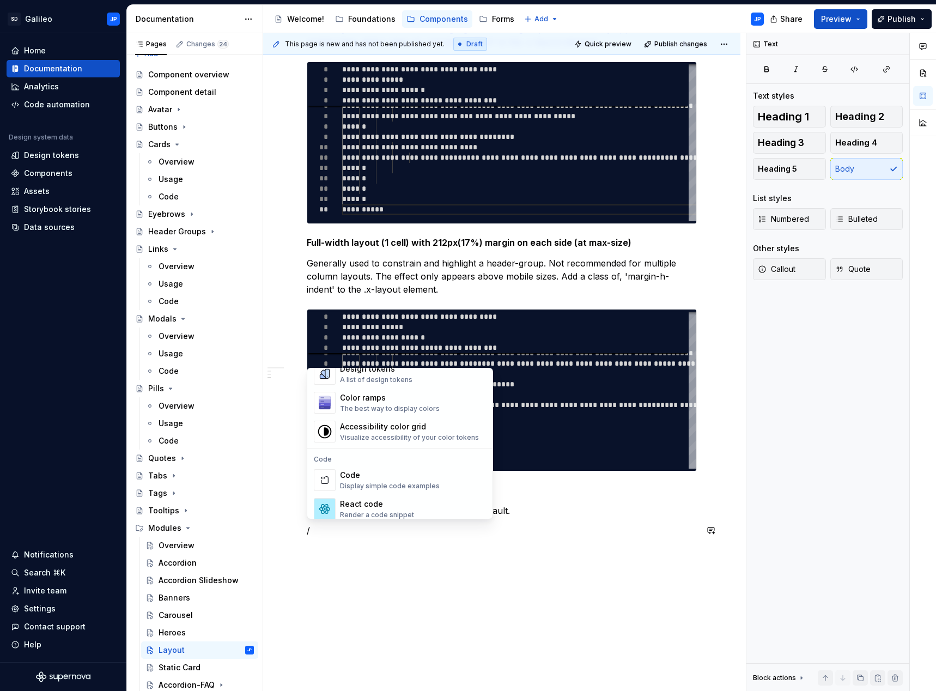
click at [356, 491] on span "Code Display simple code examples" at bounding box center [399, 480] width 181 height 28
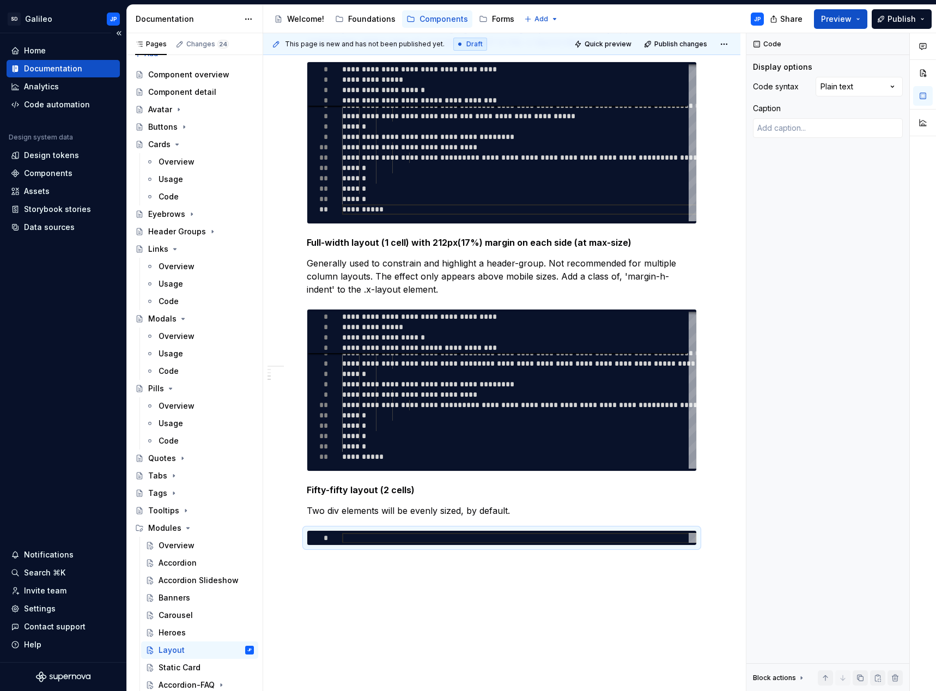
type textarea "*"
click at [370, 540] on div at bounding box center [519, 538] width 354 height 10
type textarea "**********"
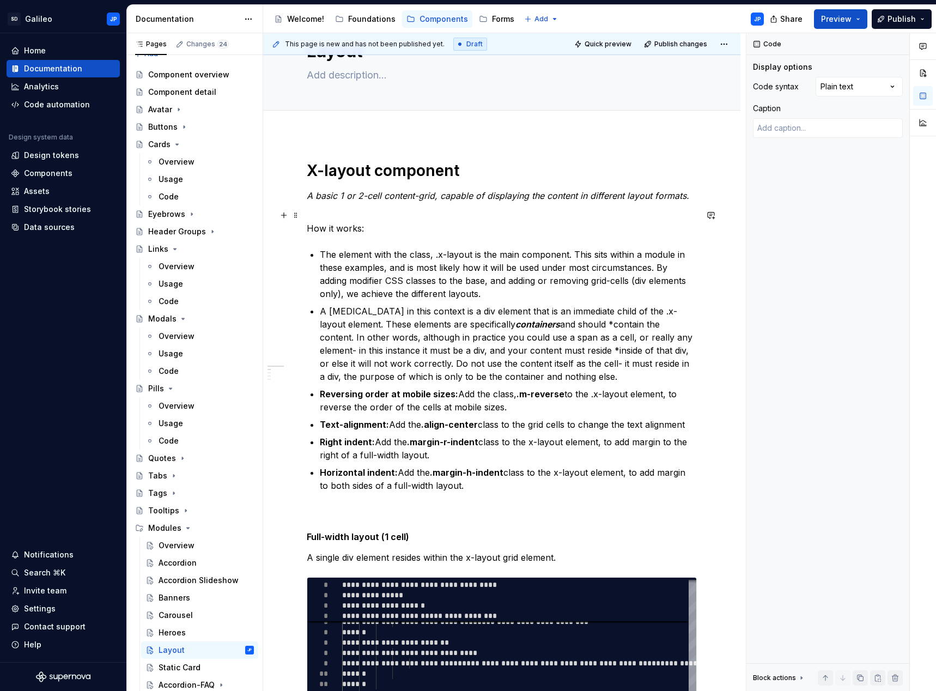
scroll to position [0, 0]
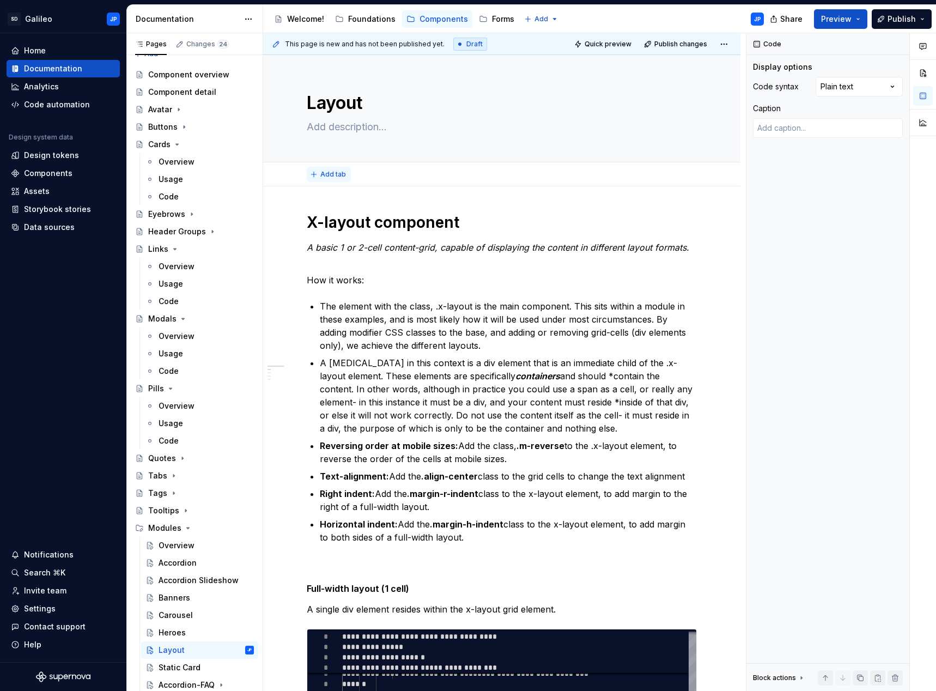
click at [325, 178] on span "Add tab" at bounding box center [333, 174] width 26 height 9
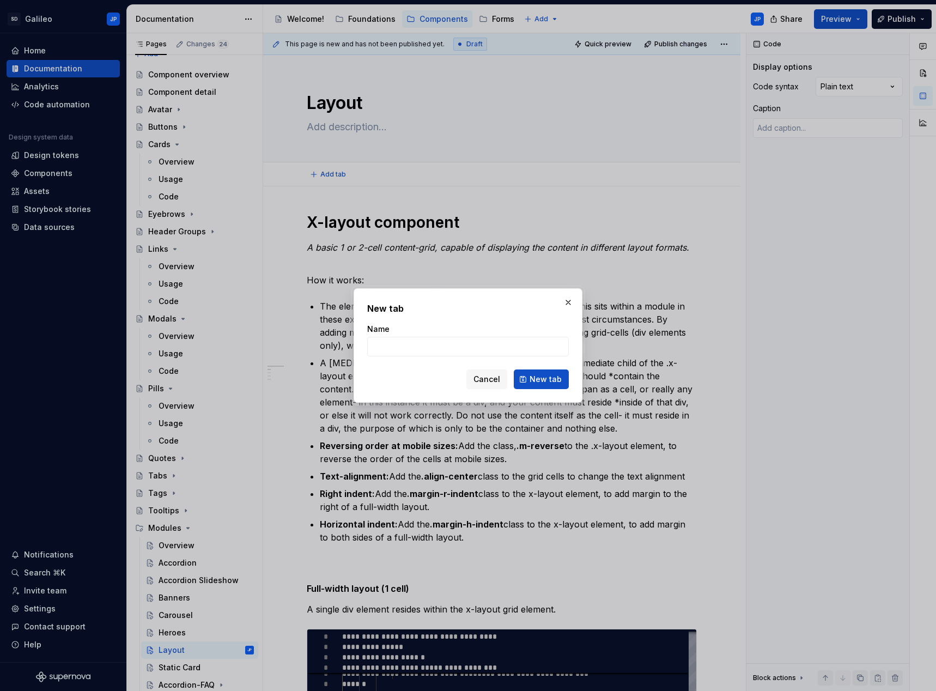
type textarea "*"
type input "Code"
click at [541, 375] on span "New tab" at bounding box center [545, 379] width 32 height 11
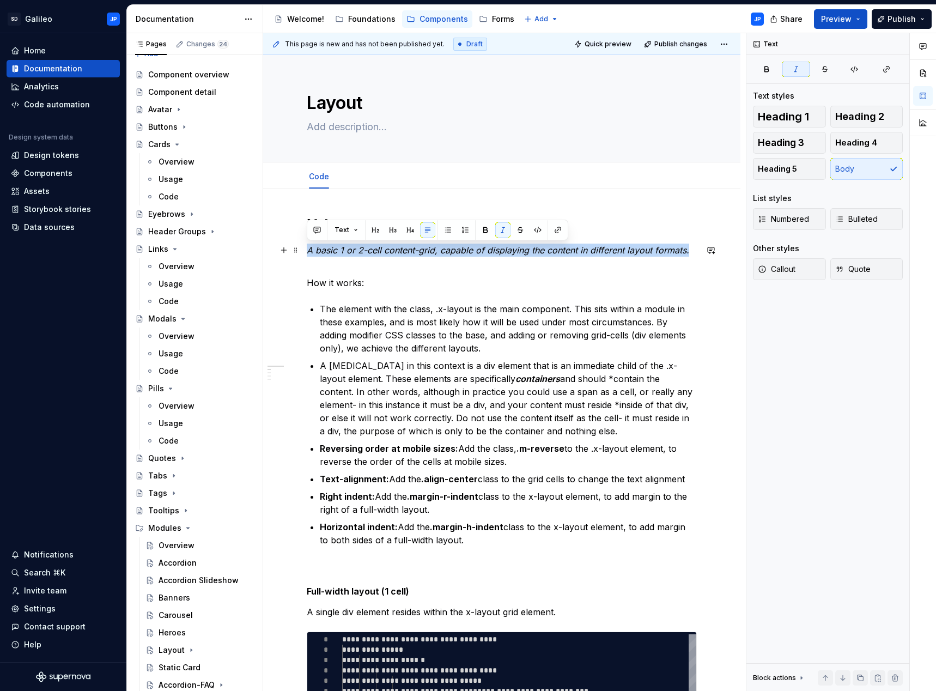
drag, startPoint x: 687, startPoint y: 249, endPoint x: 301, endPoint y: 250, distance: 385.7
click at [592, 248] on em "A basic 1 or 2-cell content-grid, capable of displaying the content in differen…" at bounding box center [498, 250] width 382 height 11
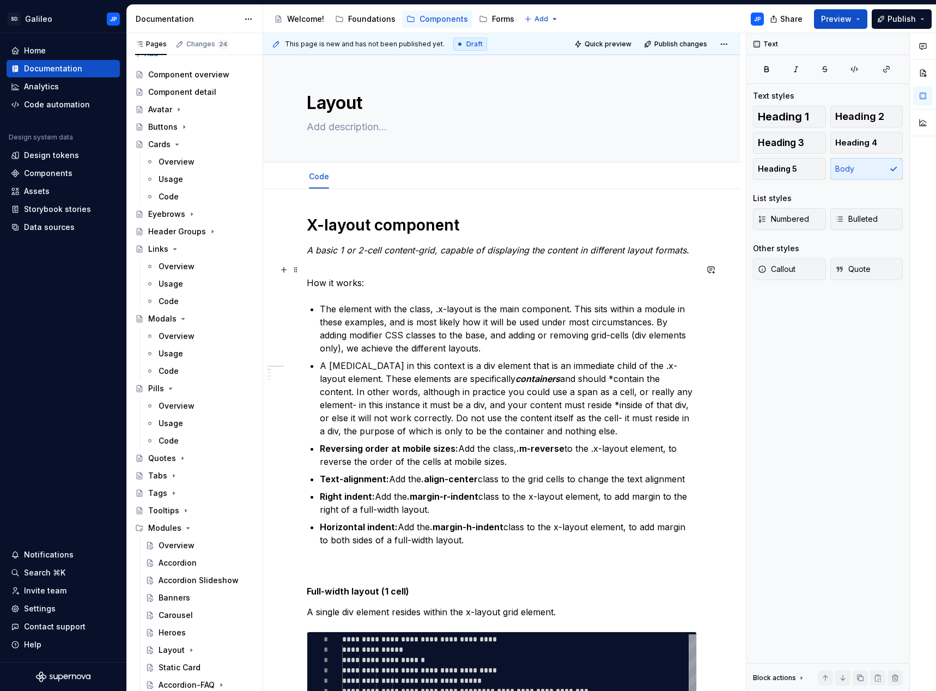
click at [448, 274] on p "How it works:" at bounding box center [502, 276] width 390 height 26
drag, startPoint x: 372, startPoint y: 284, endPoint x: 306, endPoint y: 281, distance: 65.4
click at [481, 265] on button "button" at bounding box center [485, 262] width 15 height 15
click at [463, 279] on p "How it works:" at bounding box center [502, 276] width 390 height 26
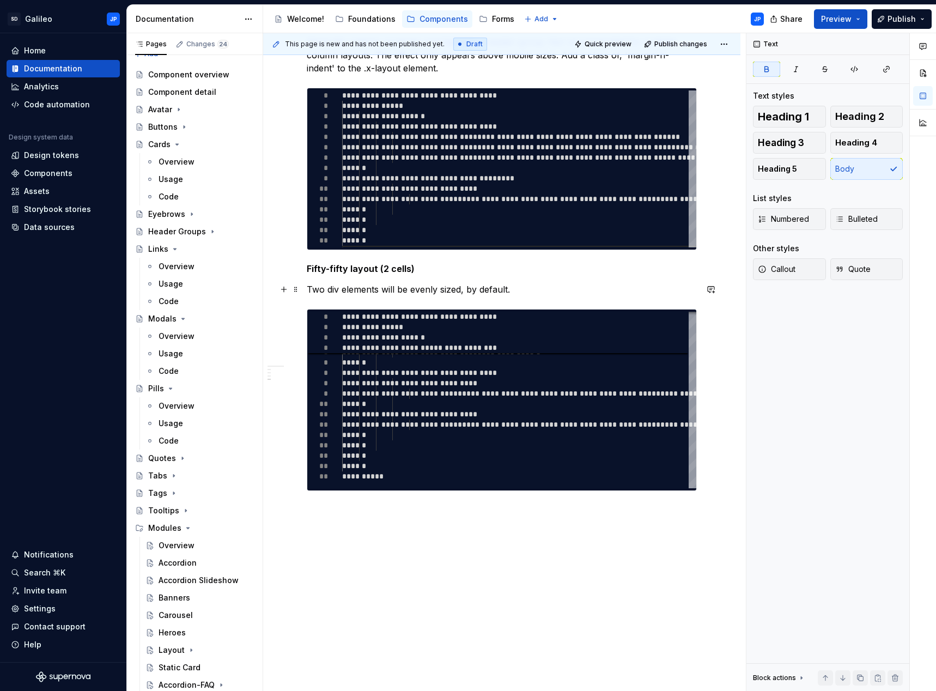
scroll to position [1035, 0]
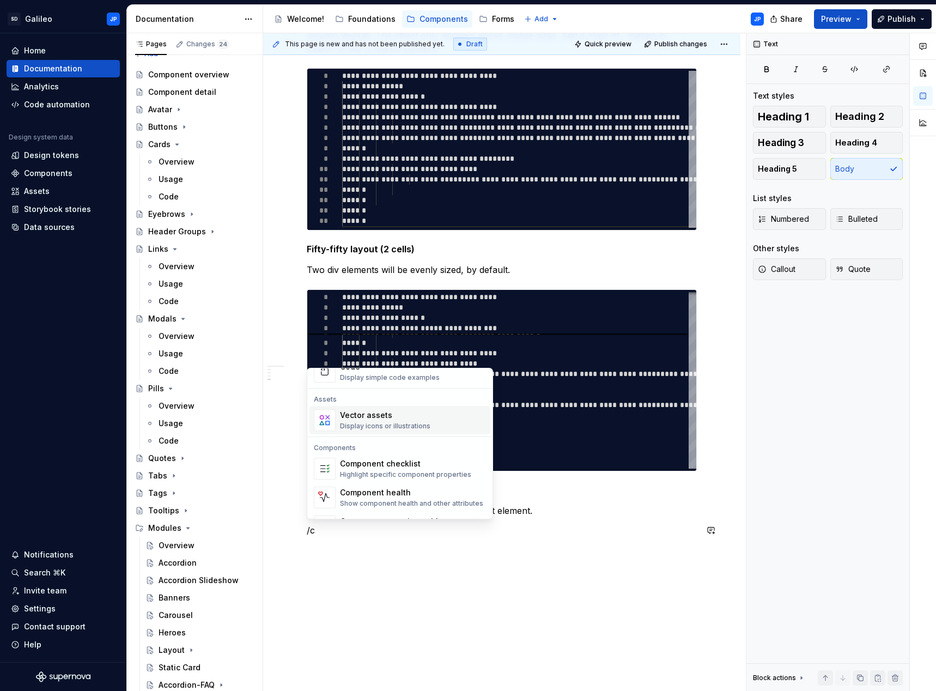
scroll to position [109, 0]
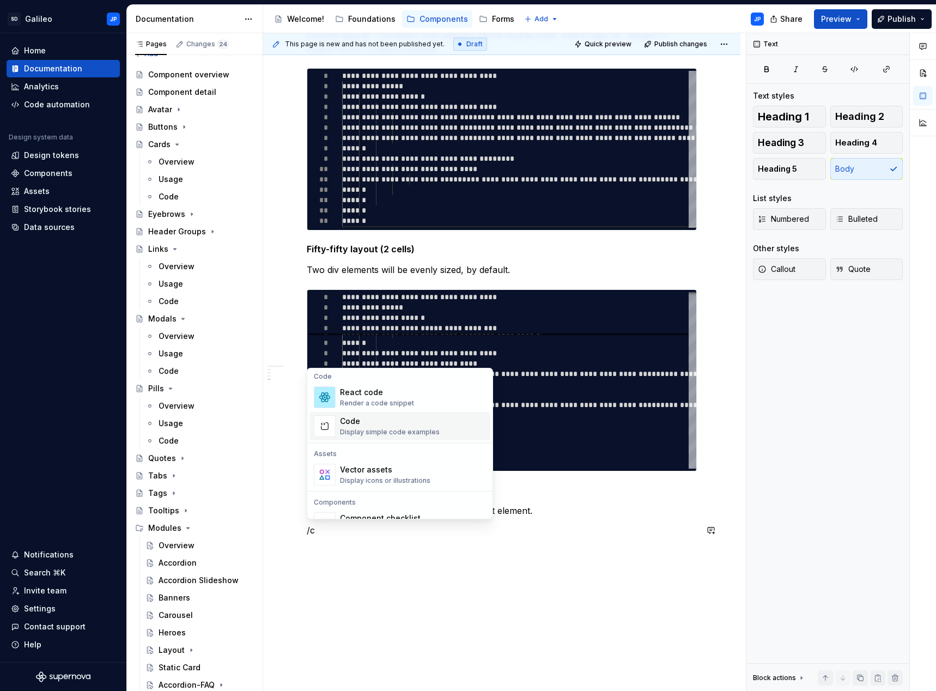
click at [361, 424] on div "Code" at bounding box center [390, 421] width 100 height 11
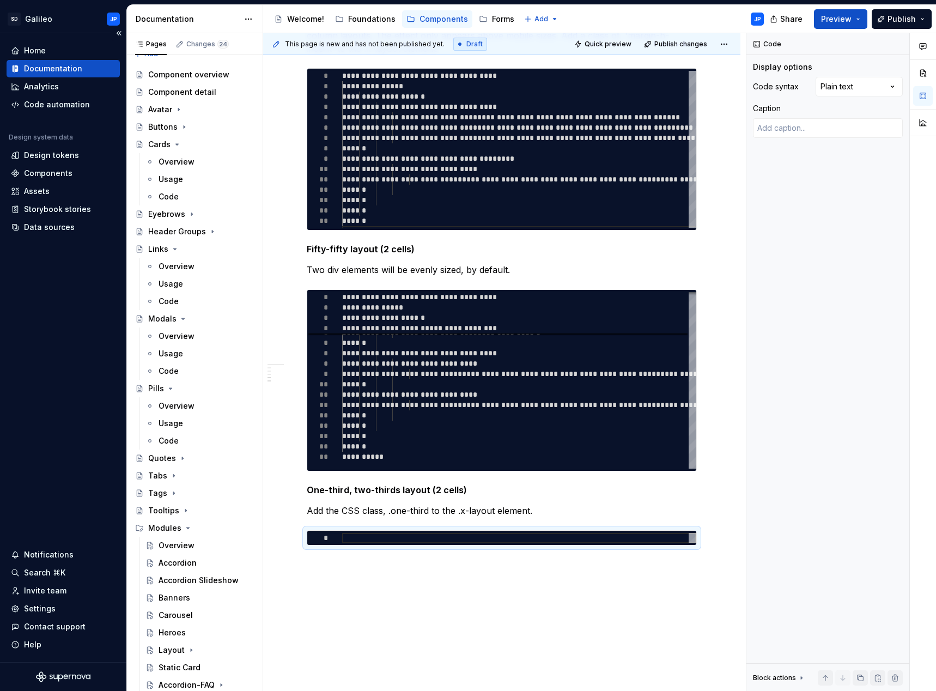
type textarea "*"
click at [349, 533] on div at bounding box center [519, 538] width 354 height 10
type textarea "**********"
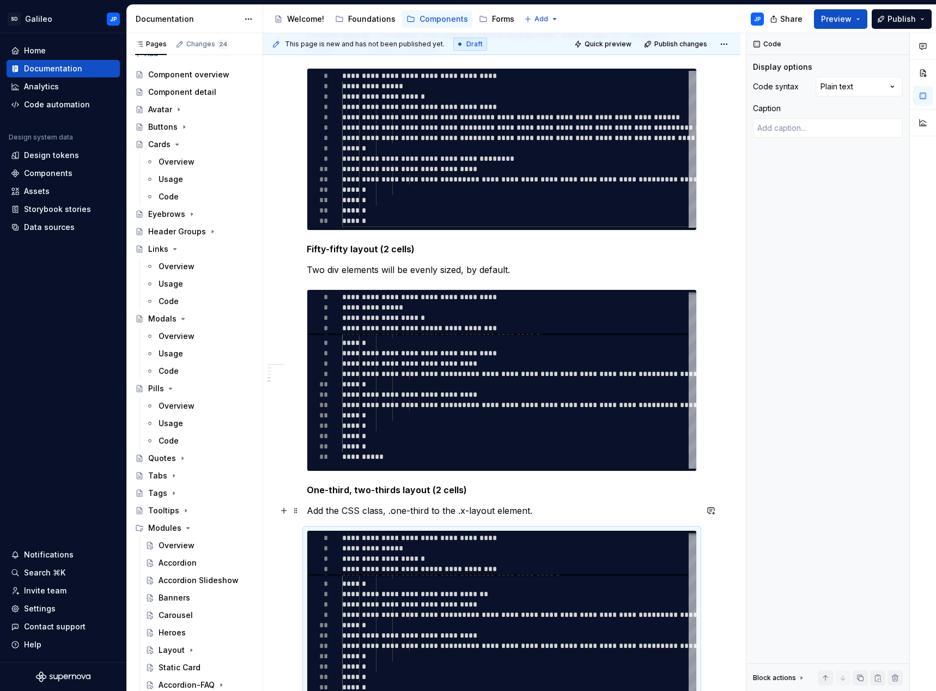
click at [537, 513] on p "Add the CSS class, .one-third to the .x-layout element." at bounding box center [502, 510] width 390 height 13
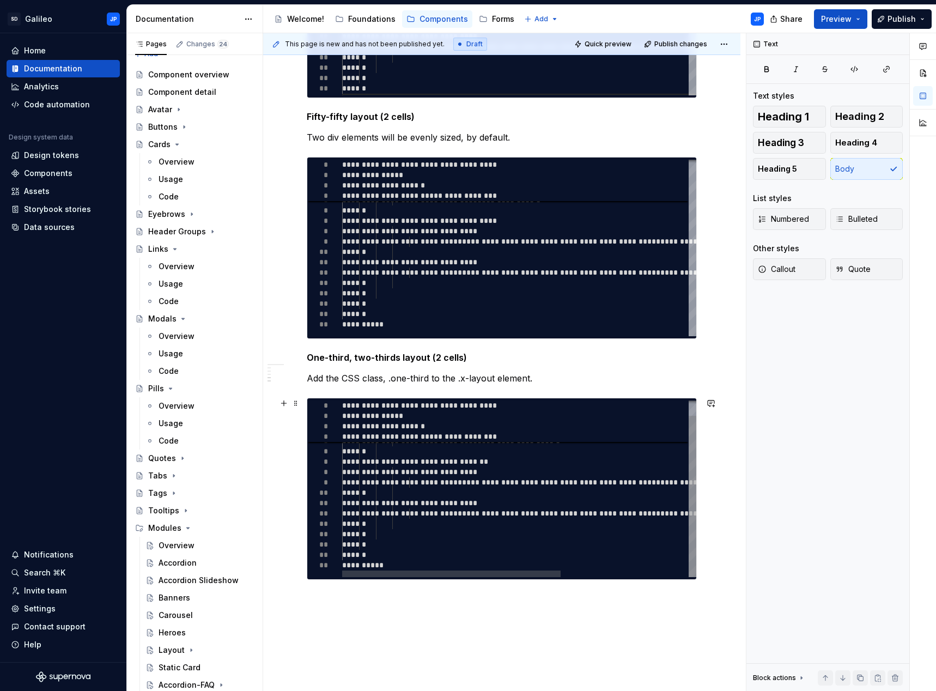
scroll to position [1167, 0]
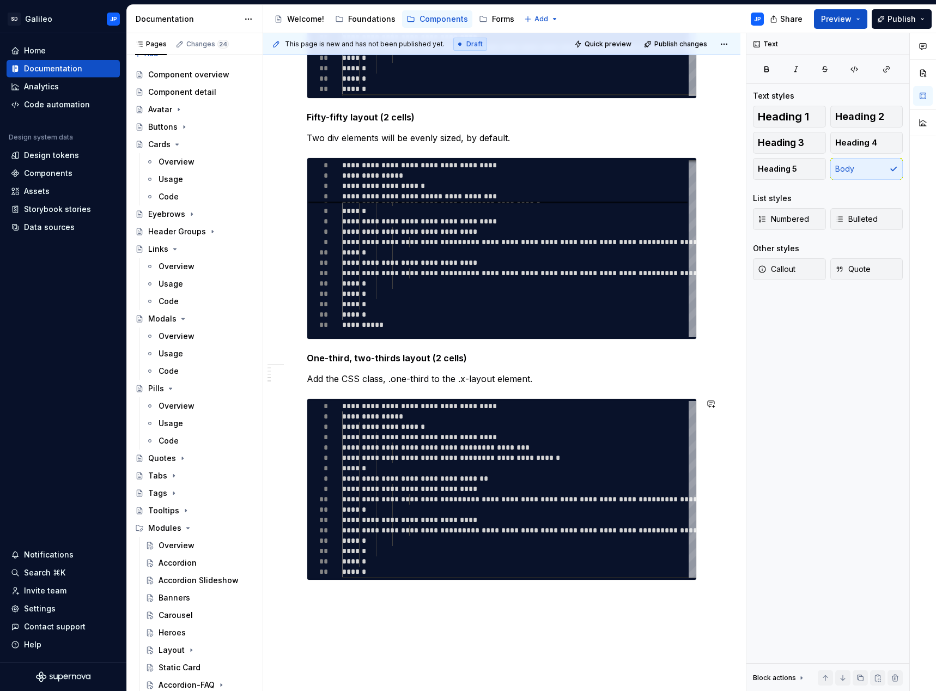
click at [568, 381] on p "Add the CSS class, .one-third to the .x-layout element." at bounding box center [502, 378] width 390 height 13
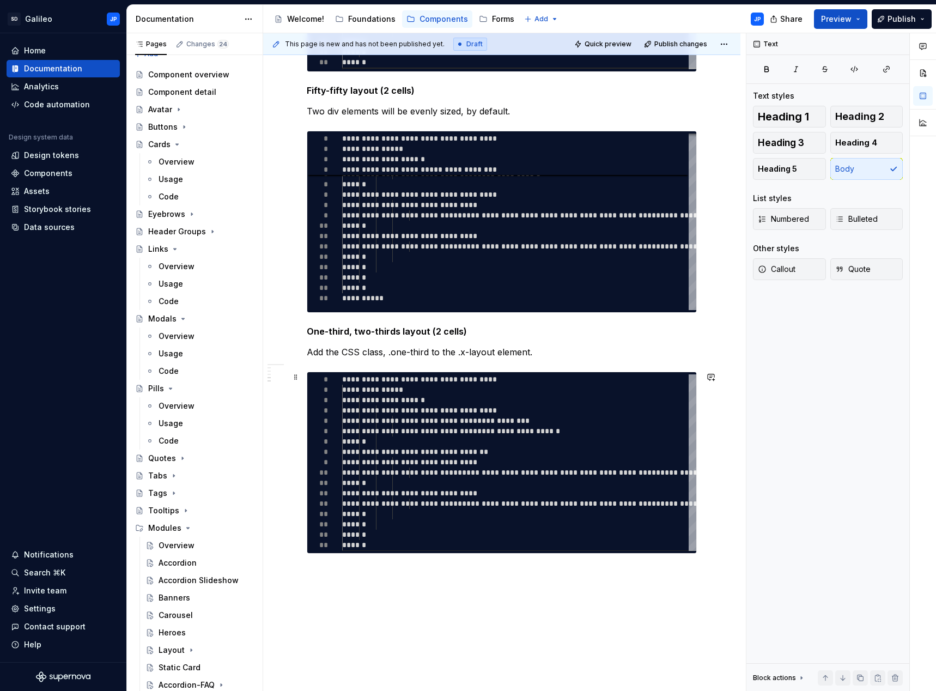
scroll to position [1193, 0]
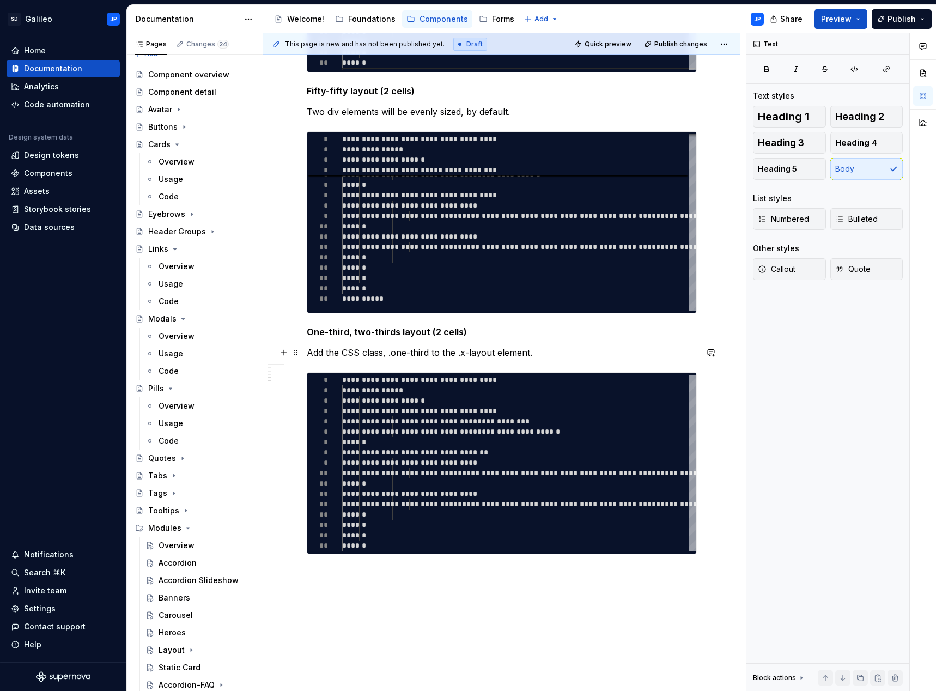
click at [484, 351] on p "Add the CSS class, .one-third to the .x-layout element." at bounding box center [502, 352] width 390 height 13
click at [465, 337] on h5 "One-third, two-thirds layout (2 cells)" at bounding box center [502, 331] width 390 height 11
click at [470, 353] on p "Add the CSS class, .one-third to the .x-layout element." at bounding box center [502, 352] width 390 height 13
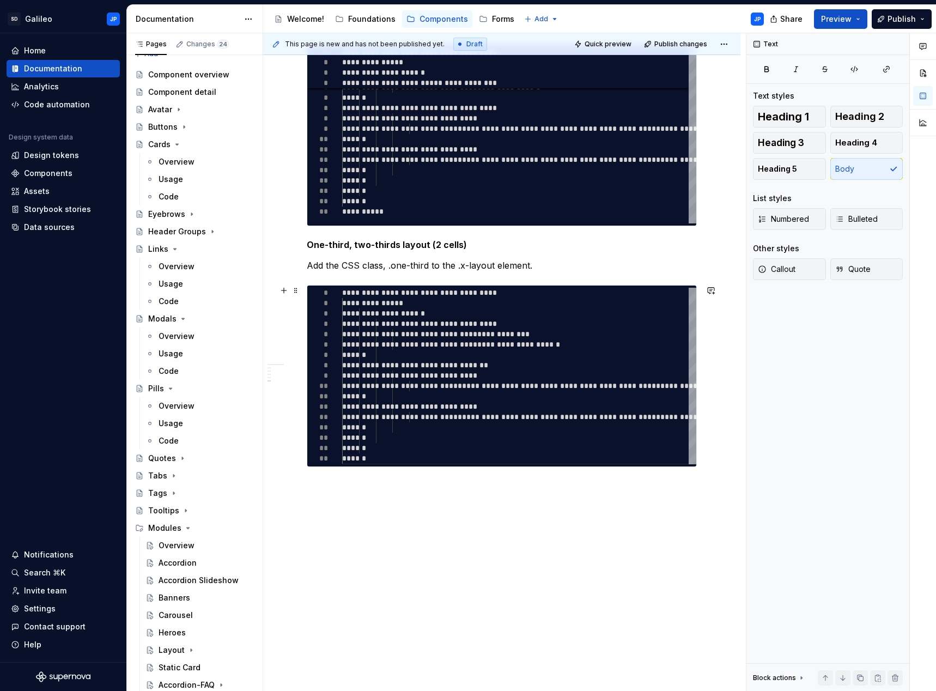
scroll to position [1302, 0]
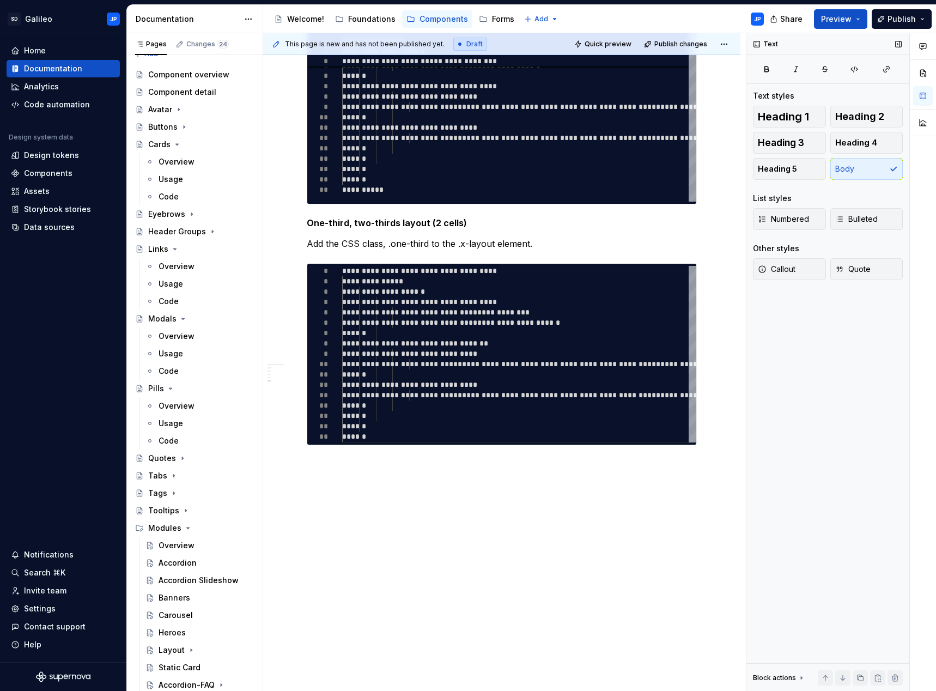
click at [807, 356] on div "Text Text styles Heading 1 Heading 2 Heading 3 Heading 4 Heading 5 Body List st…" at bounding box center [827, 362] width 163 height 658
click at [813, 360] on div "Text Text styles Heading 1 Heading 2 Heading 3 Heading 4 Heading 5 Body List st…" at bounding box center [827, 362] width 163 height 658
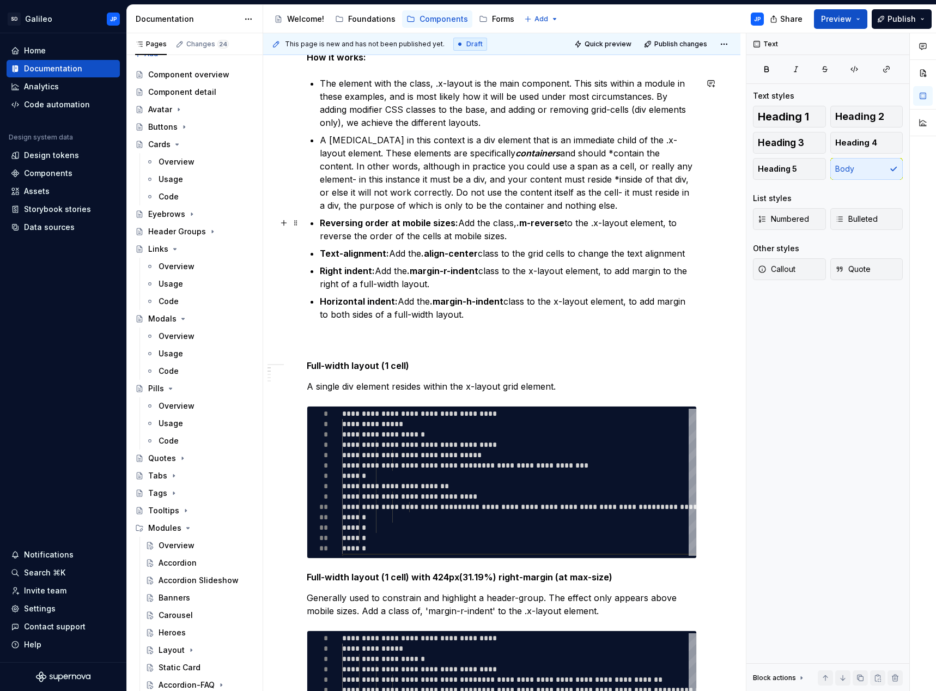
scroll to position [267, 0]
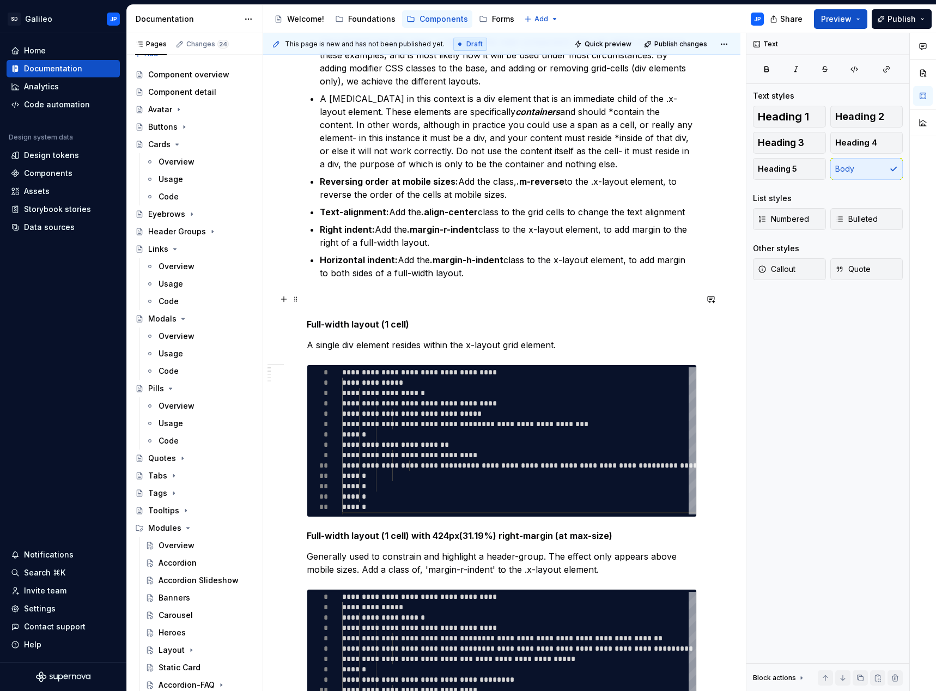
click at [314, 300] on p at bounding box center [502, 299] width 390 height 13
drag, startPoint x: 382, startPoint y: 299, endPoint x: 282, endPoint y: 299, distance: 100.8
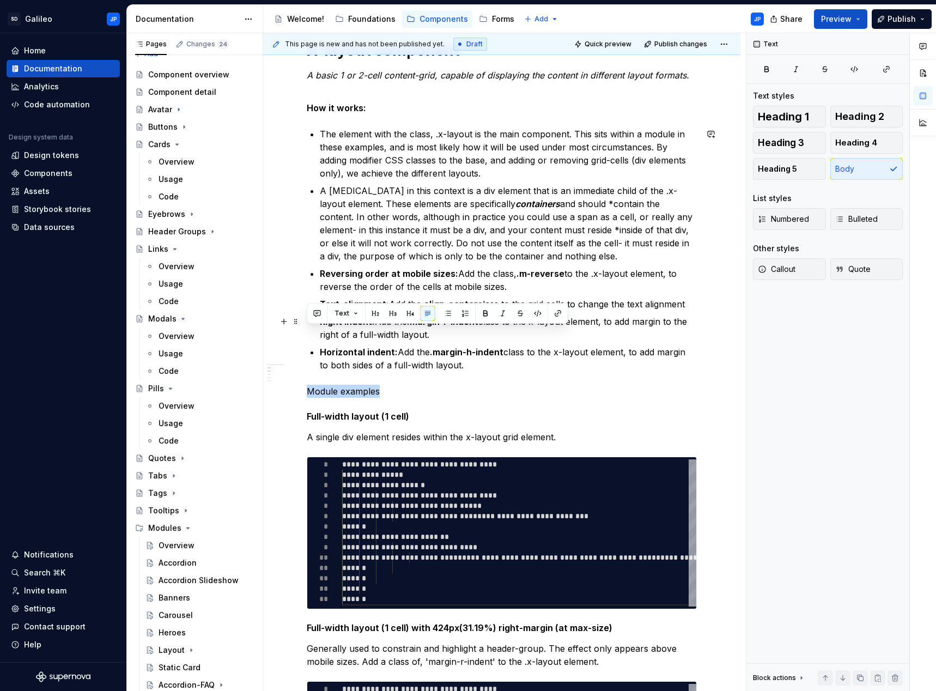
scroll to position [272, 0]
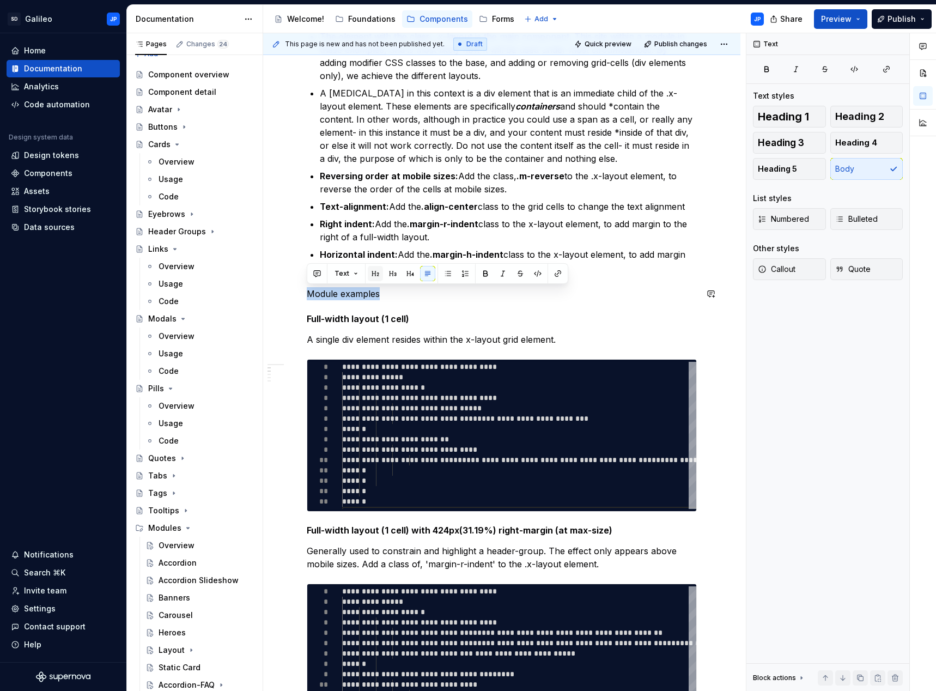
click at [375, 273] on button "button" at bounding box center [375, 273] width 15 height 15
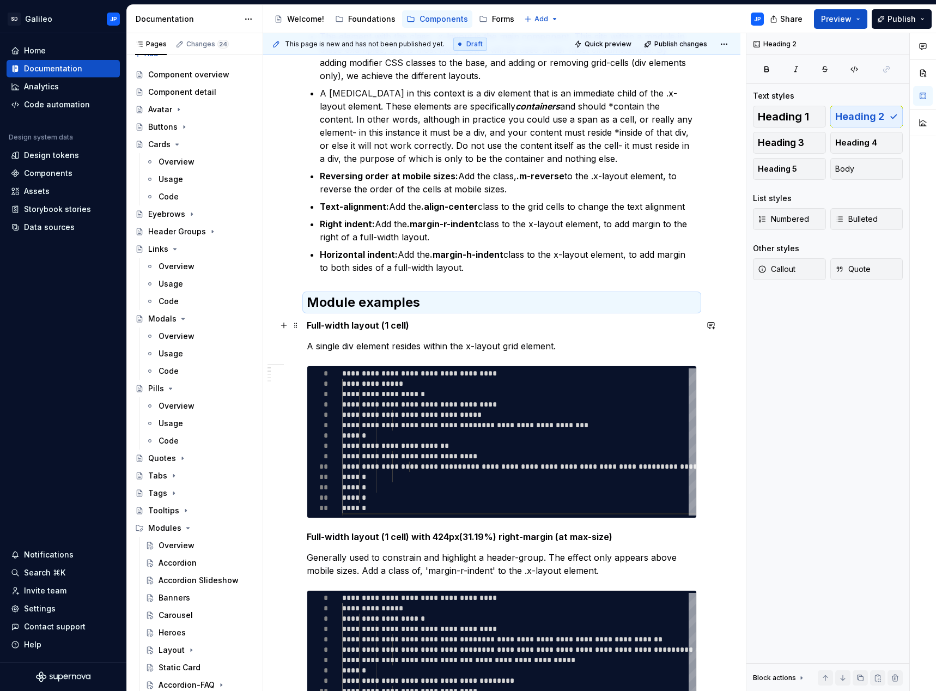
click at [435, 321] on h5 "Full-width layout (1 cell)" at bounding box center [502, 325] width 390 height 11
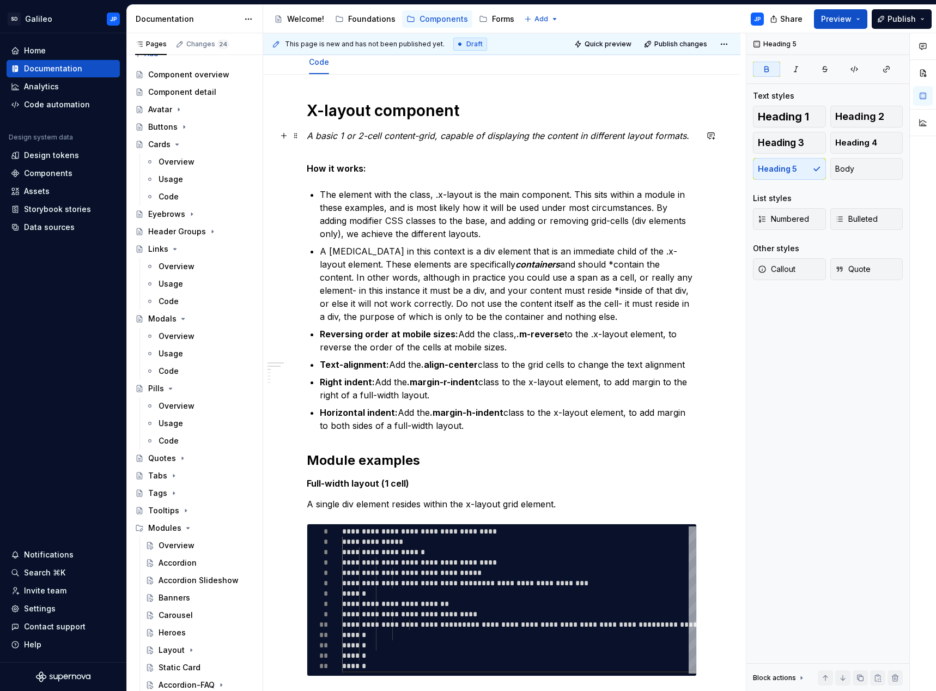
scroll to position [0, 0]
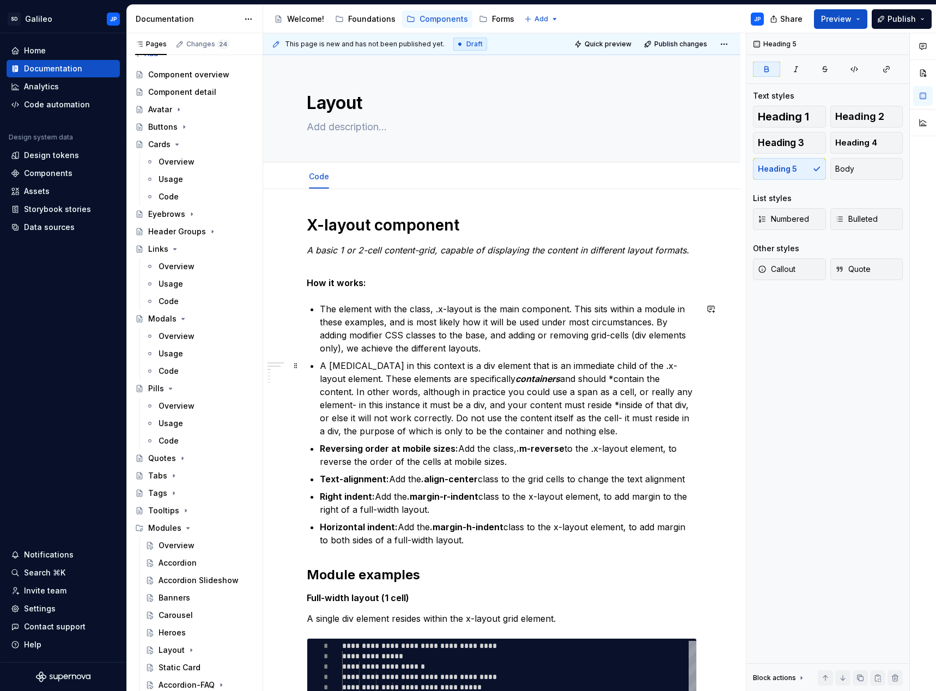
click at [570, 366] on p "A [MEDICAL_DATA] in this context is a div element that is an immediate child of…" at bounding box center [508, 398] width 377 height 78
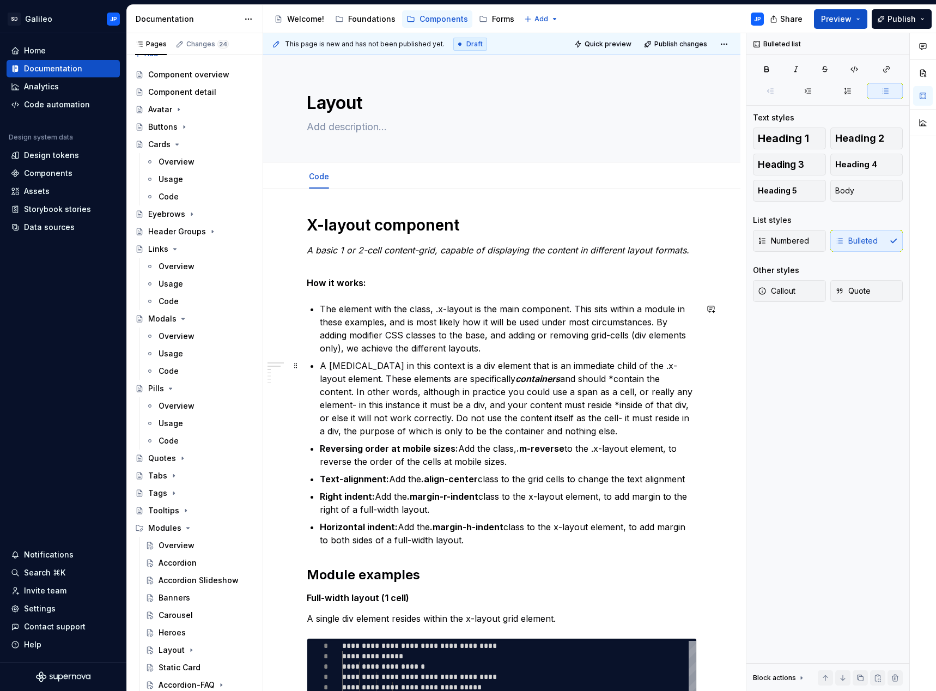
click at [553, 358] on ul "The element with the class, .x-layout is the main component. This sits within a…" at bounding box center [508, 424] width 377 height 244
click at [188, 649] on icon "Page tree" at bounding box center [191, 650] width 9 height 9
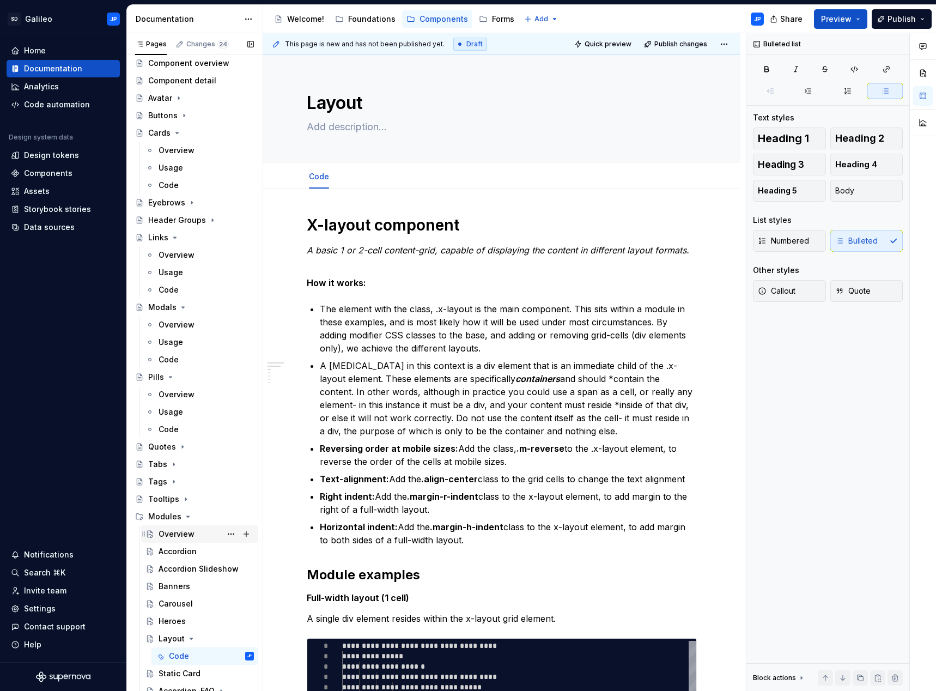
scroll to position [31, 0]
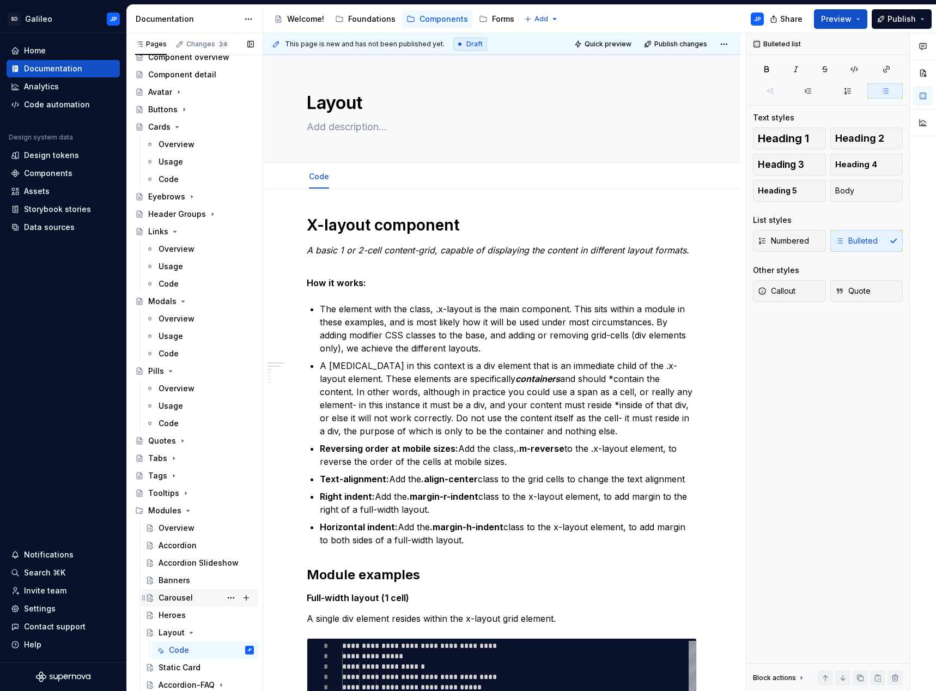
click at [188, 595] on div "Carousel" at bounding box center [176, 597] width 34 height 11
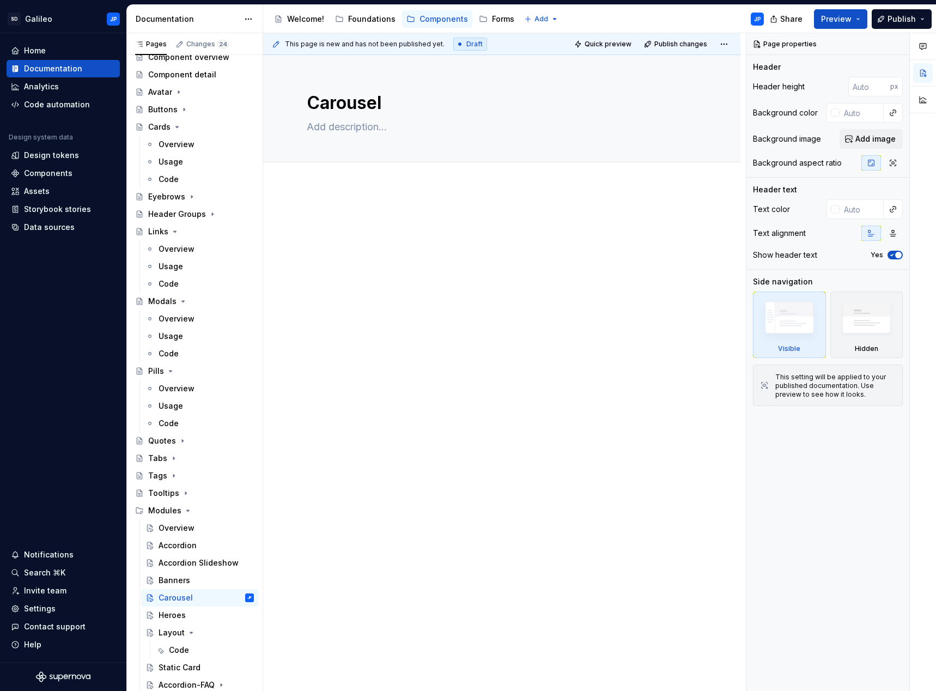
type textarea "*"
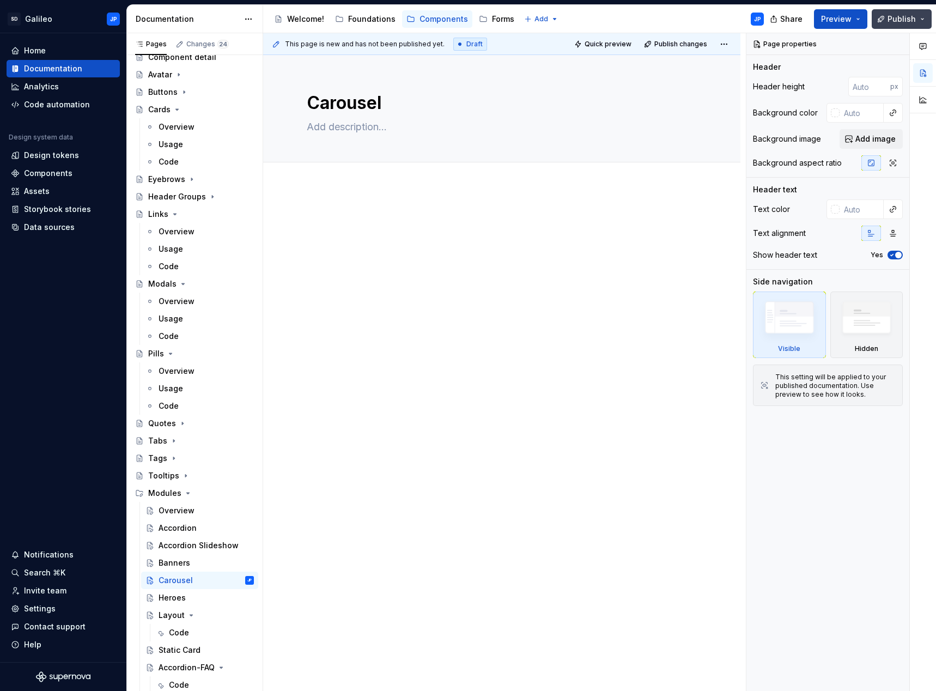
click at [920, 14] on button "Publish" at bounding box center [902, 19] width 60 height 20
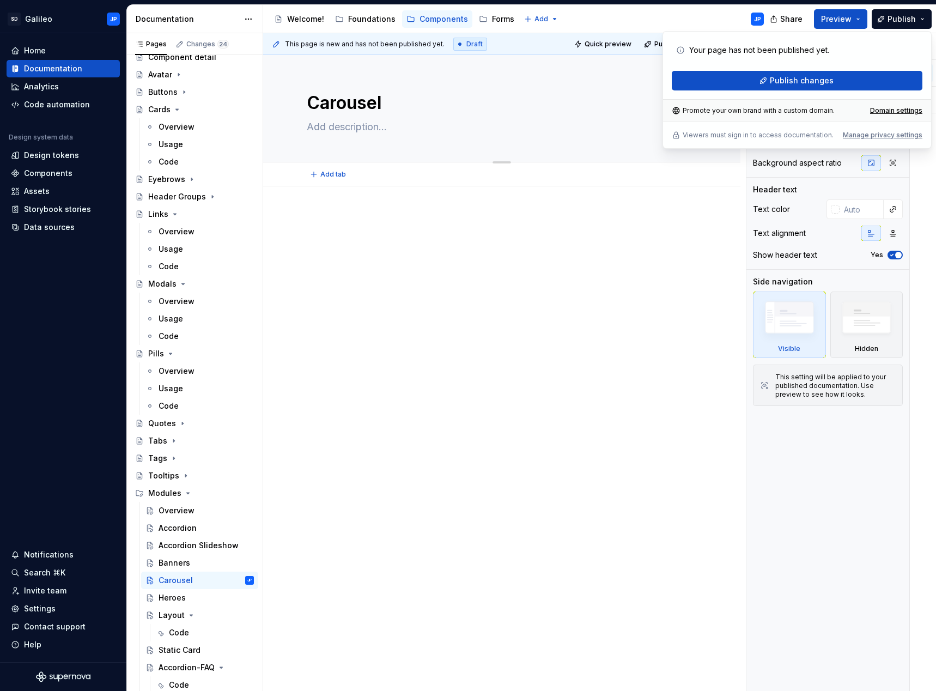
click at [507, 157] on div "Carousel" at bounding box center [502, 108] width 390 height 107
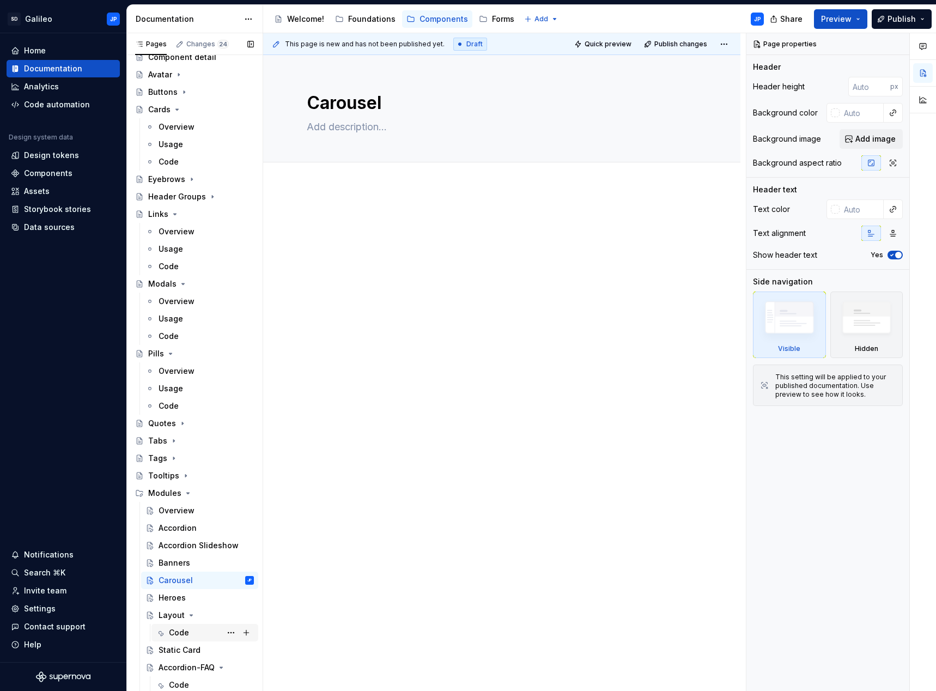
click at [202, 629] on div "Code" at bounding box center [211, 632] width 85 height 15
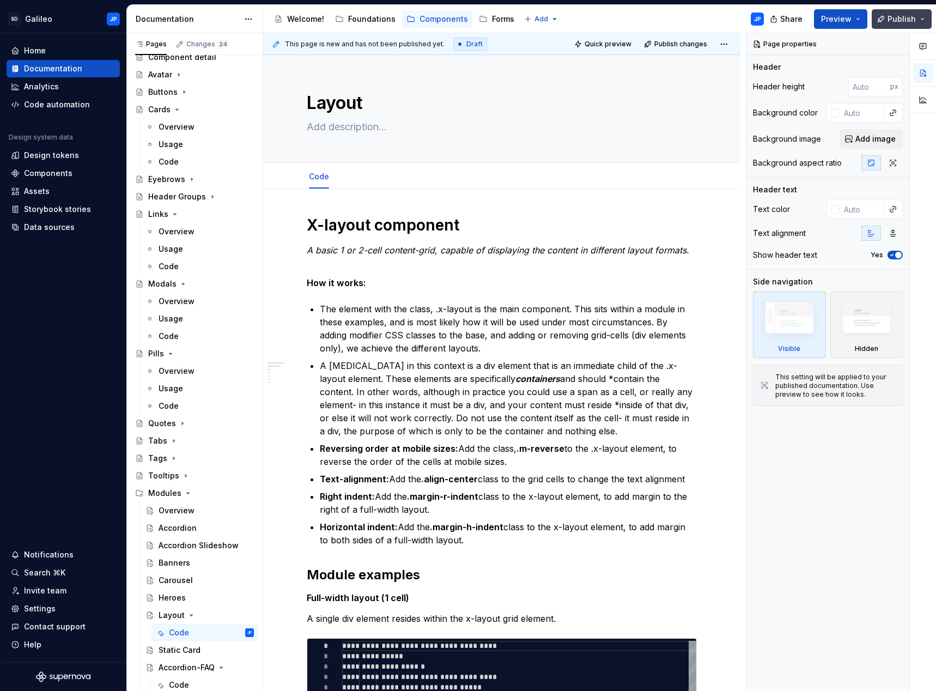
click at [908, 18] on span "Publish" at bounding box center [901, 19] width 28 height 11
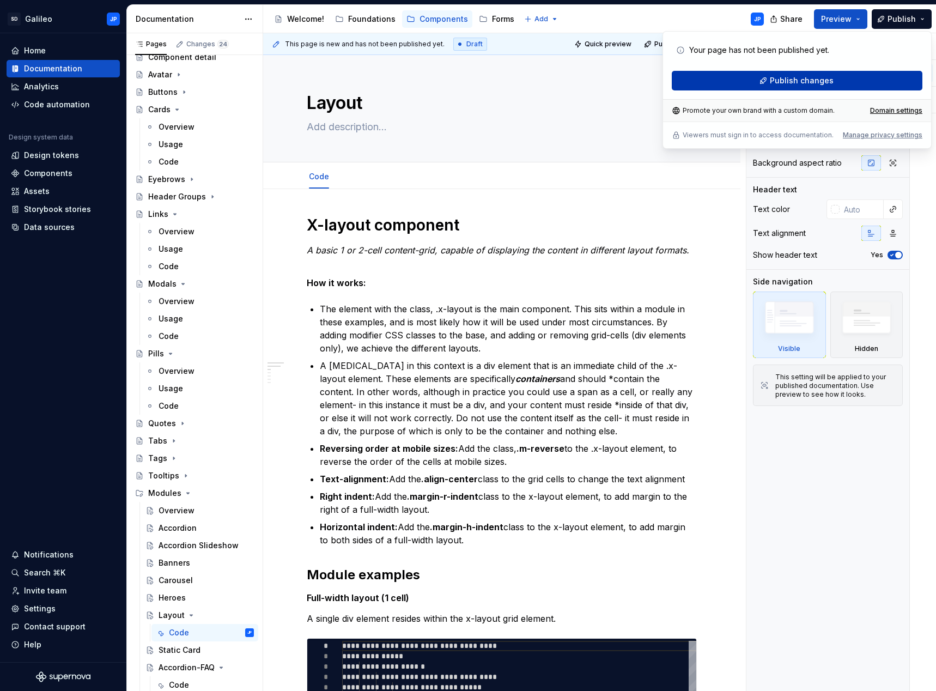
click at [801, 80] on span "Publish changes" at bounding box center [802, 80] width 64 height 11
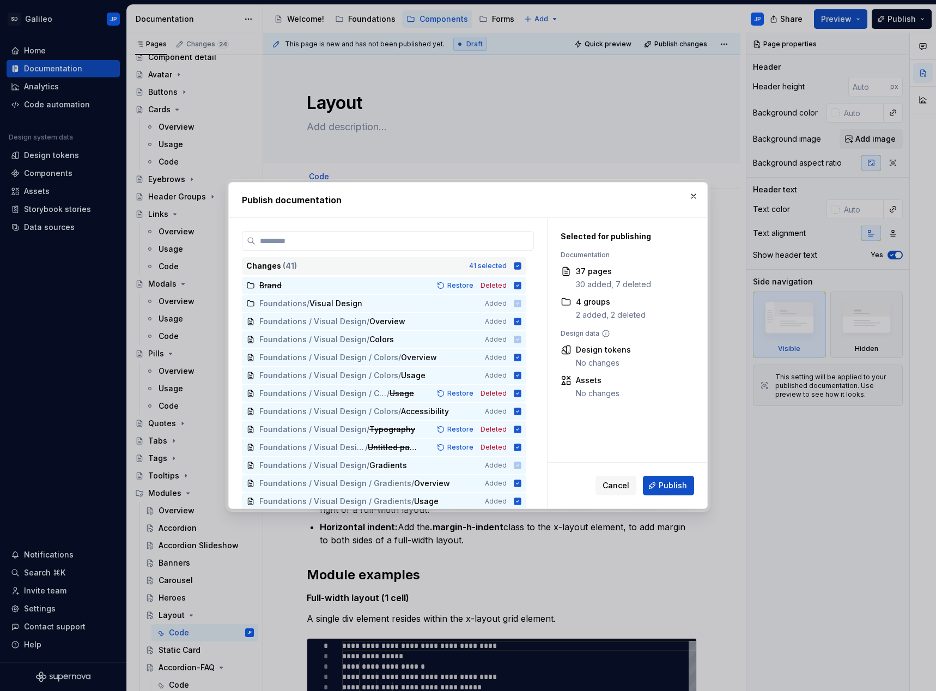
click at [519, 264] on icon at bounding box center [517, 265] width 7 height 7
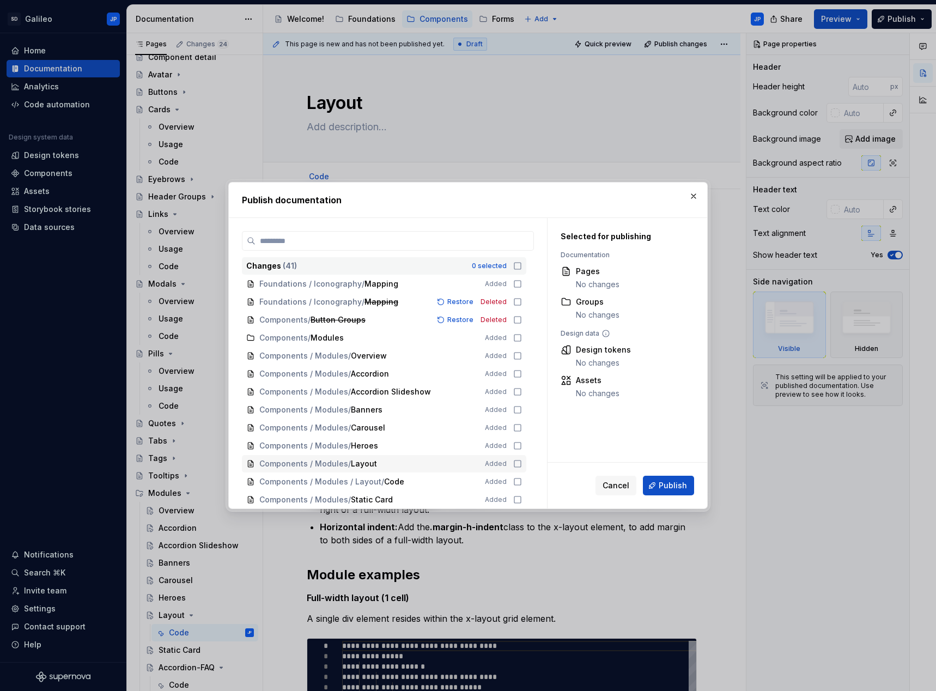
scroll to position [506, 0]
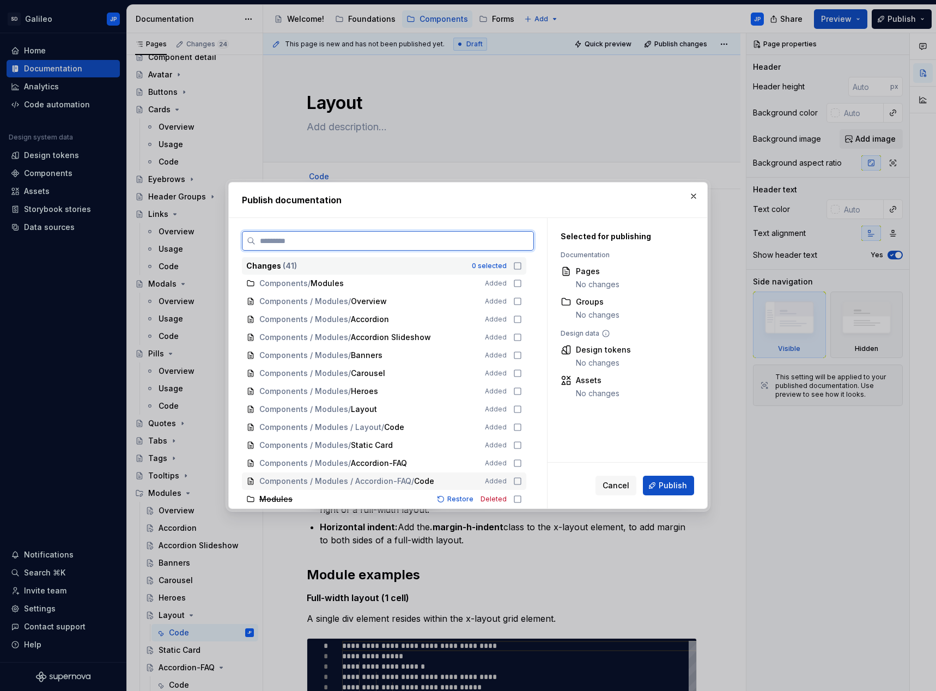
drag, startPoint x: 517, startPoint y: 481, endPoint x: 517, endPoint y: 474, distance: 6.5
click at [517, 480] on icon at bounding box center [517, 481] width 9 height 9
click at [516, 464] on icon at bounding box center [517, 462] width 7 height 7
click at [516, 445] on icon at bounding box center [517, 445] width 9 height 9
click at [518, 427] on icon at bounding box center [517, 427] width 9 height 9
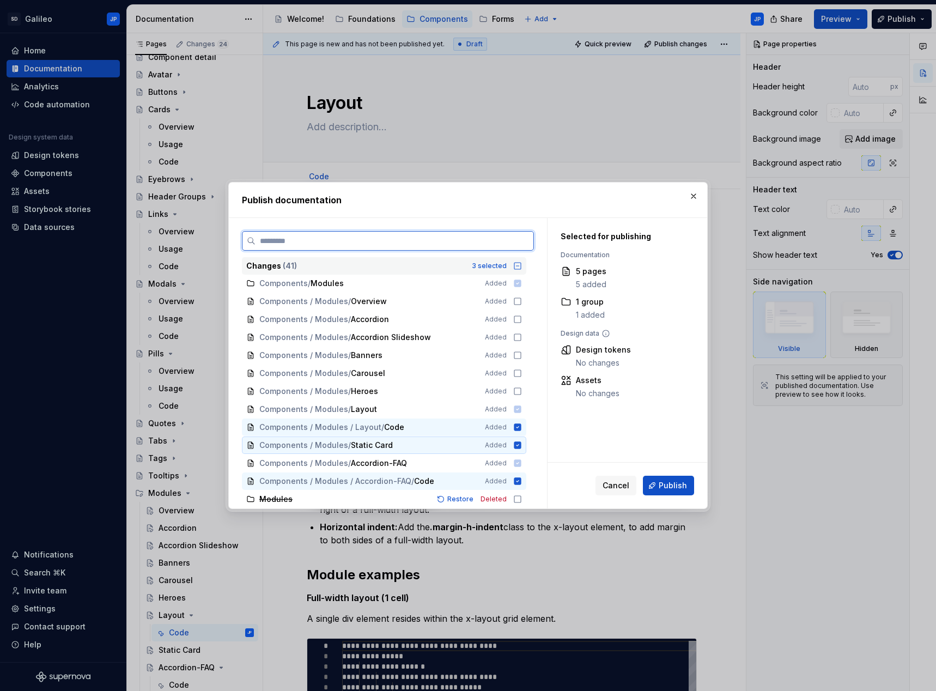
click at [518, 446] on icon at bounding box center [517, 445] width 9 height 9
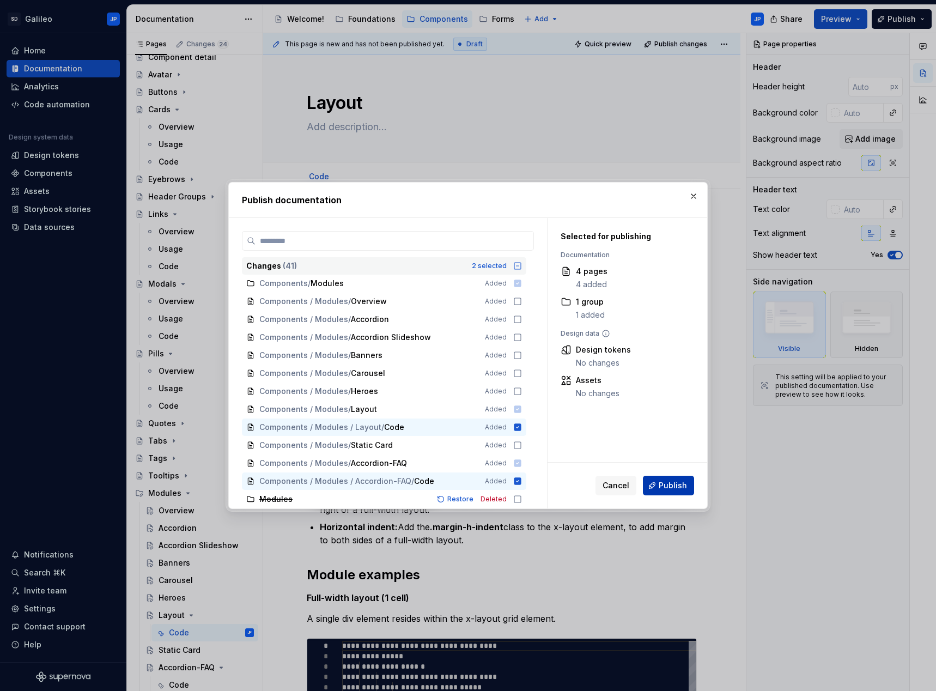
click at [672, 485] on span "Publish" at bounding box center [673, 485] width 28 height 11
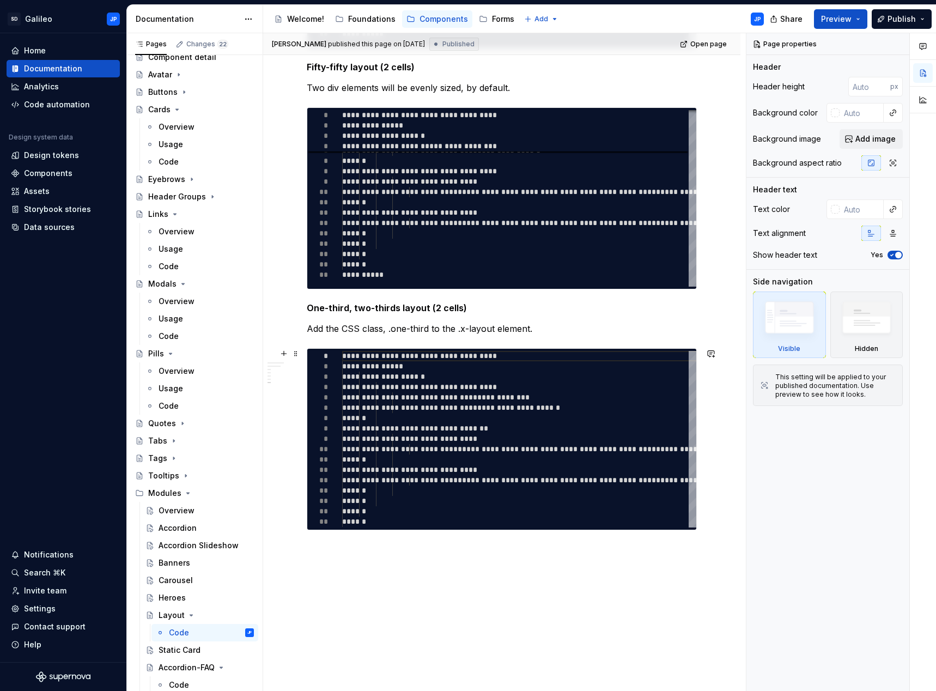
scroll to position [1307, 0]
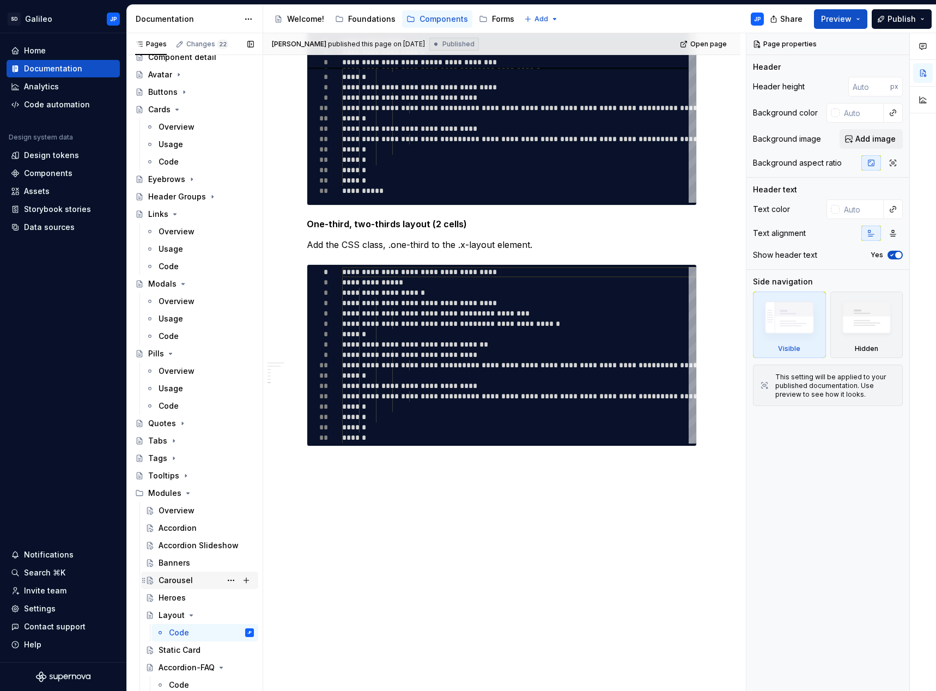
click at [185, 581] on div "Carousel" at bounding box center [176, 580] width 34 height 11
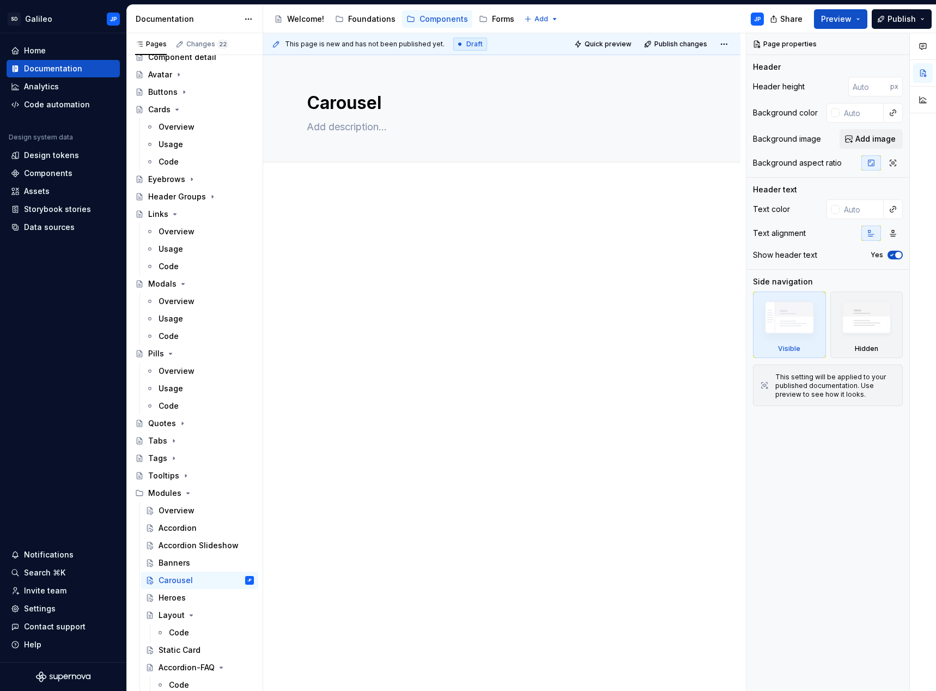
type textarea "*"
click at [324, 203] on div at bounding box center [501, 330] width 477 height 288
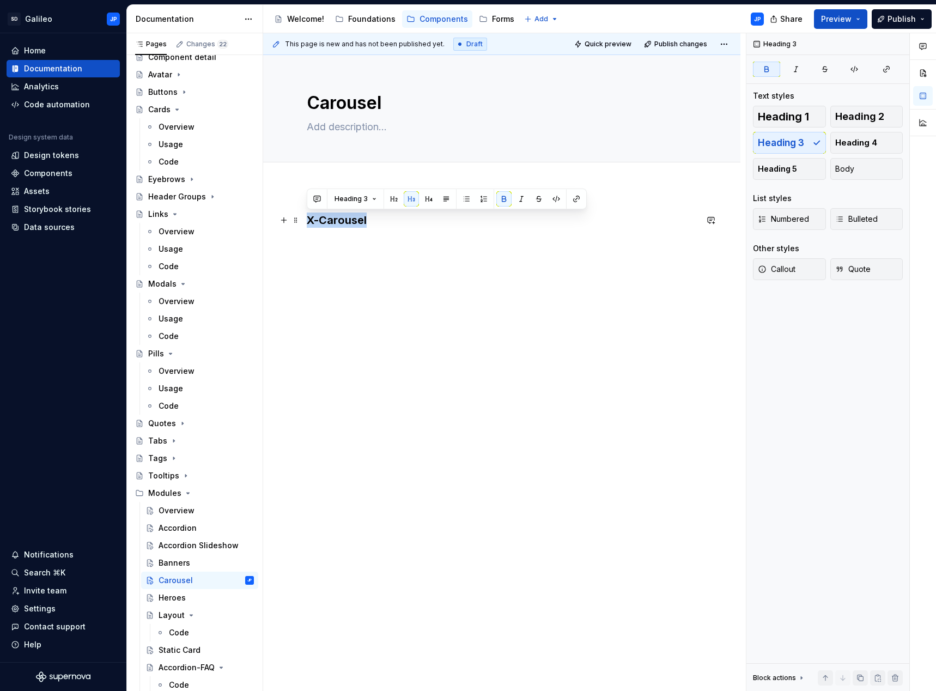
drag, startPoint x: 364, startPoint y: 221, endPoint x: 266, endPoint y: 222, distance: 98.1
click at [266, 222] on div "X-Carousel" at bounding box center [501, 330] width 477 height 288
click at [373, 218] on h3 "X-Carousel" at bounding box center [502, 219] width 390 height 15
drag, startPoint x: 372, startPoint y: 219, endPoint x: 298, endPoint y: 225, distance: 73.8
click at [307, 225] on div "X-Carousel" at bounding box center [502, 239] width 390 height 54
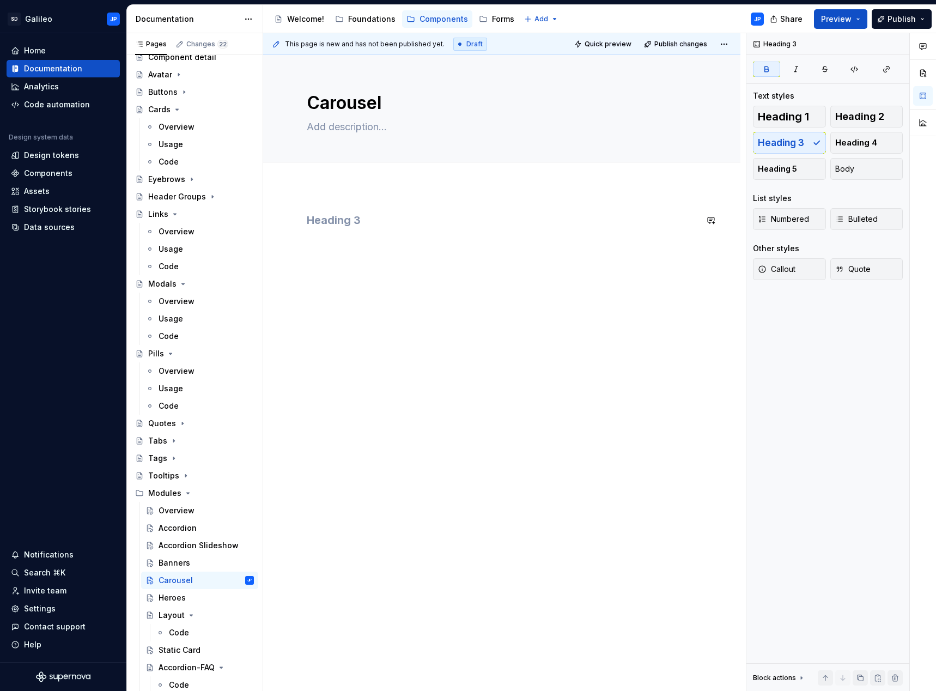
click at [330, 248] on div at bounding box center [502, 232] width 390 height 41
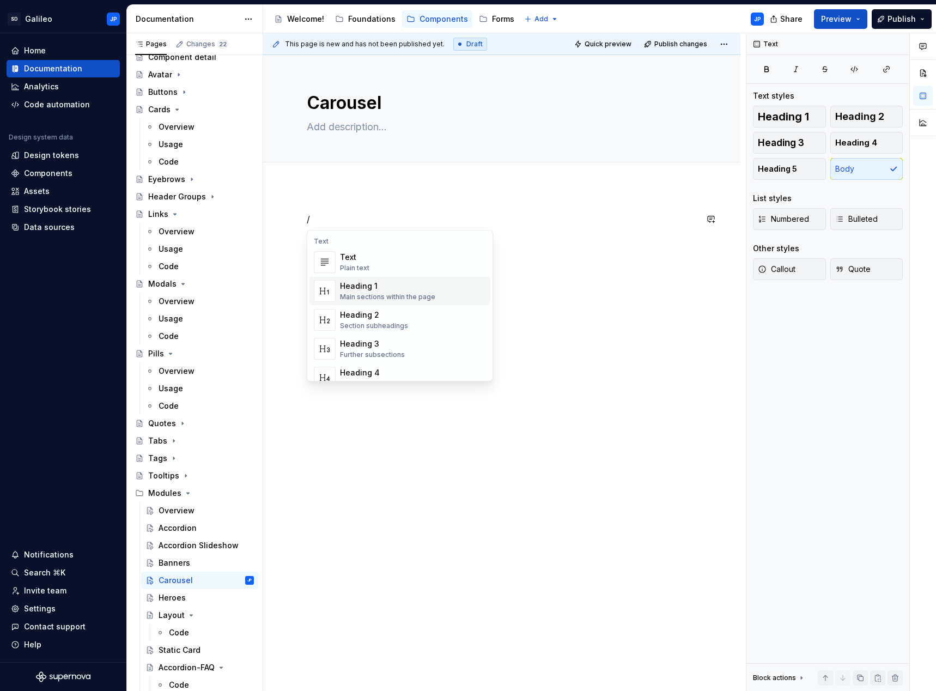
click at [376, 287] on div "Heading 1" at bounding box center [387, 286] width 95 height 11
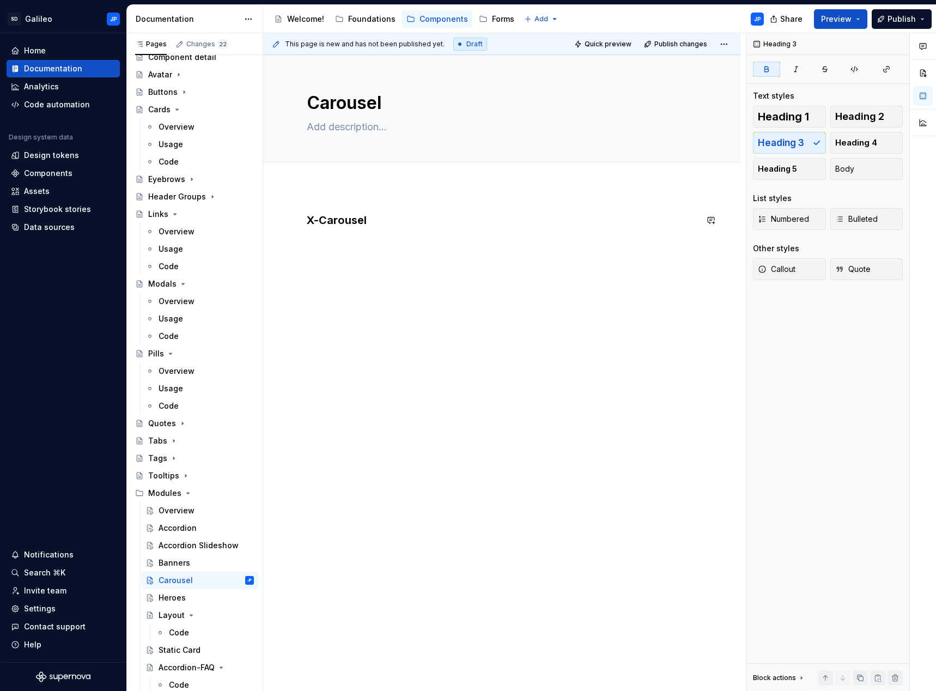
click at [352, 229] on div "X-Carousel" at bounding box center [502, 232] width 390 height 41
drag, startPoint x: 365, startPoint y: 221, endPoint x: 292, endPoint y: 221, distance: 73.0
click at [307, 221] on div "X-Carousel" at bounding box center [502, 239] width 390 height 54
click at [375, 219] on h3 "X-Carousel" at bounding box center [502, 219] width 390 height 15
drag, startPoint x: 371, startPoint y: 218, endPoint x: 300, endPoint y: 222, distance: 70.9
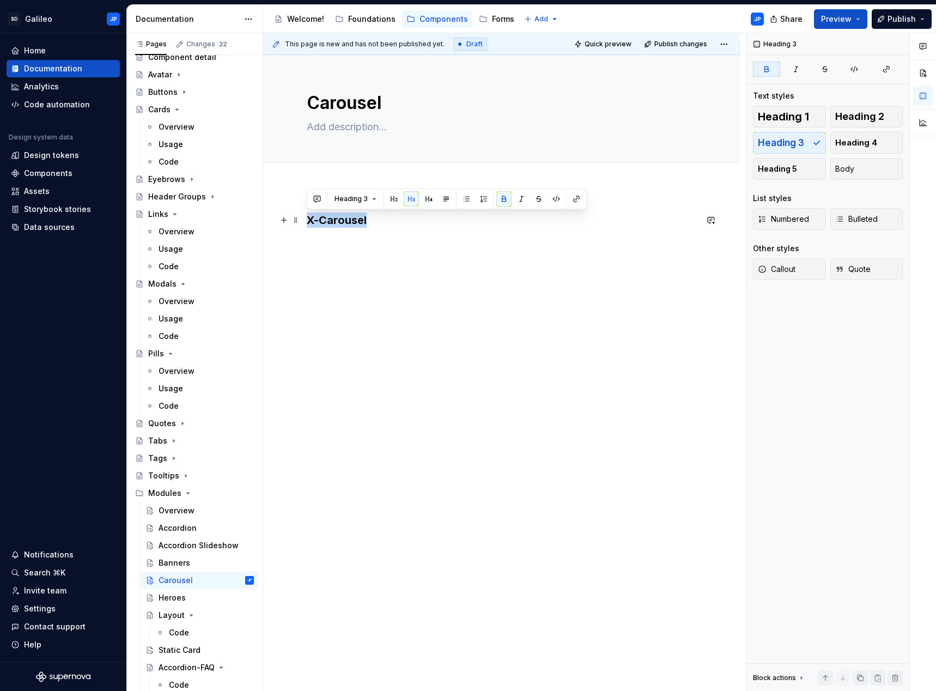
click at [300, 222] on div "X-Carousel" at bounding box center [501, 330] width 477 height 288
click at [389, 229] on div "X-Carousel" at bounding box center [502, 232] width 390 height 41
click at [329, 200] on div "X-Carousel" at bounding box center [501, 330] width 477 height 288
click at [394, 229] on div "X-Carousel" at bounding box center [502, 232] width 390 height 41
click at [336, 252] on div "X-Carousel" at bounding box center [502, 232] width 390 height 41
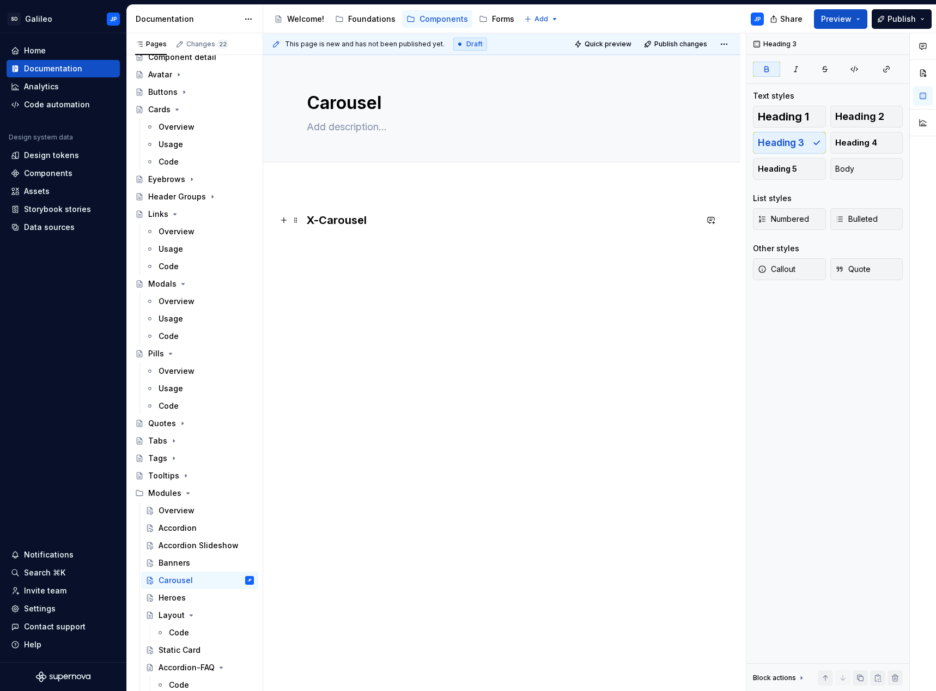
click at [380, 215] on h3 "X-Carousel" at bounding box center [502, 219] width 390 height 15
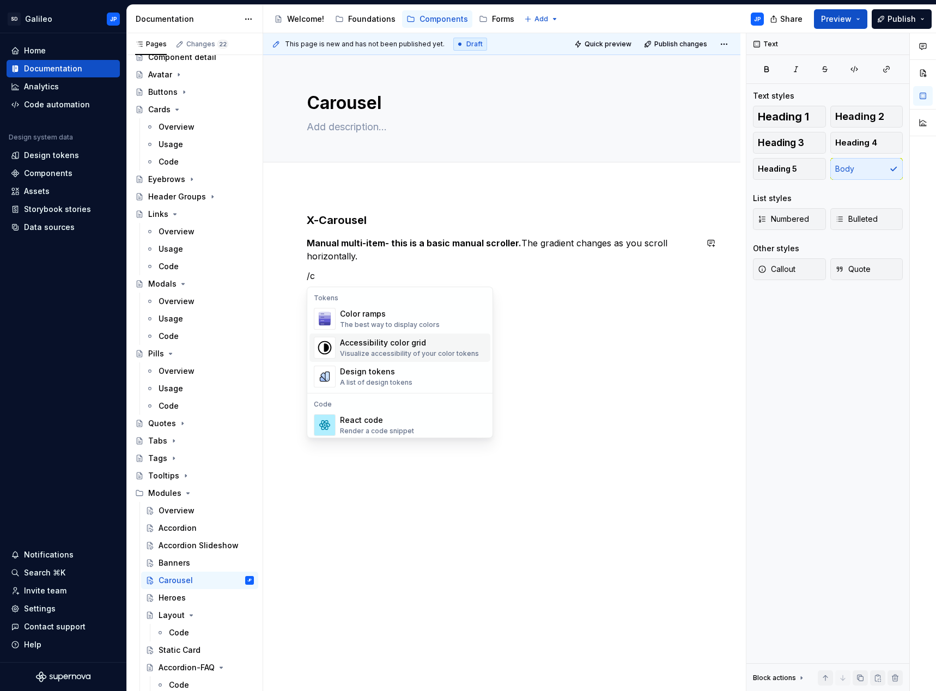
scroll to position [109, 0]
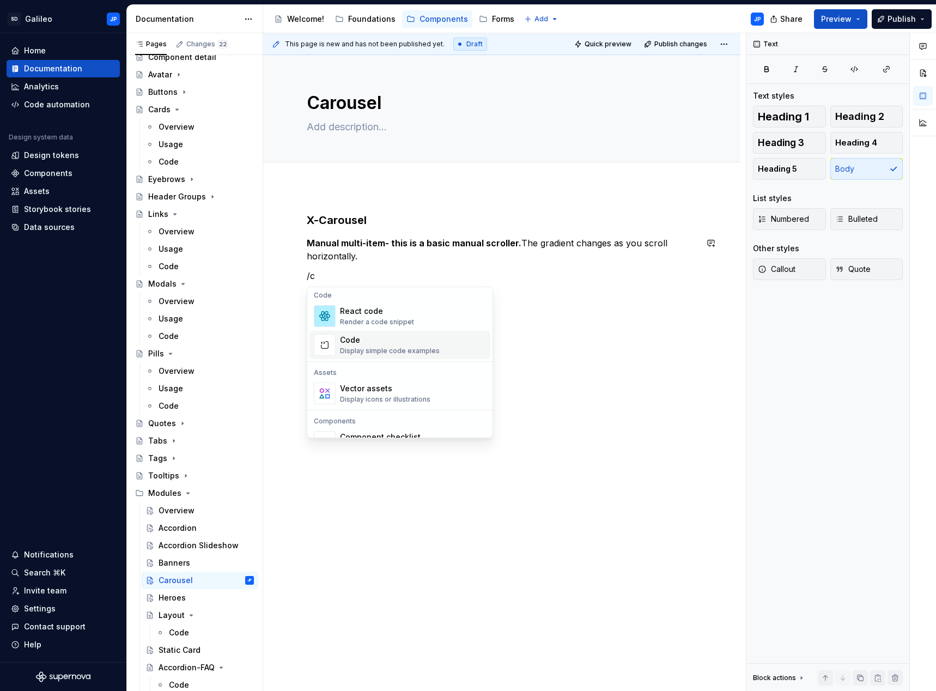
click at [379, 342] on div "Code" at bounding box center [390, 339] width 100 height 11
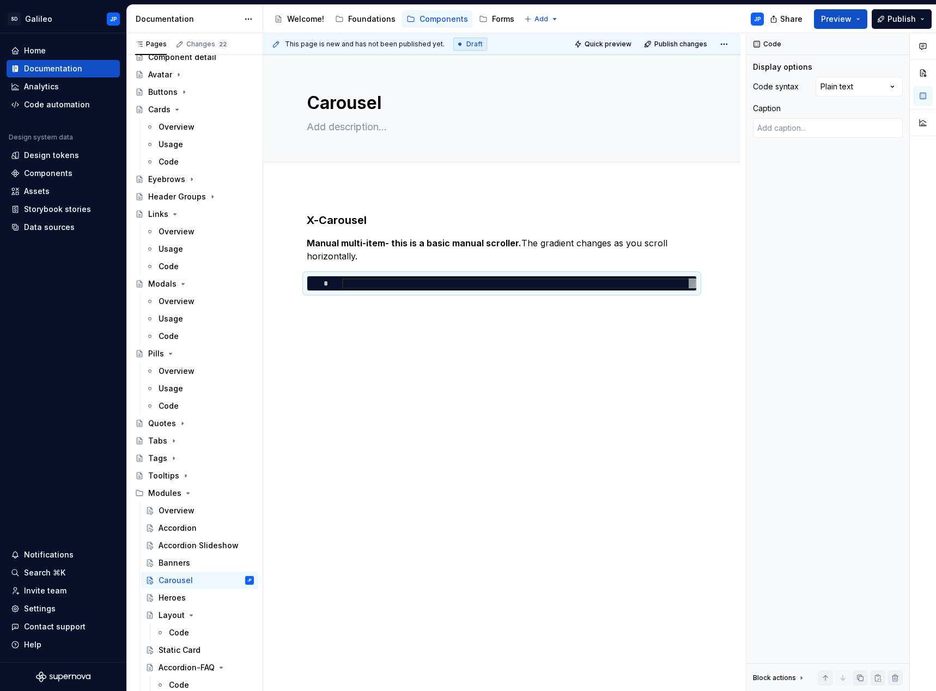
type textarea "*"
